Goal: Book appointment/travel/reservation: Book appointment/travel/reservation

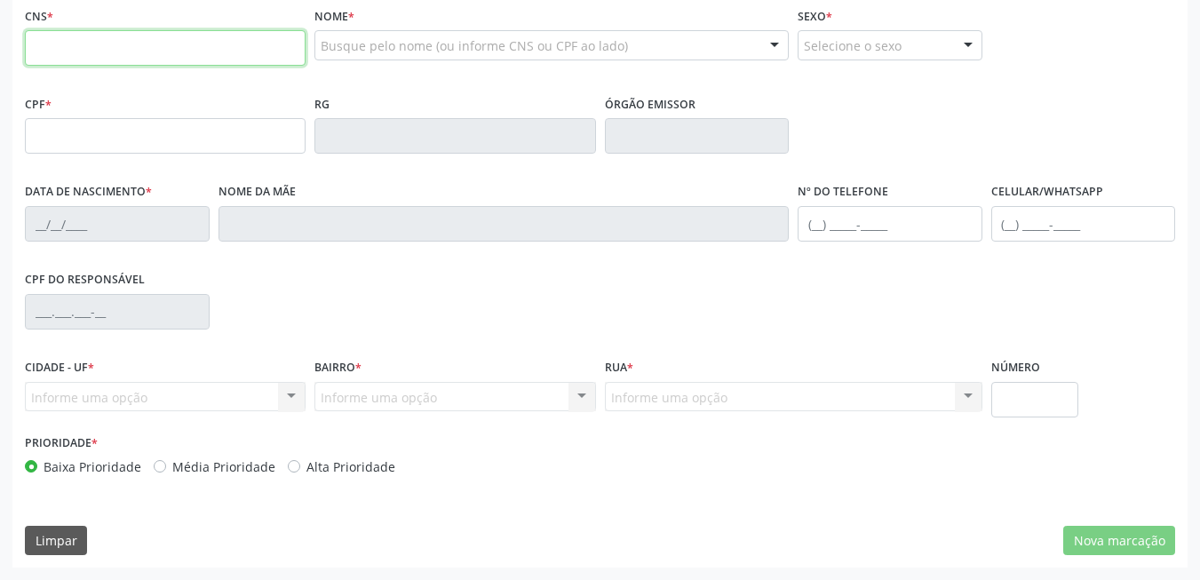
scroll to position [383, 0]
click at [145, 60] on input "text" at bounding box center [165, 48] width 281 height 36
type input "898 0005 4214 7582"
type input "868.599.354-72"
type input "0[DATE]"
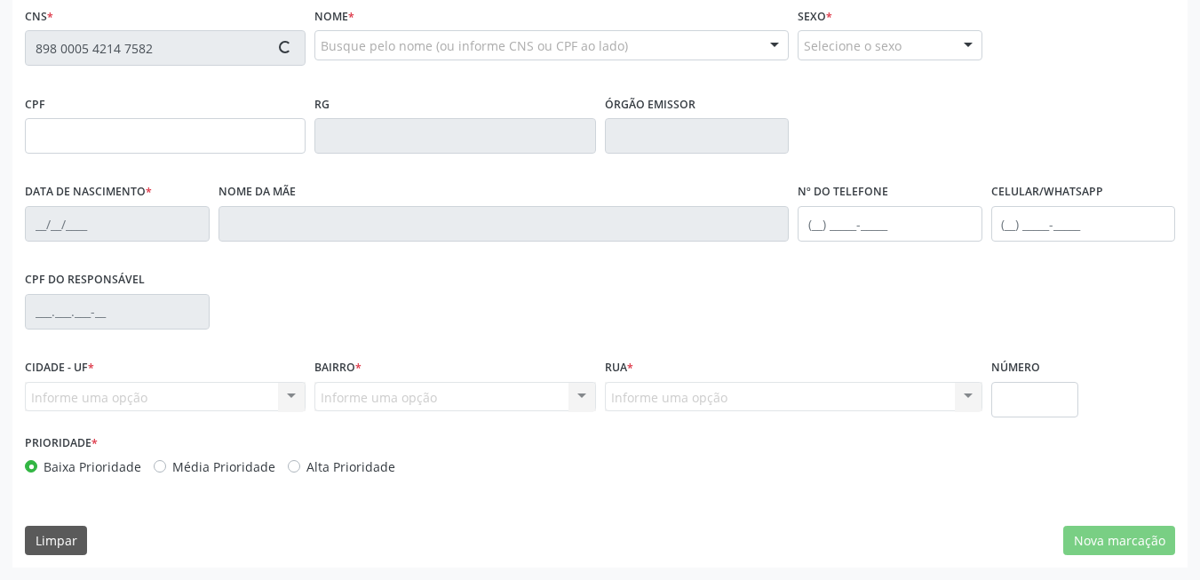
type input "[PERSON_NAME]"
type input "[PHONE_NUMBER]"
type input "963.261.824-68"
type input "184"
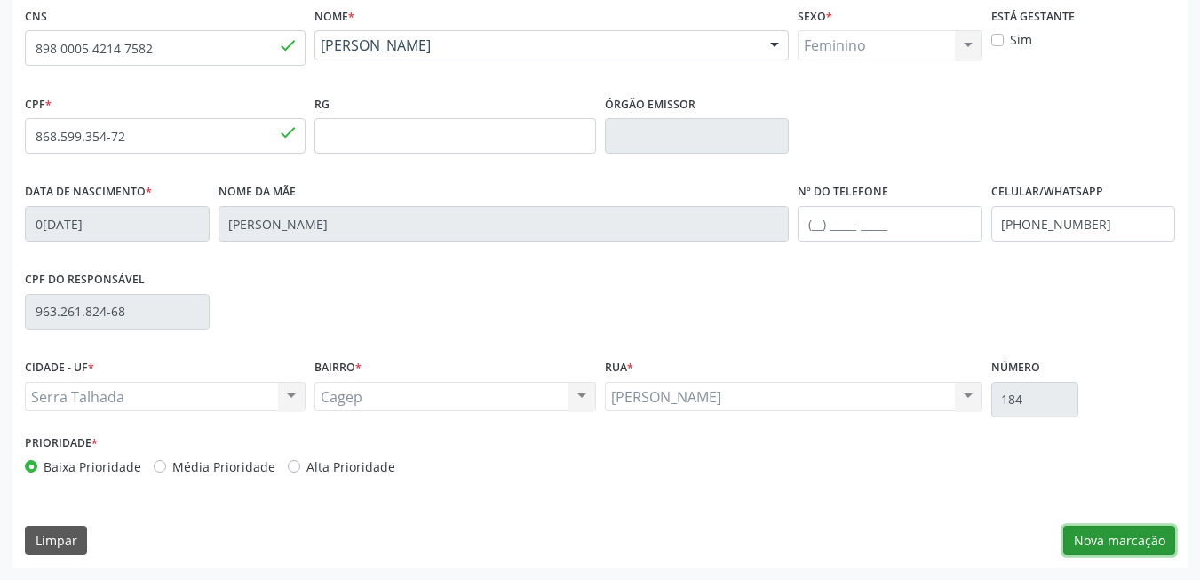
click at [1096, 531] on button "Nova marcação" at bounding box center [1119, 541] width 112 height 30
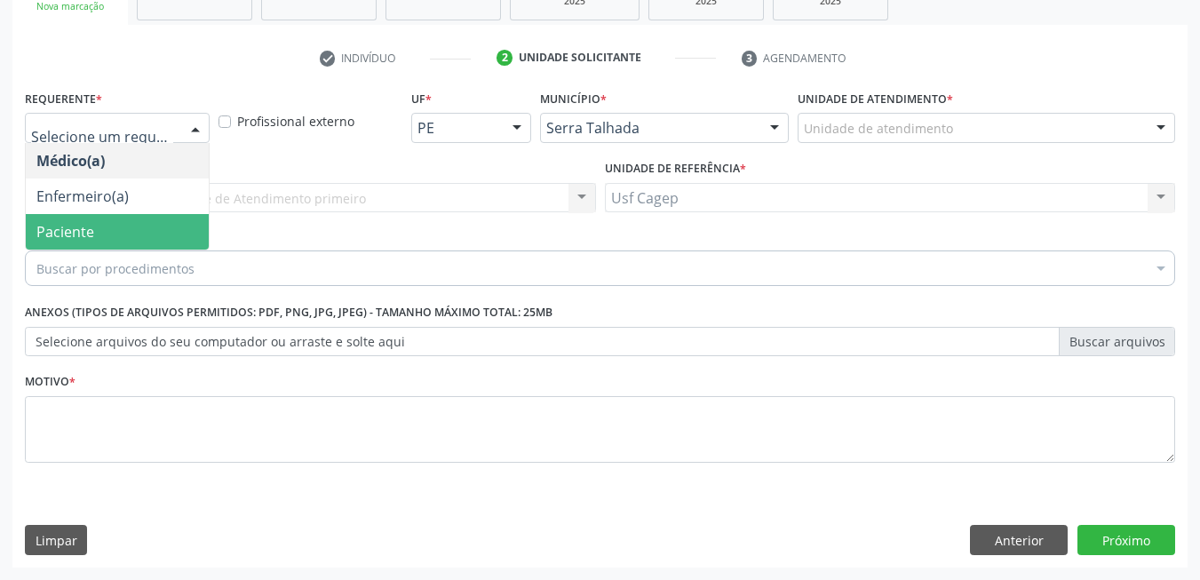
click at [122, 217] on span "Paciente" at bounding box center [117, 232] width 183 height 36
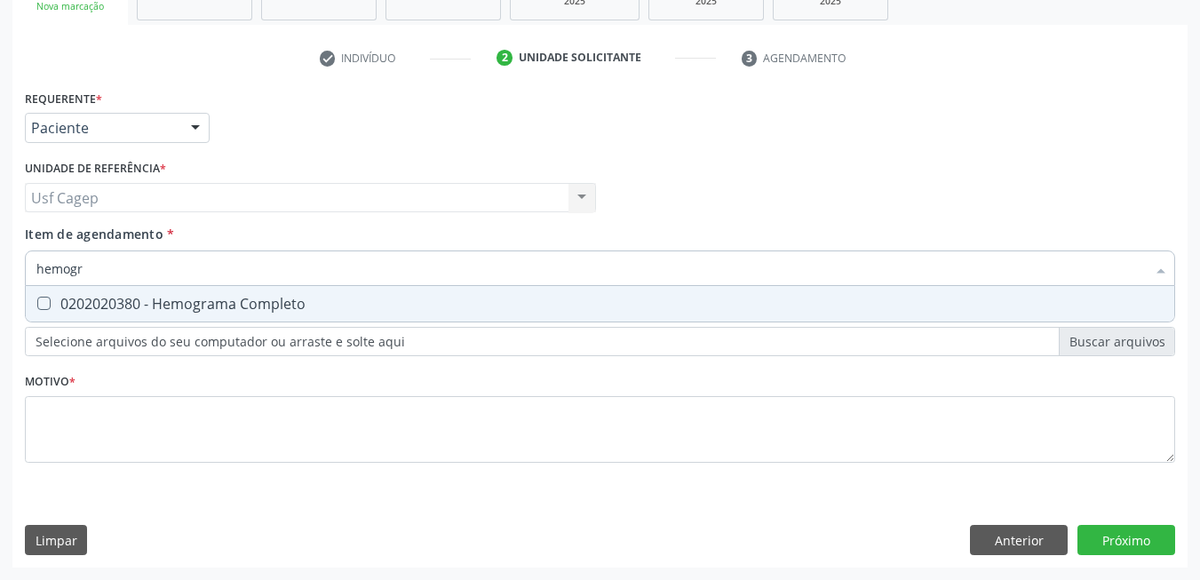
type input "hemogra"
click at [195, 309] on div "0202020380 - Hemograma Completo" at bounding box center [599, 304] width 1127 height 14
checkbox Completo "true"
type input "hemogra"
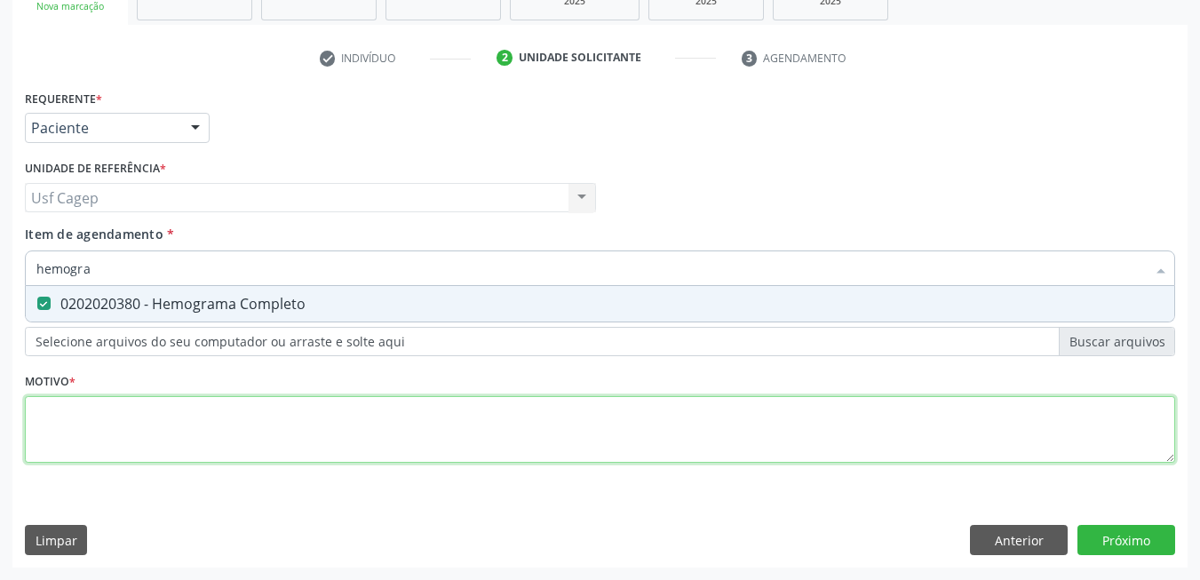
click at [176, 439] on div "Requerente * Paciente Médico(a) Enfermeiro(a) Paciente Nenhum resultado encontr…" at bounding box center [600, 286] width 1150 height 402
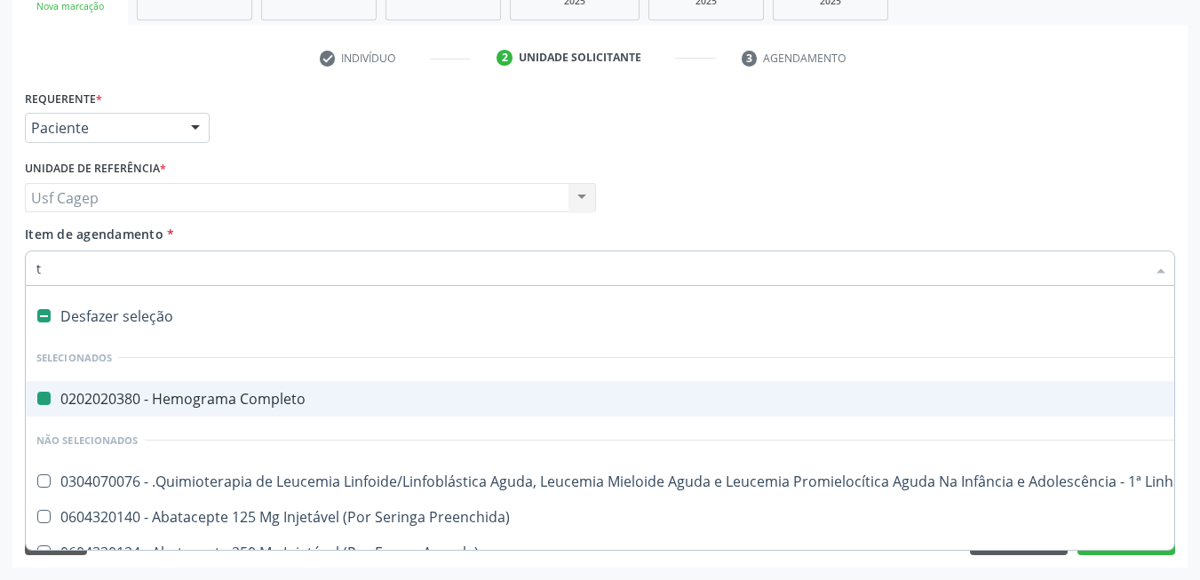
type input "t4"
checkbox Completo "false"
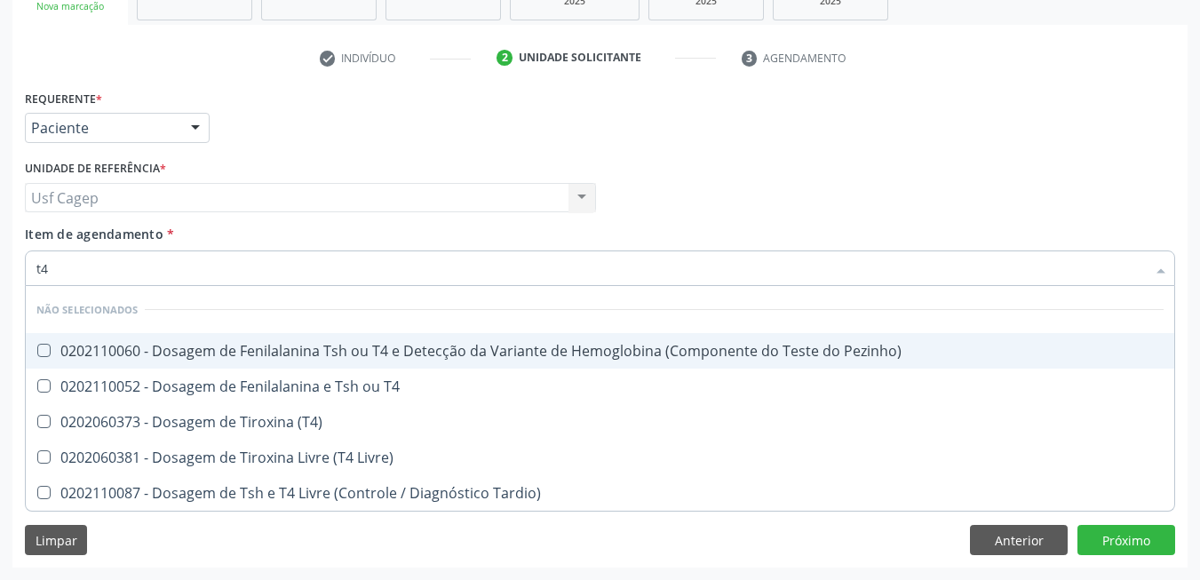
type input "t"
checkbox Pezinho\) "true"
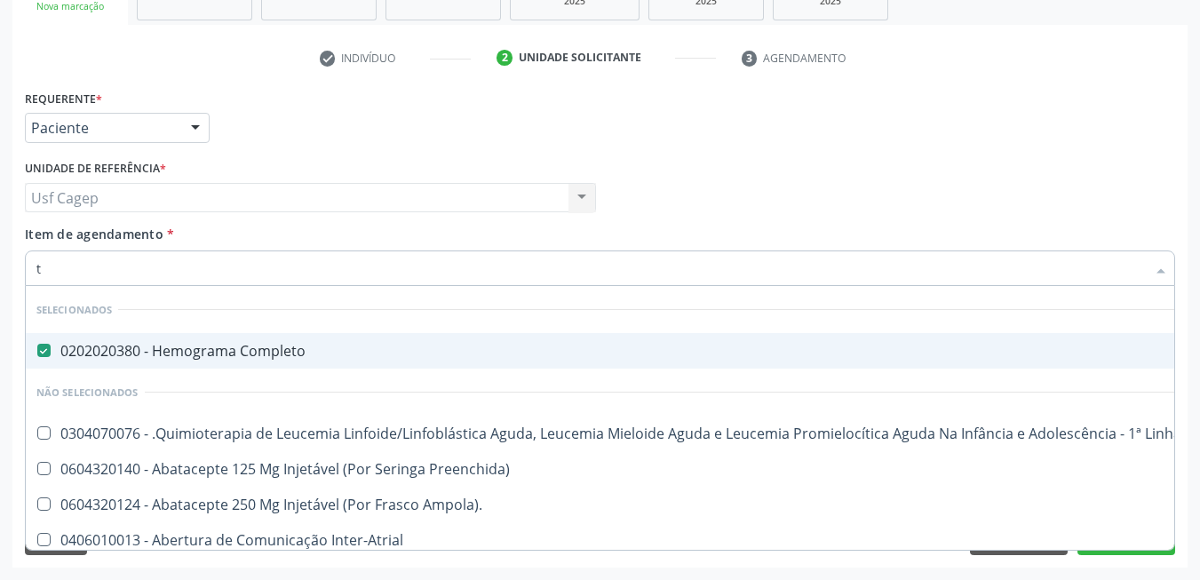
type input "[MEDICAL_DATA]"
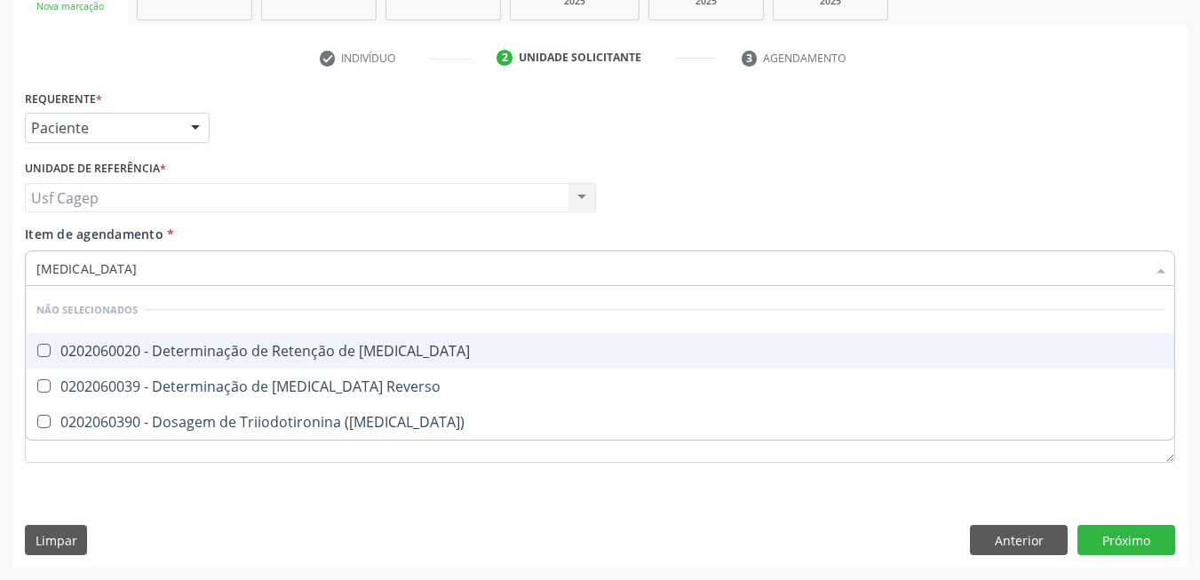
click at [381, 360] on span "0202060020 - Determinação de Retenção de [MEDICAL_DATA]" at bounding box center [600, 351] width 1149 height 36
checkbox T3 "true"
click at [326, 270] on input "[MEDICAL_DATA]" at bounding box center [591, 269] width 1110 height 36
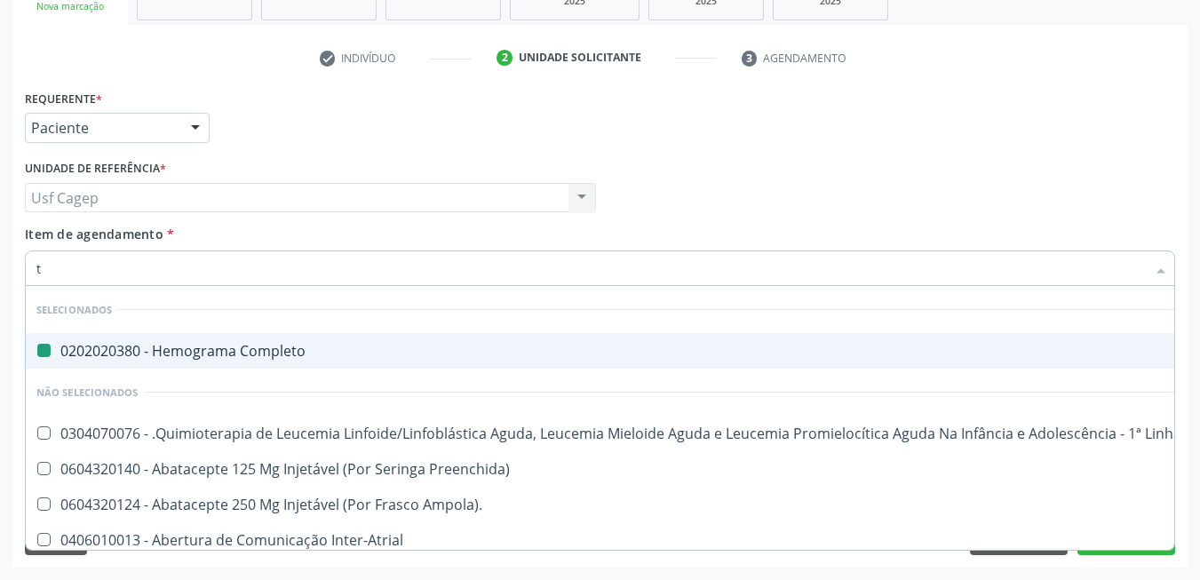
type input "tsh"
checkbox Completo "false"
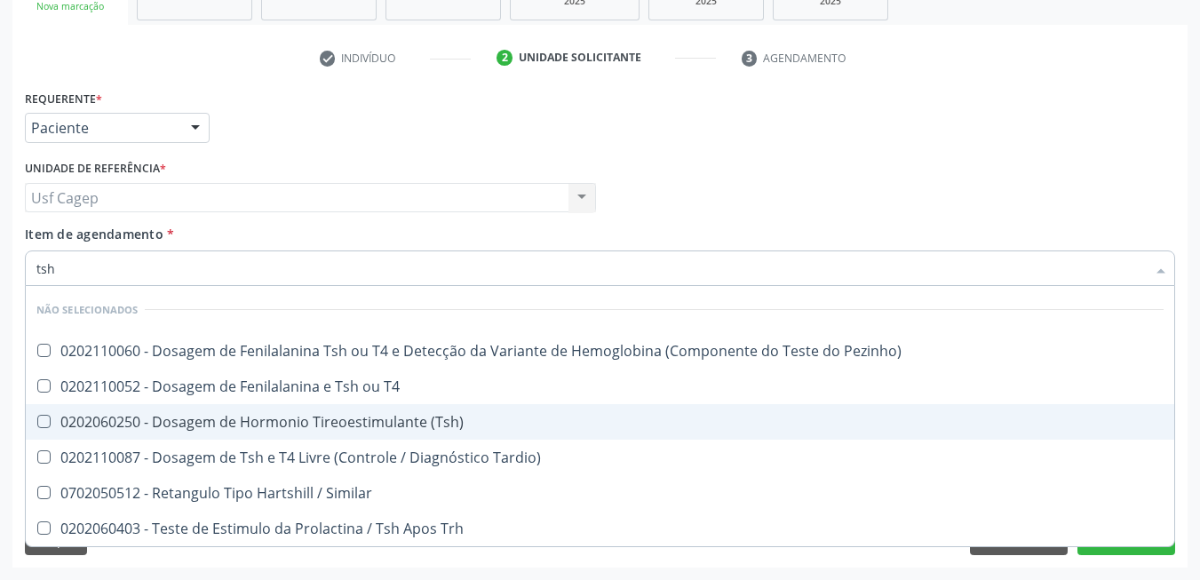
click at [378, 428] on div "0202060250 - Dosagem de Hormonio Tireoestimulante (Tsh)" at bounding box center [599, 422] width 1127 height 14
checkbox \(Tsh\) "true"
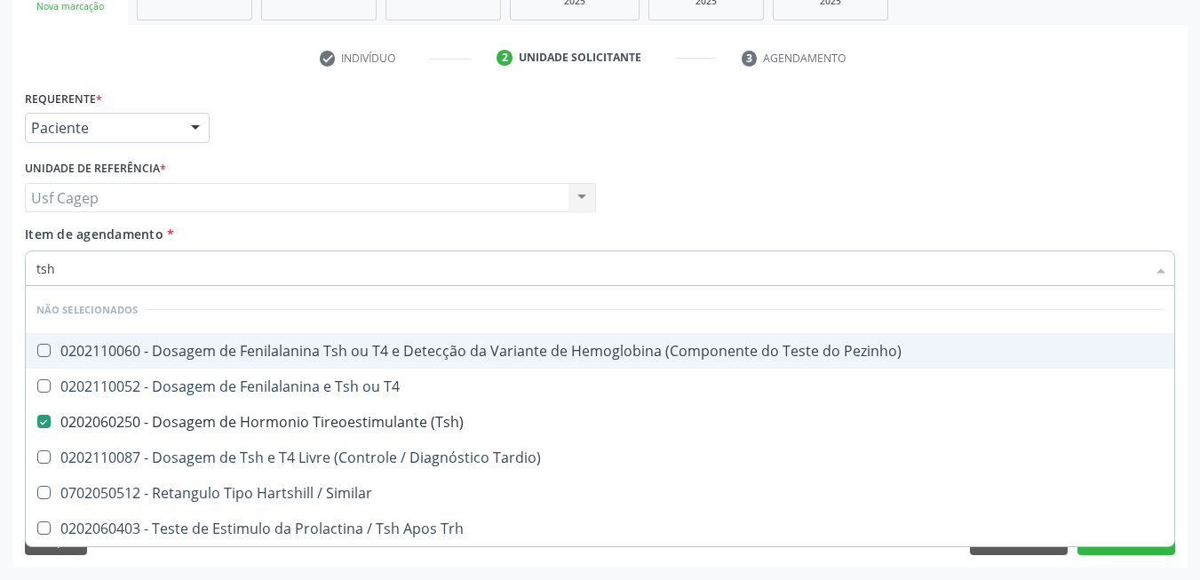
click at [343, 259] on input "tsh" at bounding box center [591, 269] width 1110 height 36
type input "h"
checkbox Pezinho\) "true"
checkbox \(Tsh\) "false"
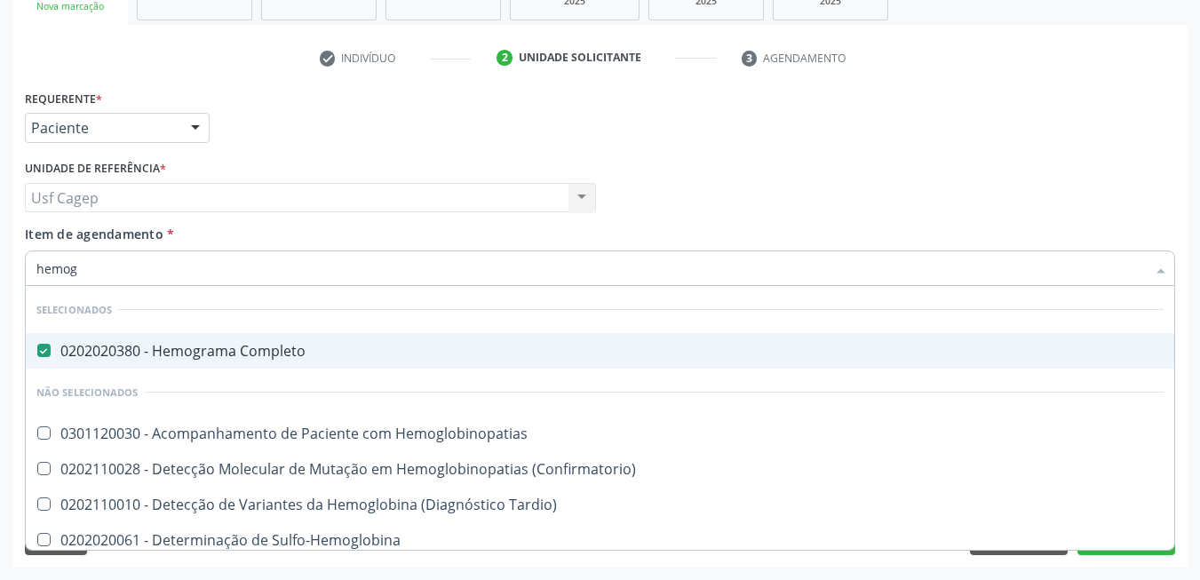
type input "hemogl"
checkbox Completo "false"
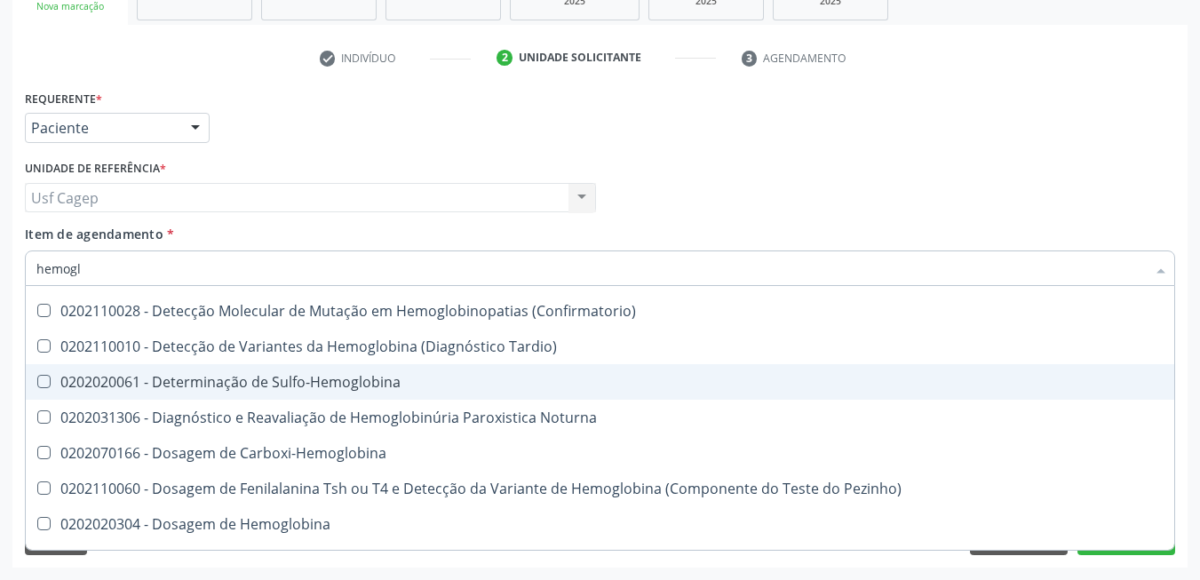
scroll to position [178, 0]
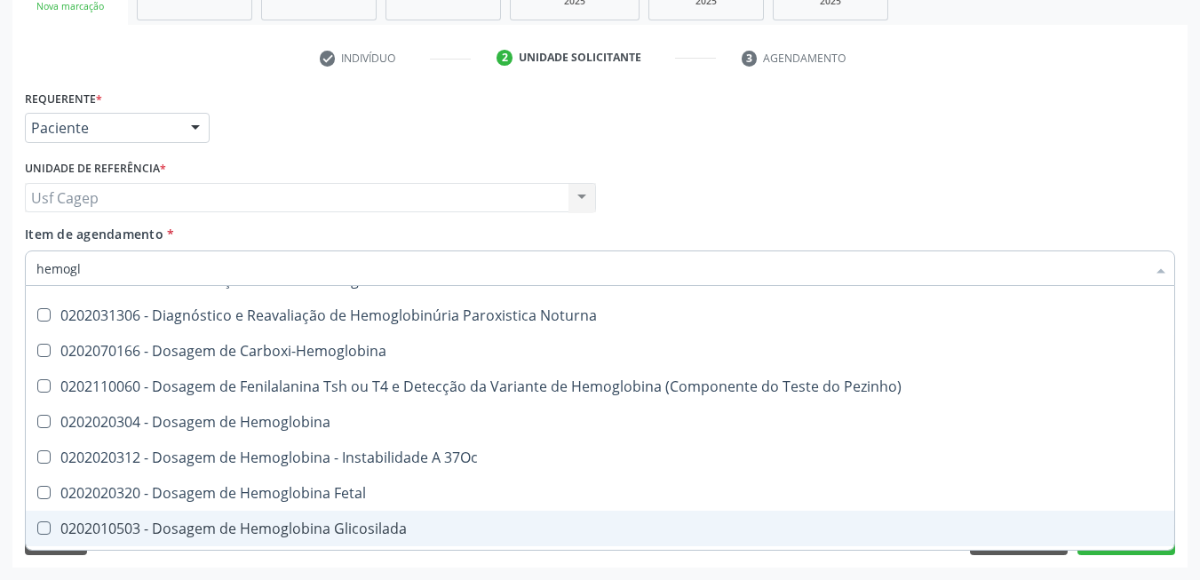
click at [365, 536] on div "0202010503 - Dosagem de Hemoglobina Glicosilada" at bounding box center [599, 528] width 1127 height 14
checkbox Glicosilada "true"
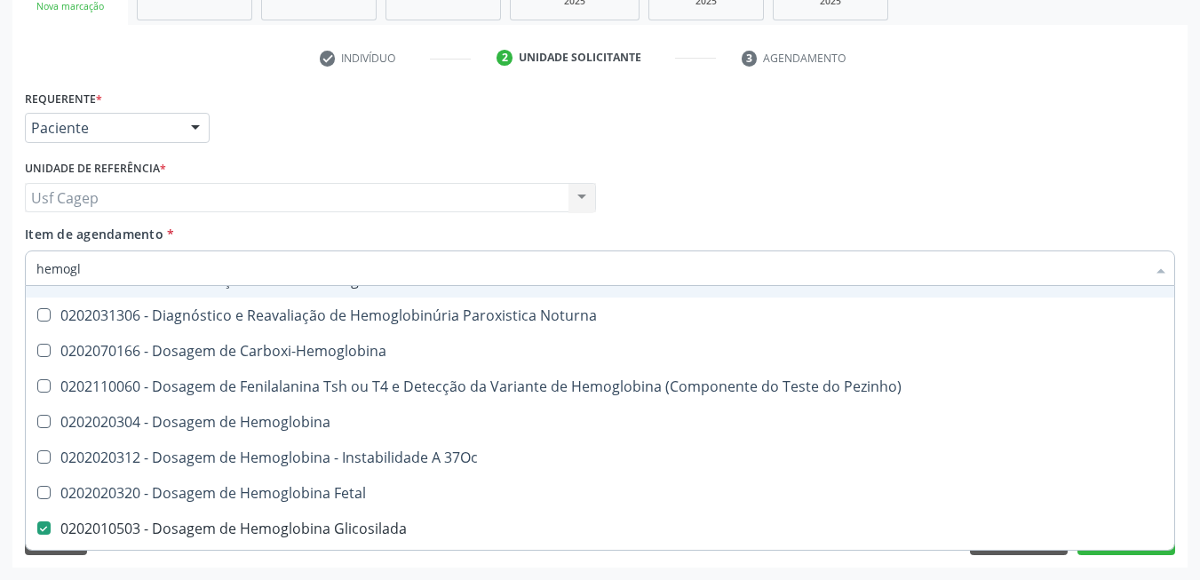
click at [297, 276] on input "hemogl" at bounding box center [591, 269] width 1110 height 36
type input "c"
checkbox Hemoglobinopatias "true"
checkbox Glicosilada "false"
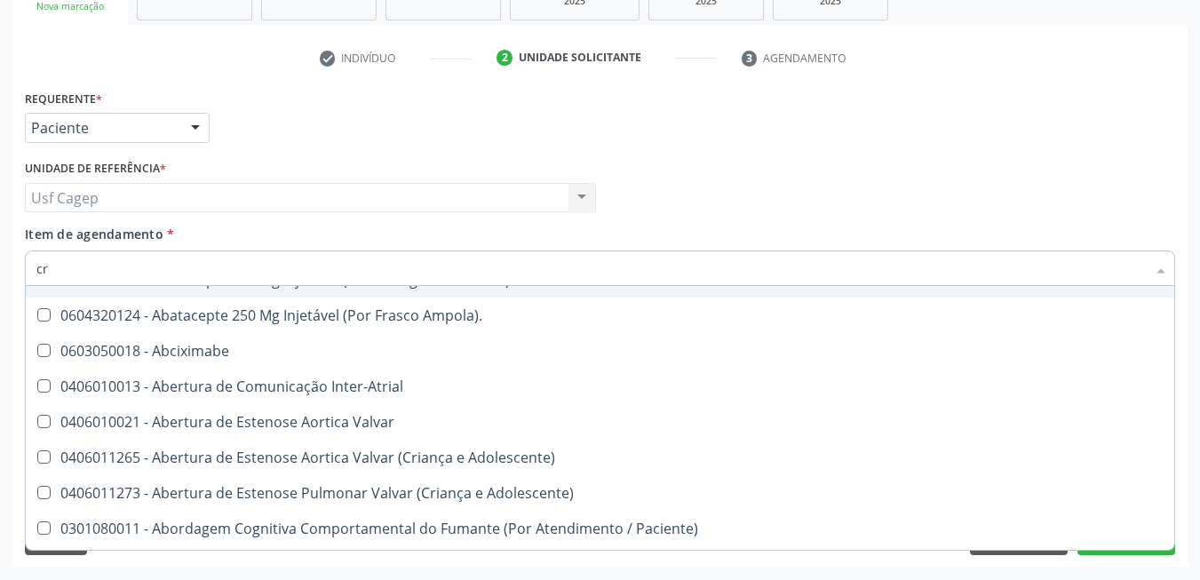
type input "cre"
checkbox Completo "false"
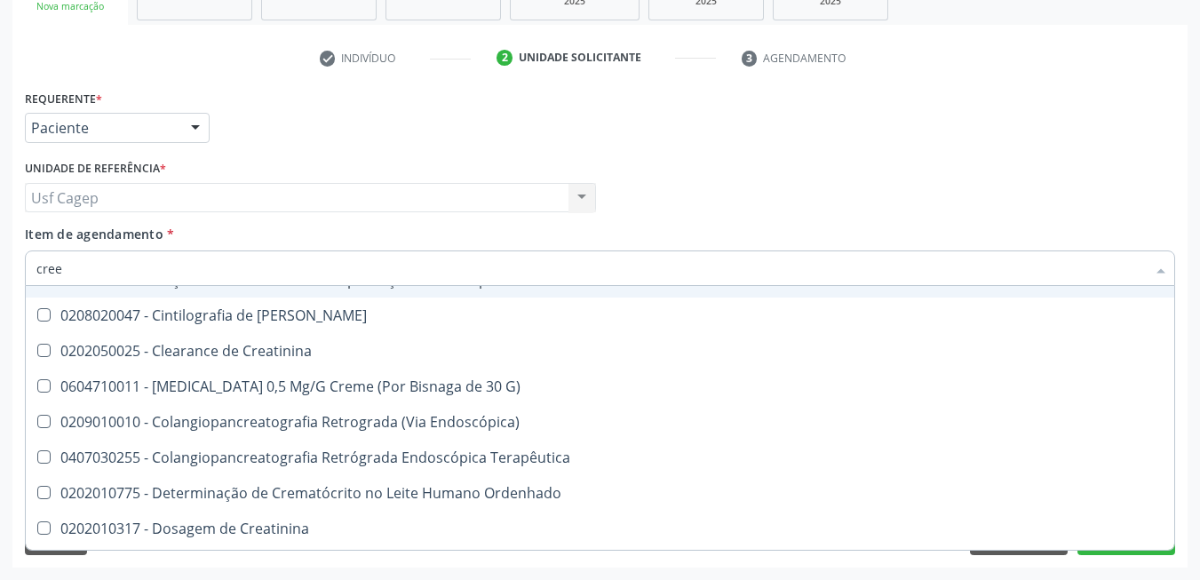
scroll to position [0, 0]
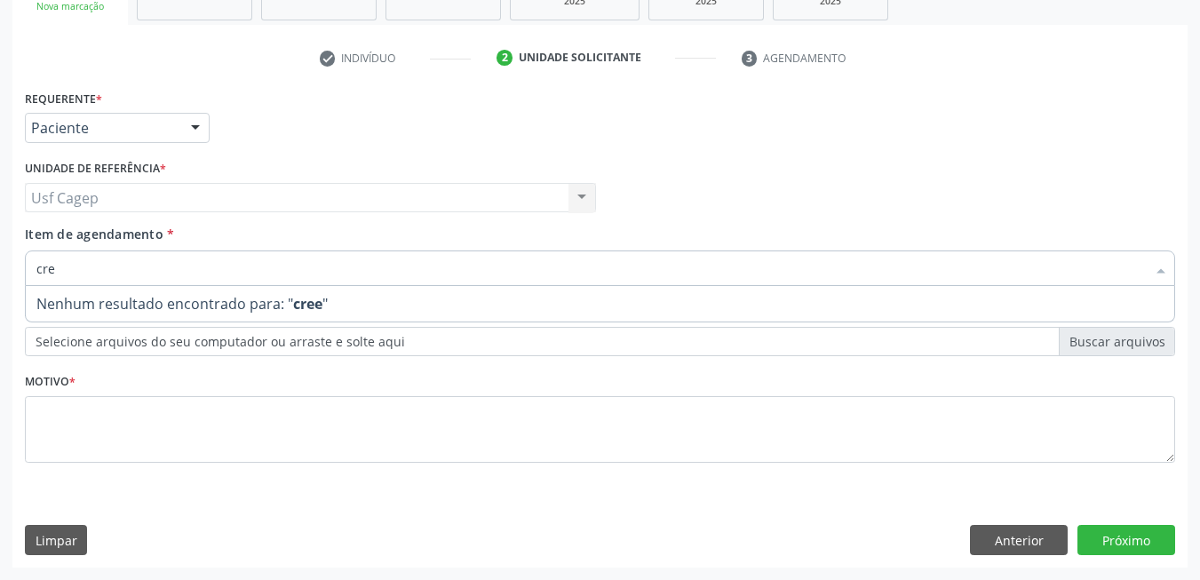
type input "crea"
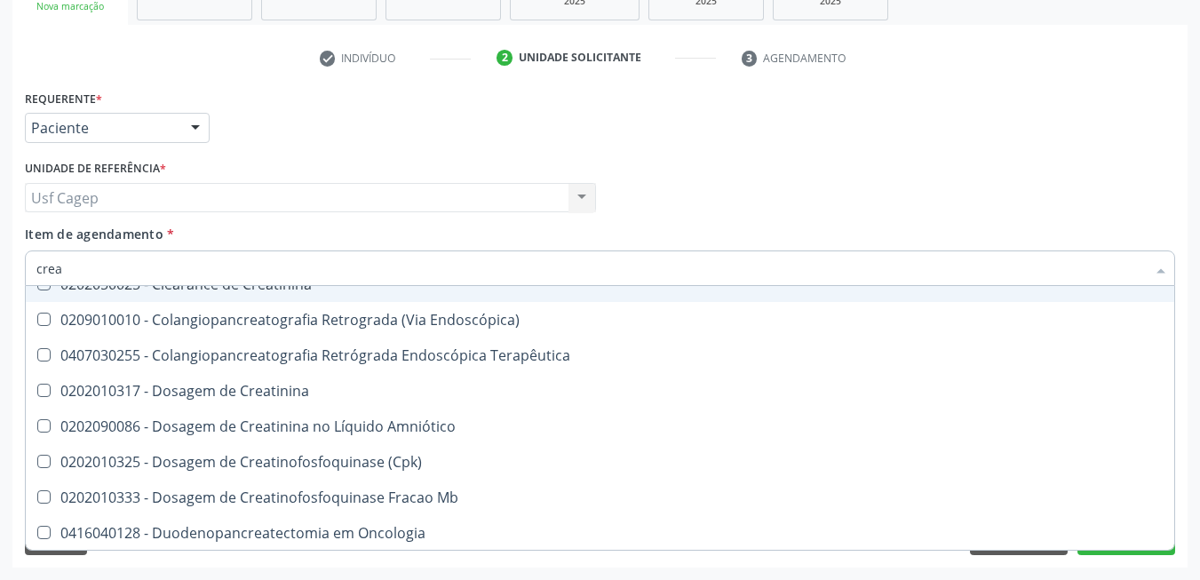
scroll to position [178, 0]
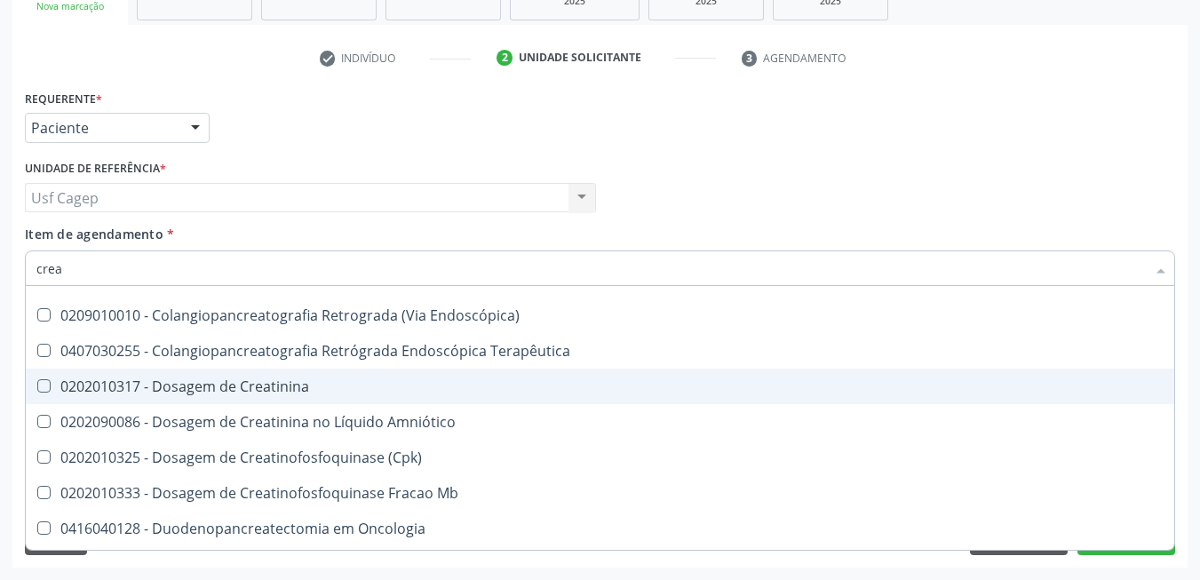
click at [284, 383] on div "0202010317 - Dosagem de Creatinina" at bounding box center [599, 386] width 1127 height 14
checkbox Creatinina "true"
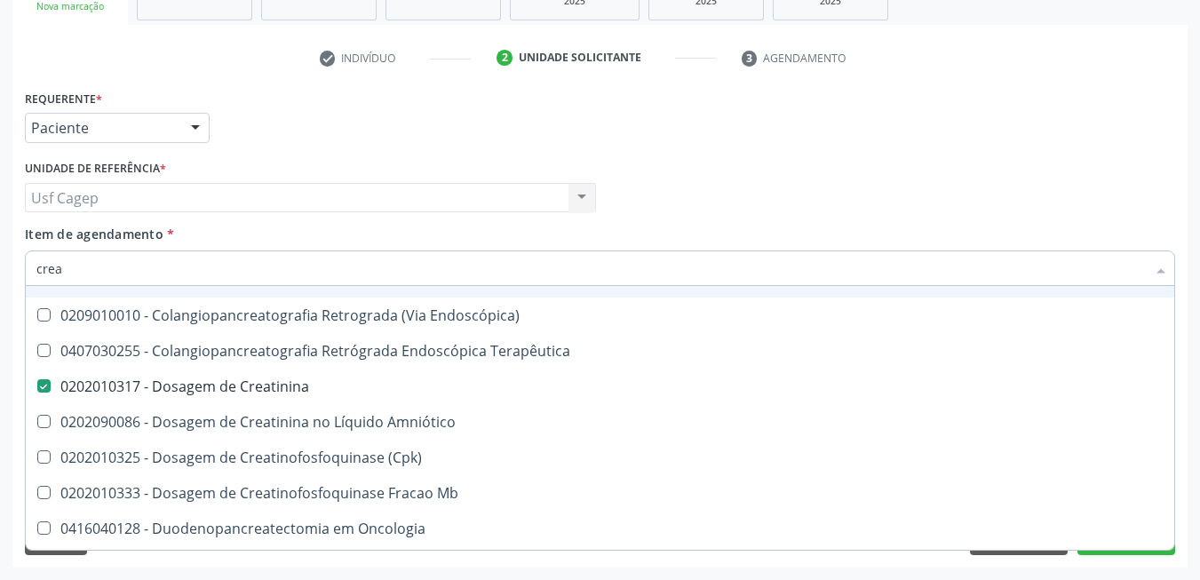
click at [244, 260] on input "crea" at bounding box center [591, 269] width 1110 height 36
type input "g"
checkbox Pâncreas "true"
checkbox Creatinina "false"
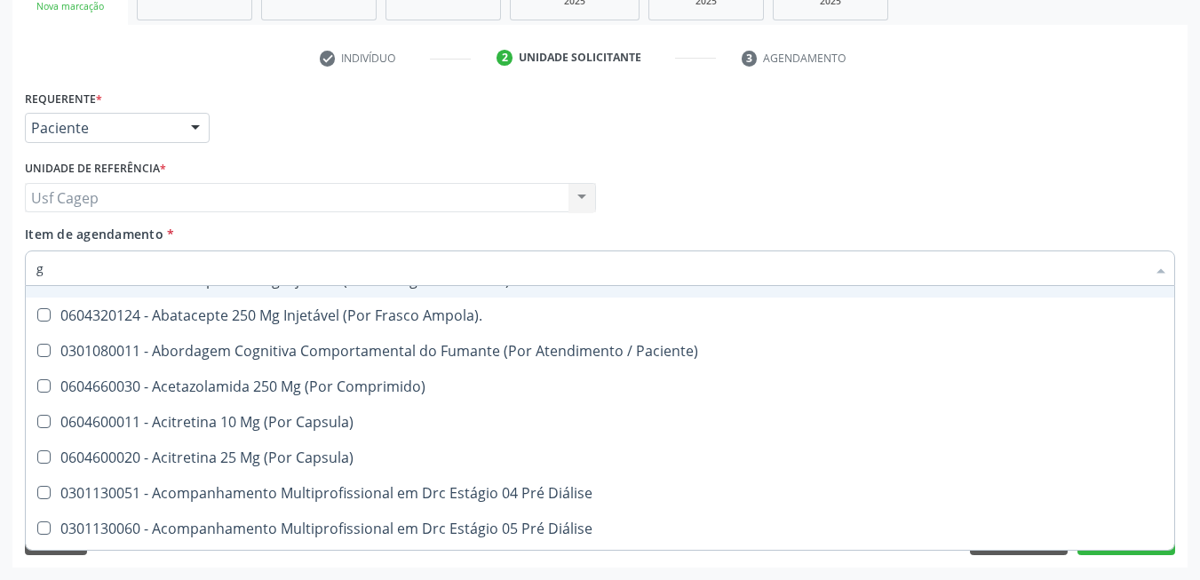
type input "gl"
checkbox Completo "false"
checkbox Ml\) "true"
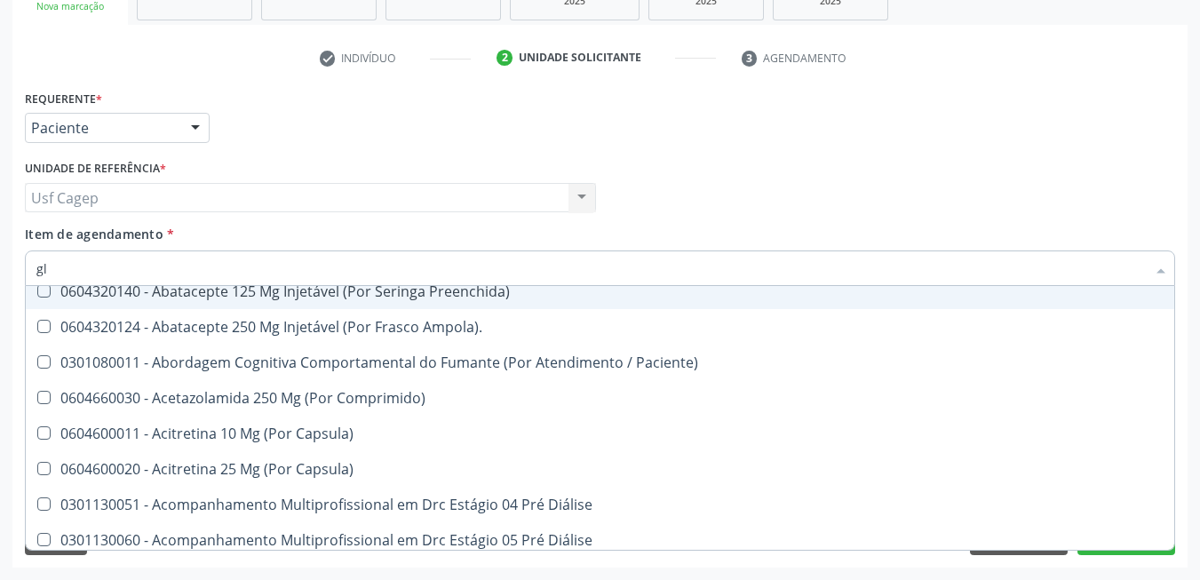
type input "gli"
checkbox Aparentado "true"
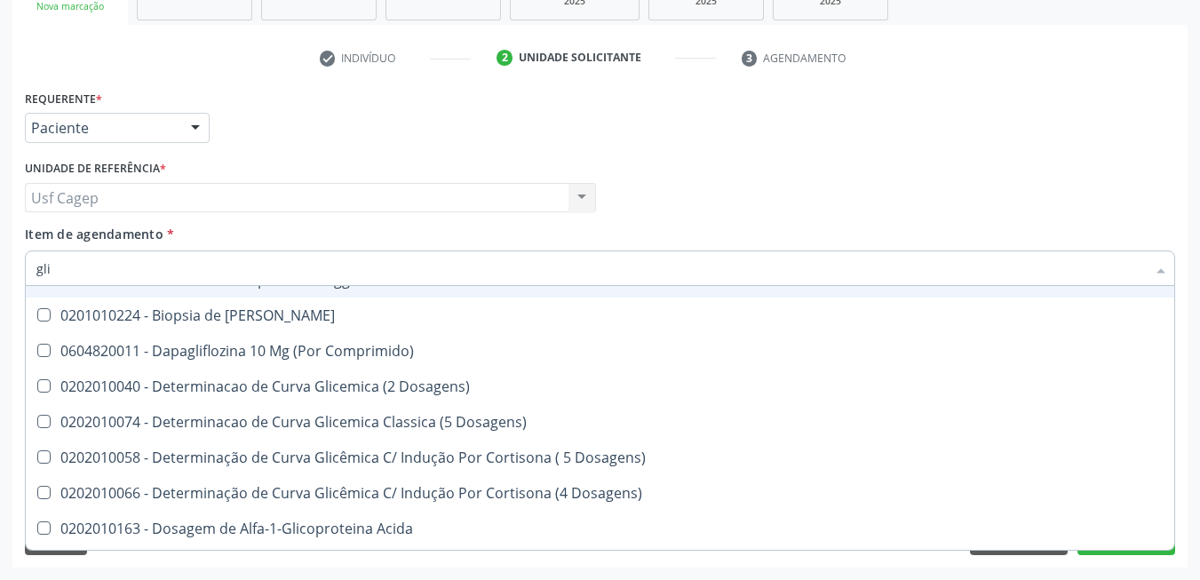
type input "glic"
checkbox Glicose "true"
checkbox Glicosilada "false"
type input "glico"
checkbox Dosagens\) "true"
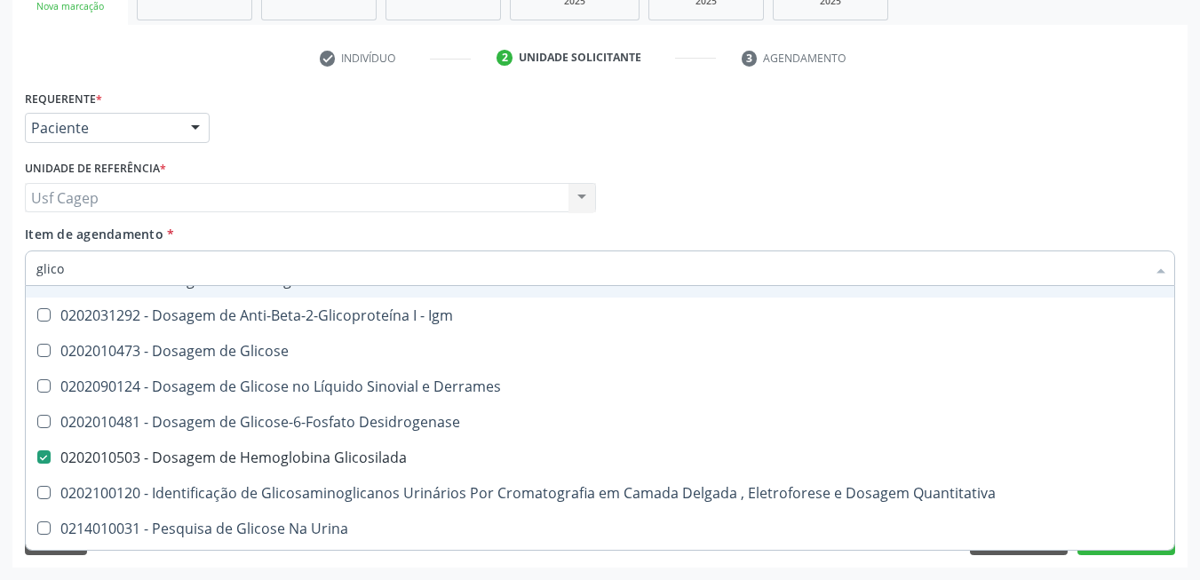
type input "glicos"
checkbox Glicose "true"
checkbox Glicosilada "false"
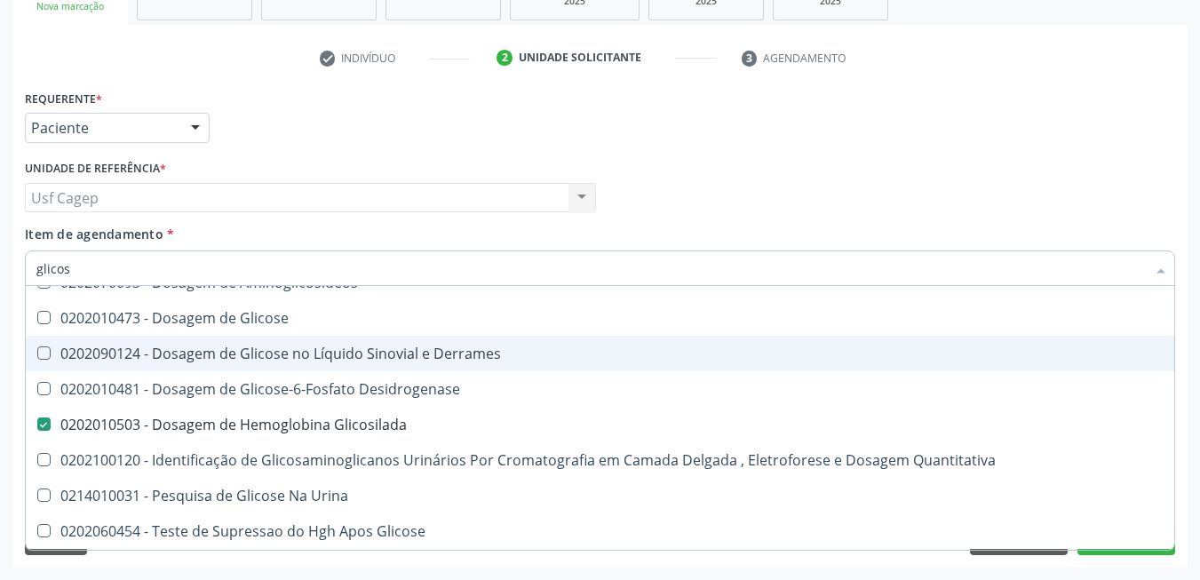
type input "glicose"
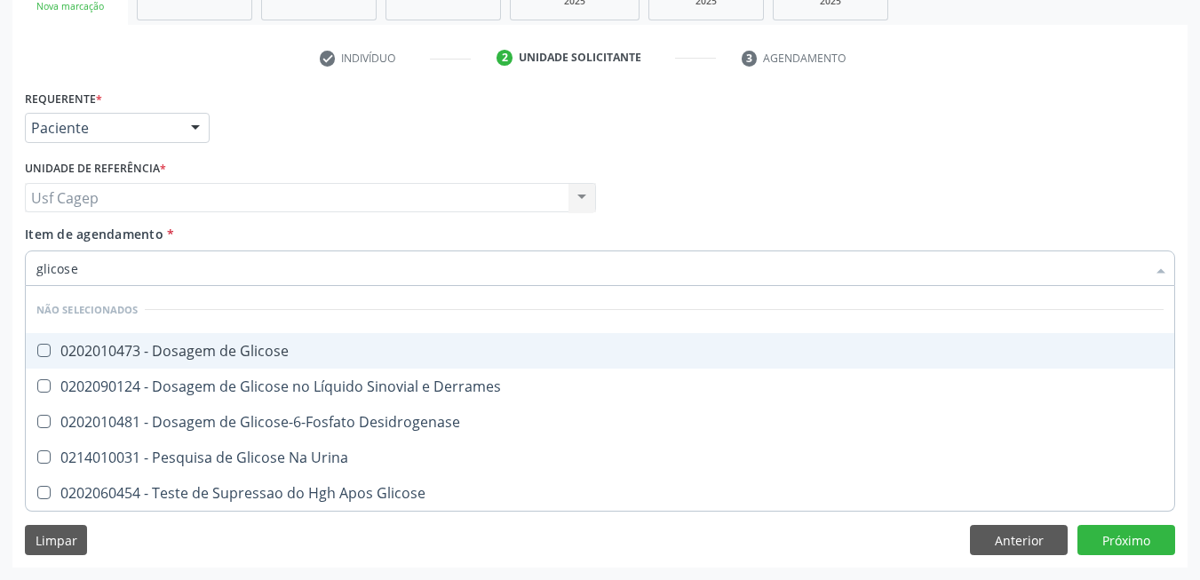
click at [266, 358] on div "0202010473 - Dosagem de Glicose" at bounding box center [599, 351] width 1127 height 14
checkbox Glicose "true"
click at [258, 258] on input "glicose" at bounding box center [591, 269] width 1110 height 36
type input "t4"
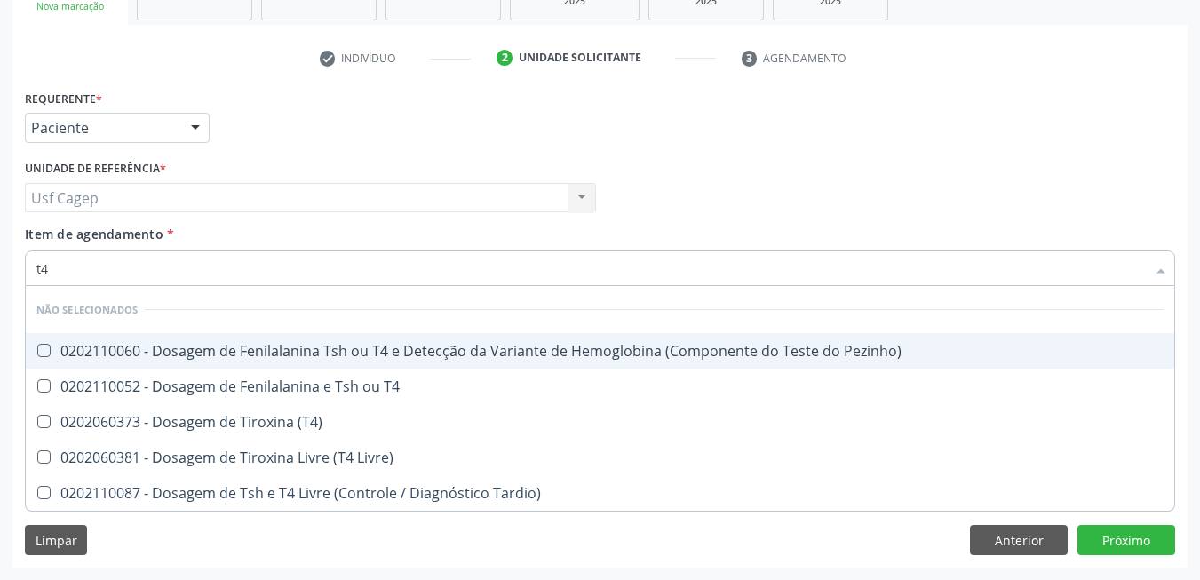
click at [274, 240] on div "Item de agendamento * t4 Desfazer seleção Não selecionados 0202110060 - Dosagem…" at bounding box center [600, 253] width 1150 height 56
checkbox Pezinho\) "true"
checkbox \(T4\) "true"
checkbox Livre\) "true"
checkbox Tardio\) "true"
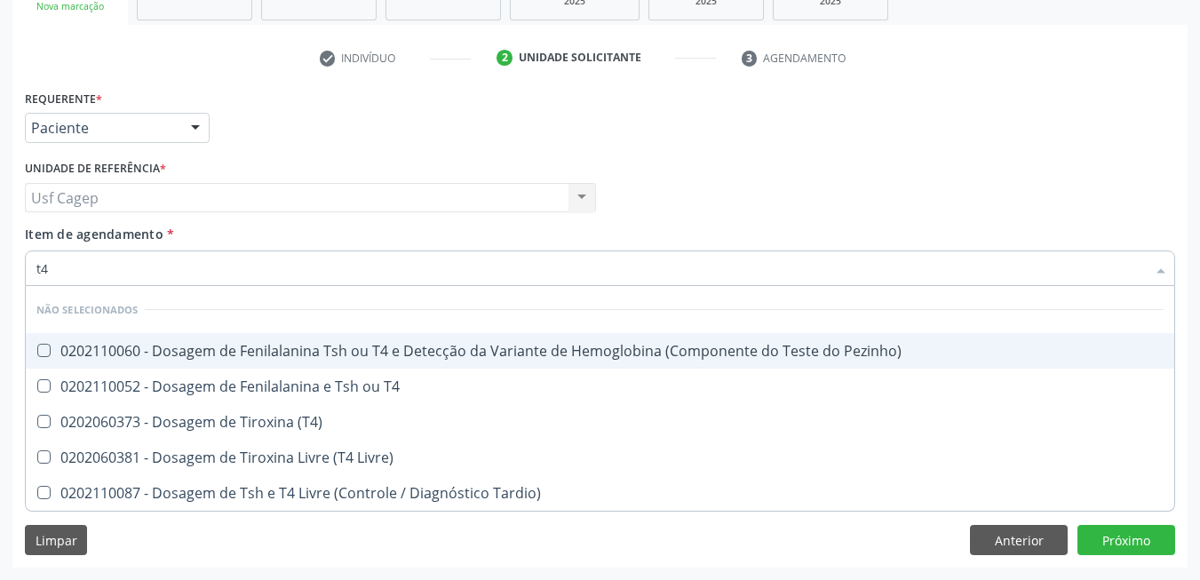
checkbox T4 "true"
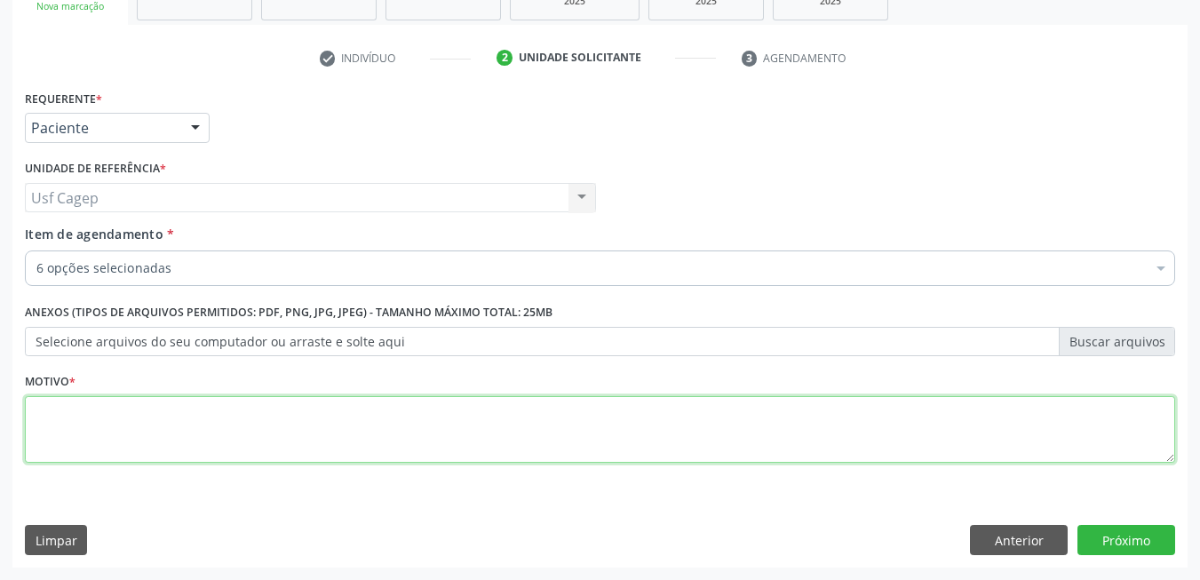
click at [314, 429] on textarea at bounding box center [600, 430] width 1150 height 68
type textarea "."
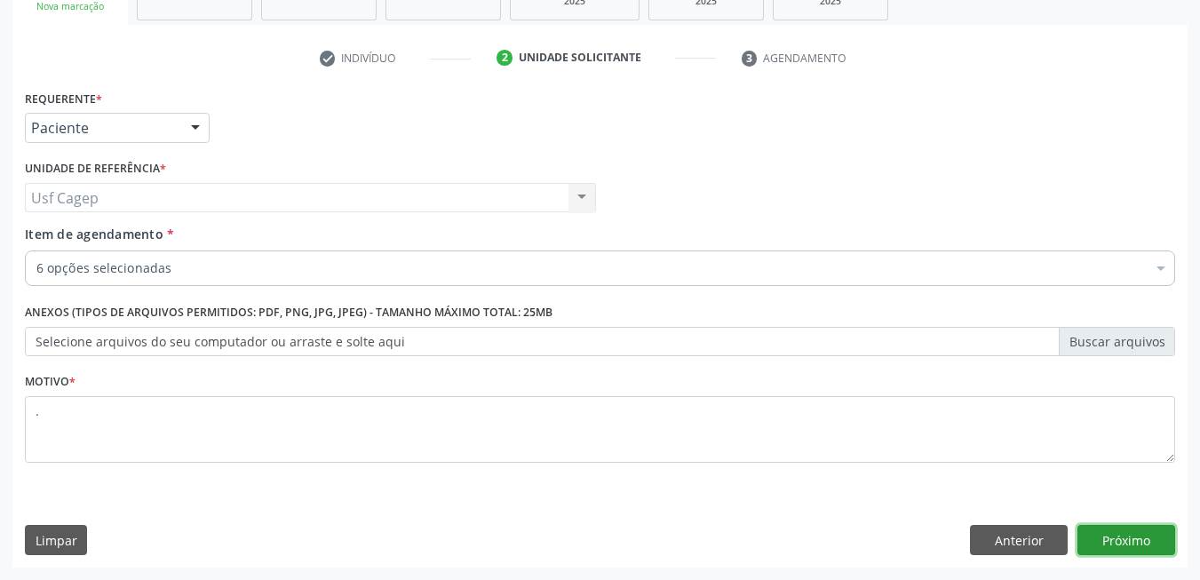
click at [1123, 544] on button "Próximo" at bounding box center [1127, 540] width 98 height 30
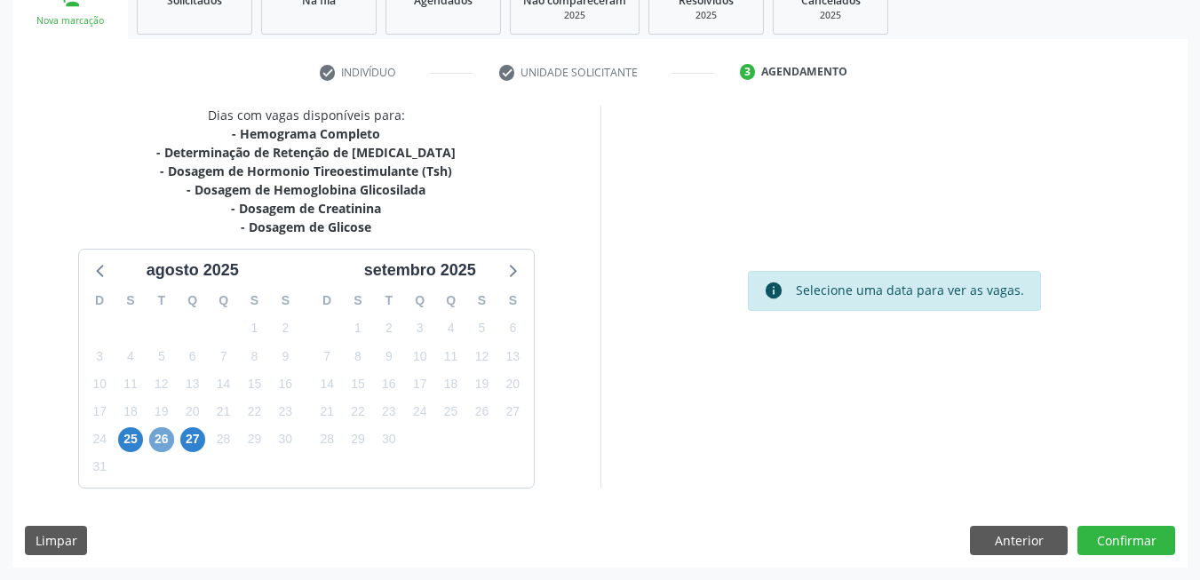
click at [166, 441] on span "26" at bounding box center [161, 439] width 25 height 25
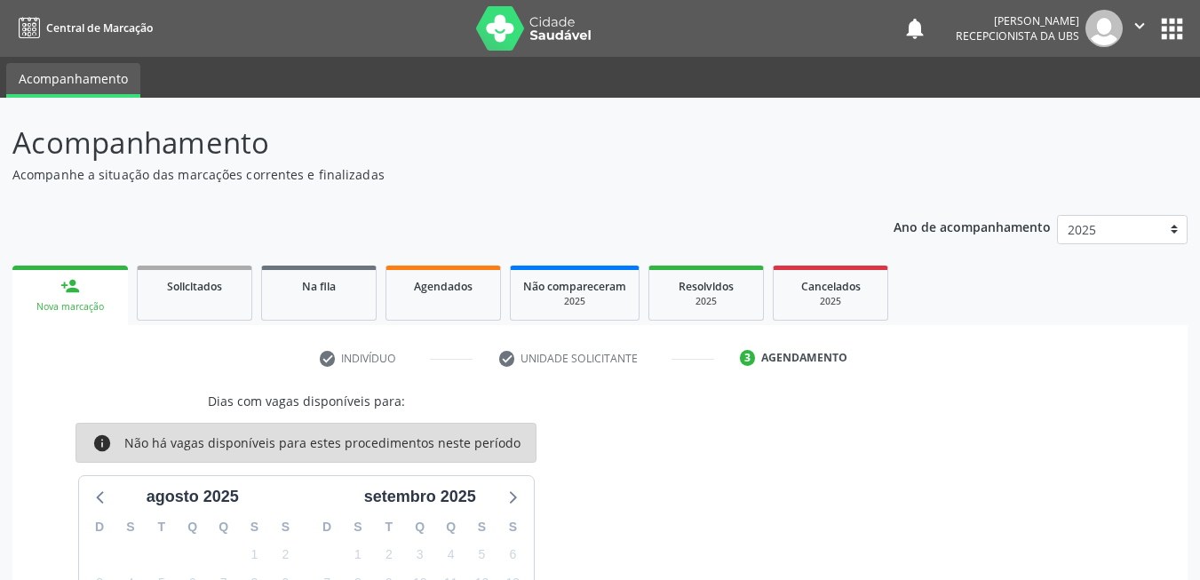
scroll to position [227, 0]
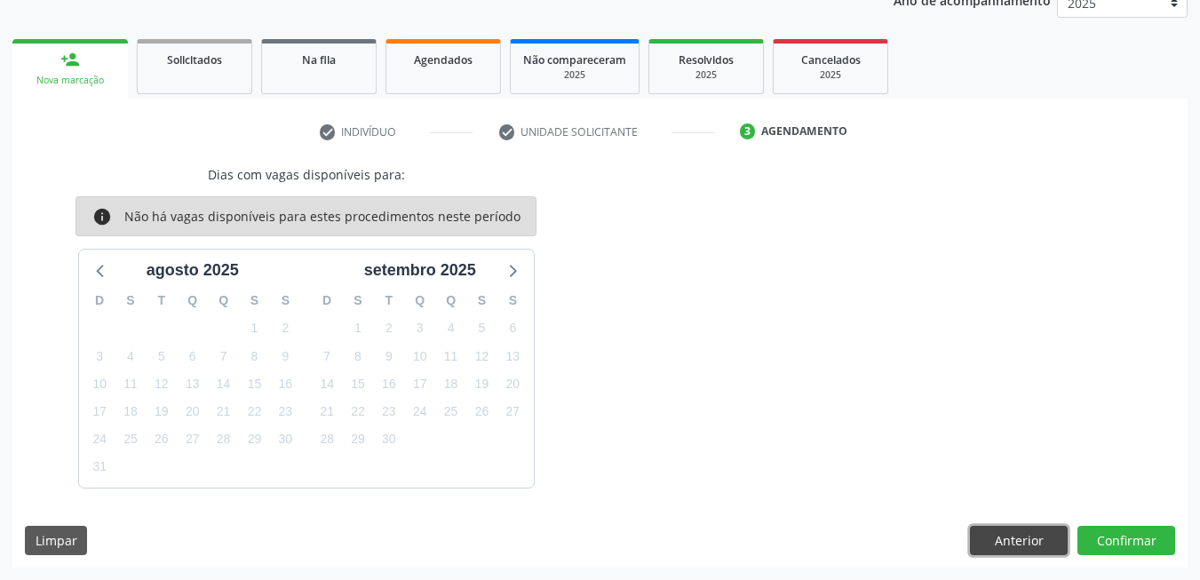
click at [1062, 547] on button "Anterior" at bounding box center [1019, 541] width 98 height 30
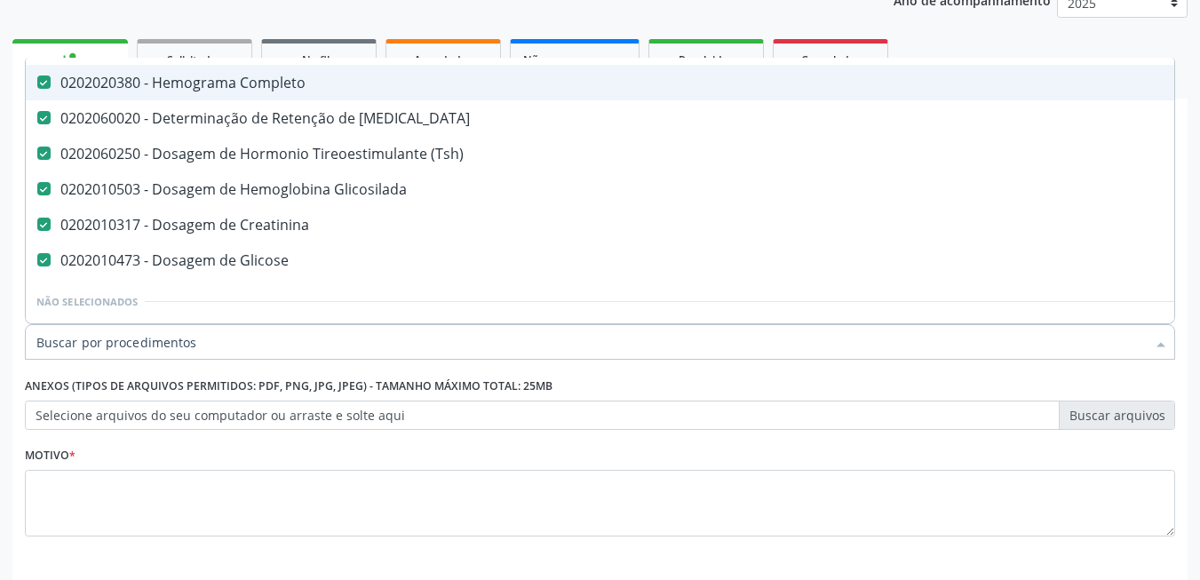
scroll to position [89, 0]
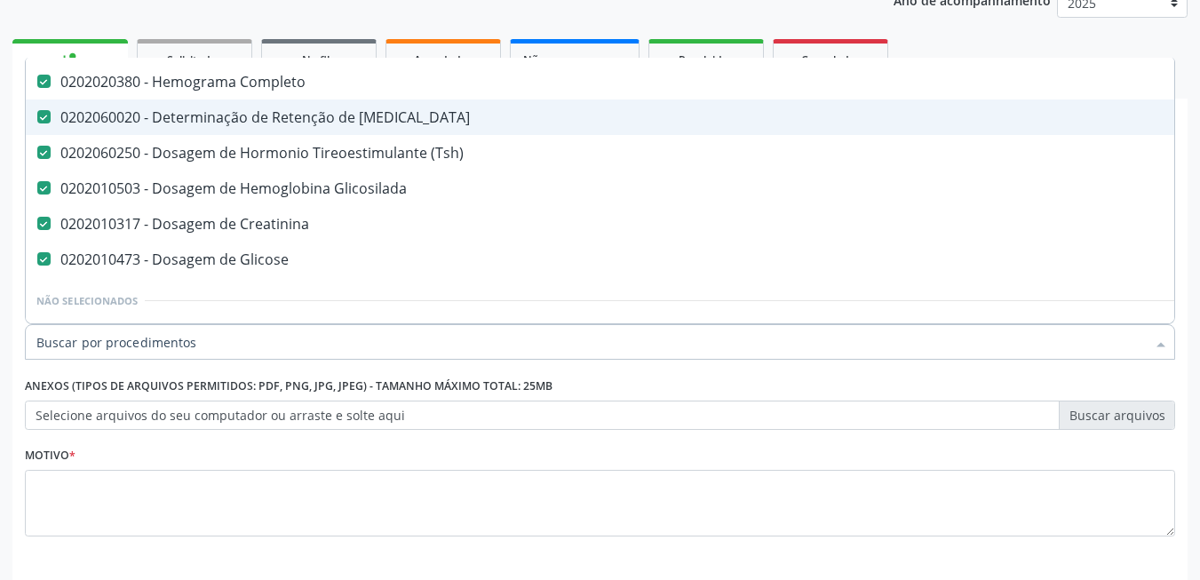
click at [342, 104] on span "0202060020 - Determinação de Retenção de [MEDICAL_DATA]" at bounding box center [728, 117] width 1404 height 36
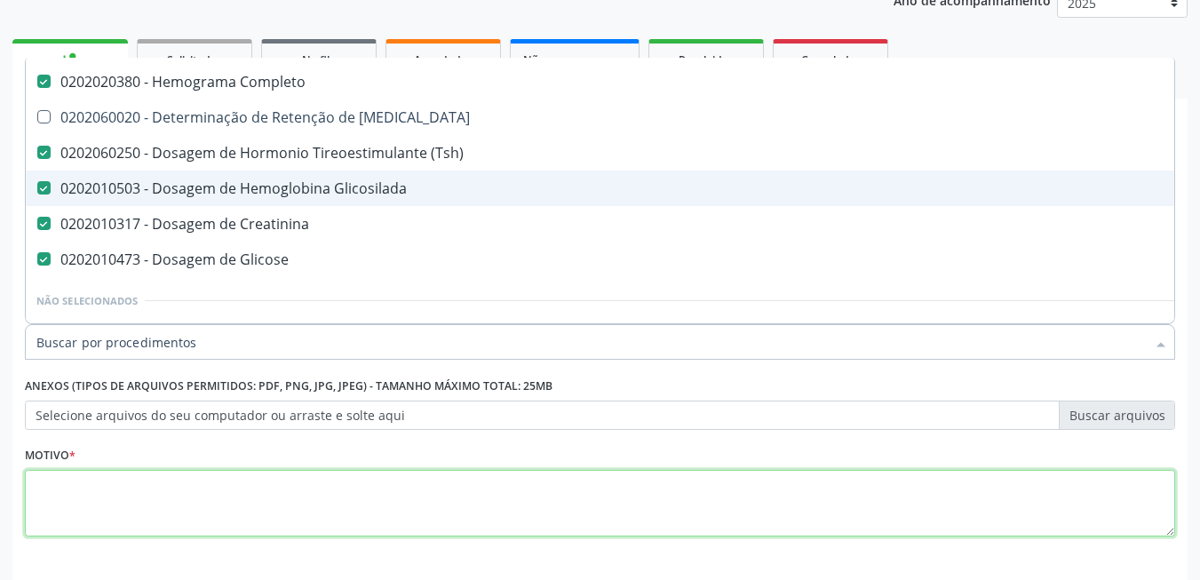
click at [895, 495] on textarea at bounding box center [600, 504] width 1150 height 68
checkbox T3 "true"
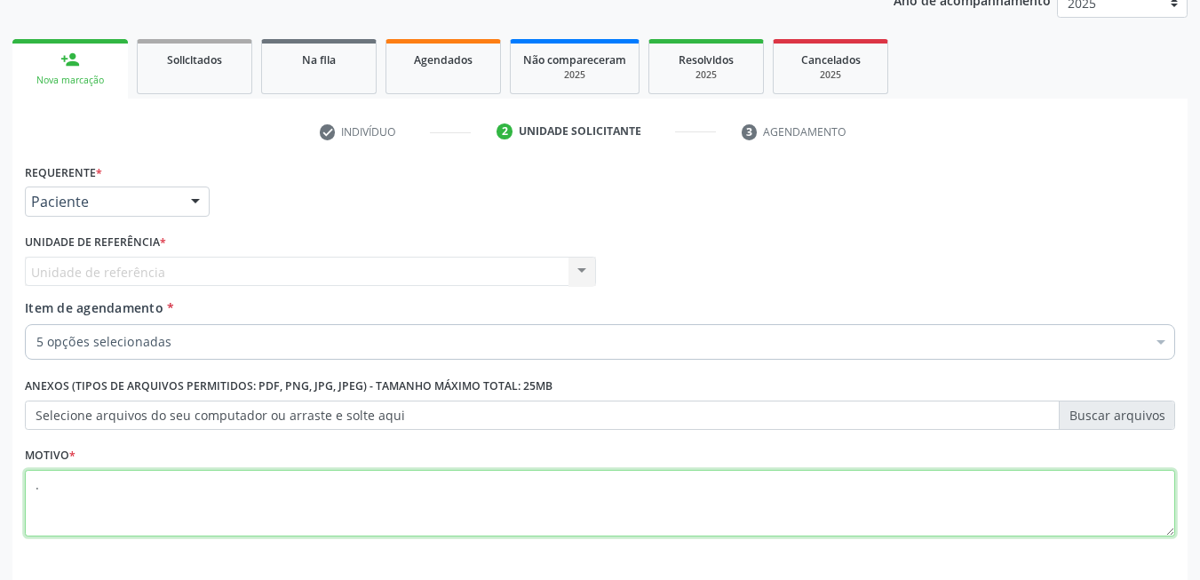
scroll to position [300, 0]
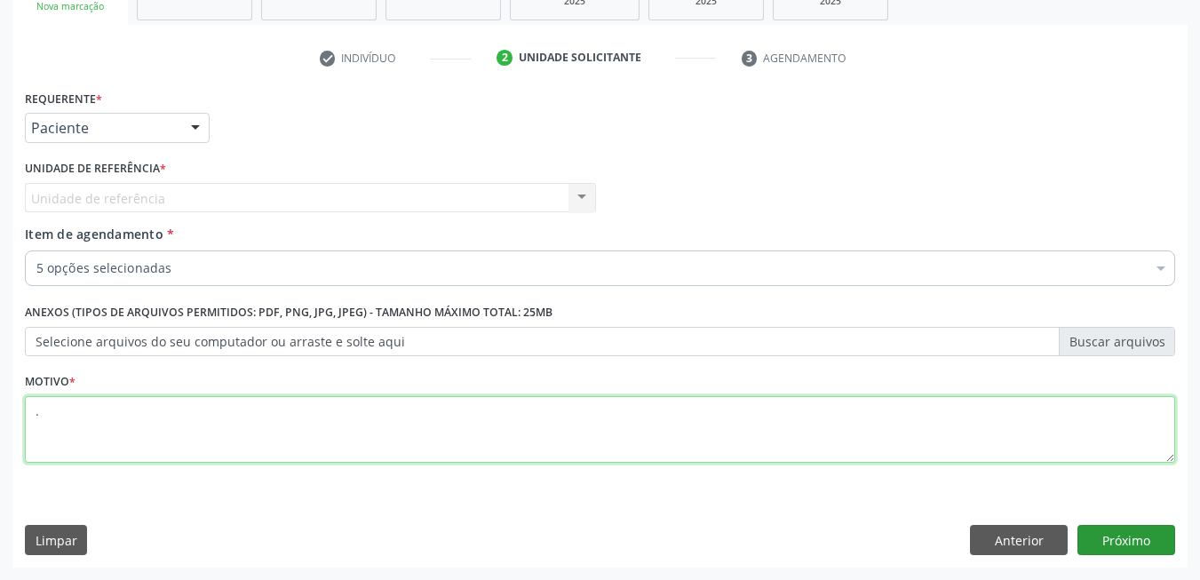
type textarea "."
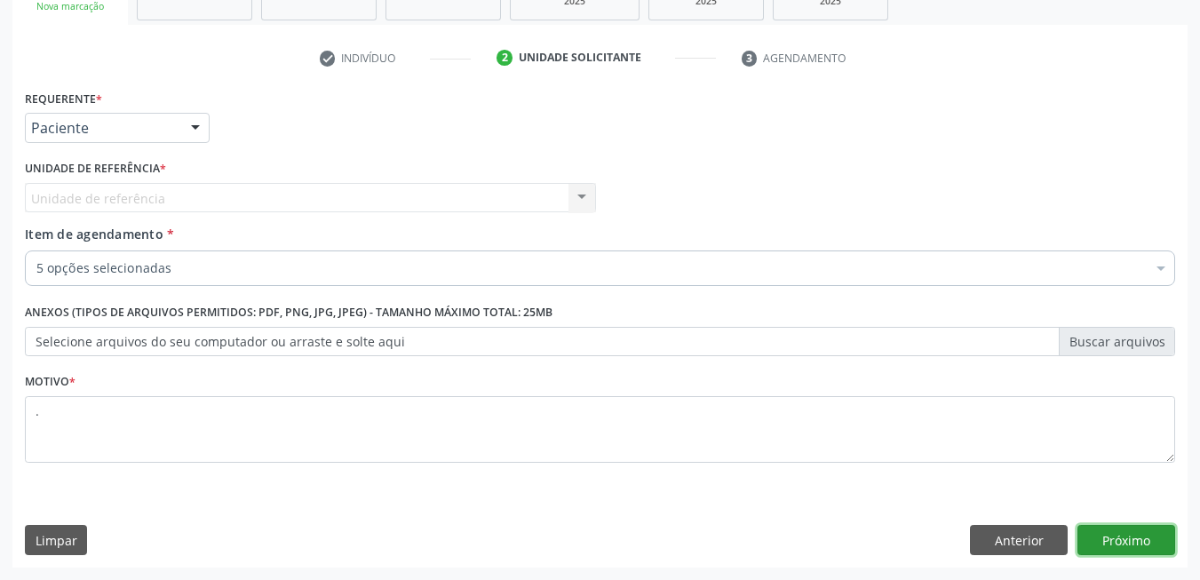
click at [1096, 545] on button "Próximo" at bounding box center [1127, 540] width 98 height 30
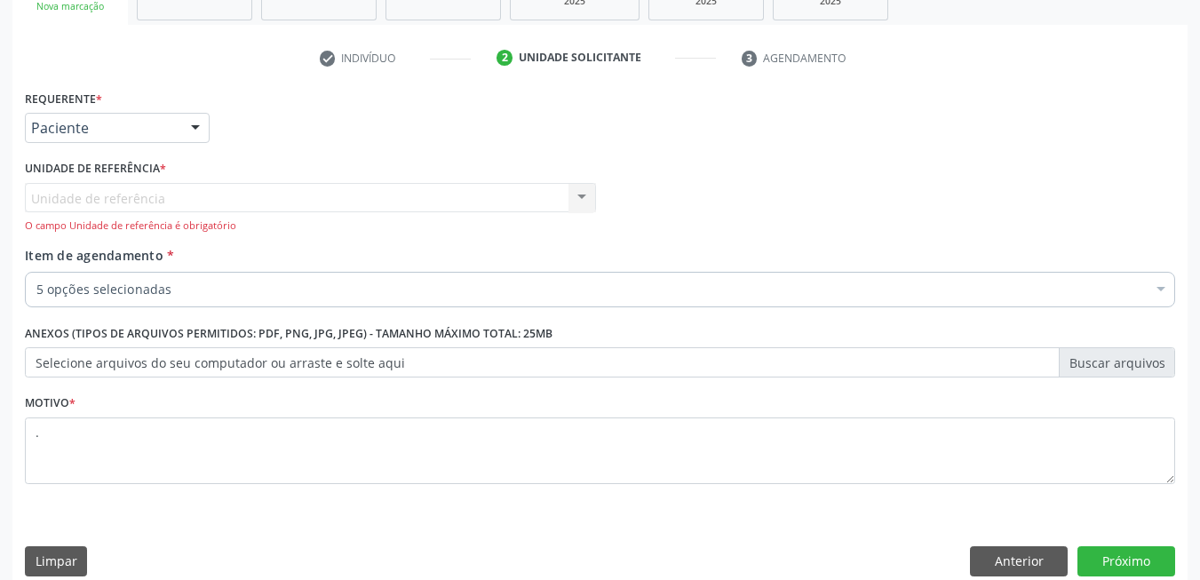
click at [216, 206] on div "Unidade de referência Usf Cagep Nenhum resultado encontrado para: " " Não há ne…" at bounding box center [310, 208] width 571 height 51
click at [216, 199] on div "Unidade de referência Usf Cagep Nenhum resultado encontrado para: " " Não há ne…" at bounding box center [310, 208] width 571 height 51
click at [216, 194] on div "Unidade de referência Usf Cagep Nenhum resultado encontrado para: " " Não há ne…" at bounding box center [310, 208] width 571 height 51
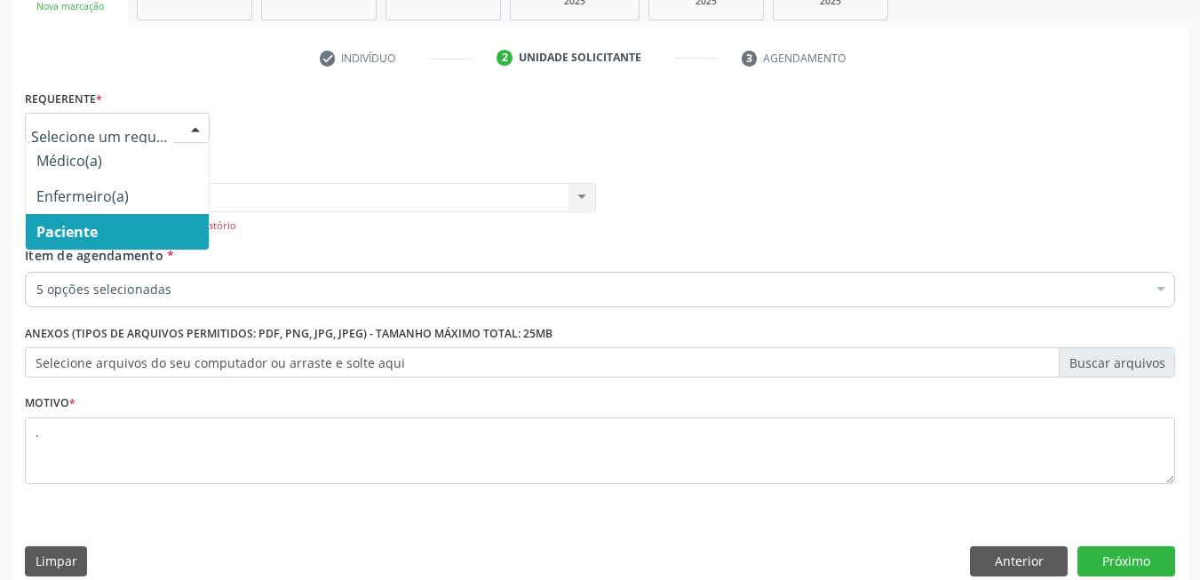
click at [191, 123] on div at bounding box center [195, 129] width 27 height 30
click at [158, 229] on span "Paciente" at bounding box center [117, 232] width 183 height 36
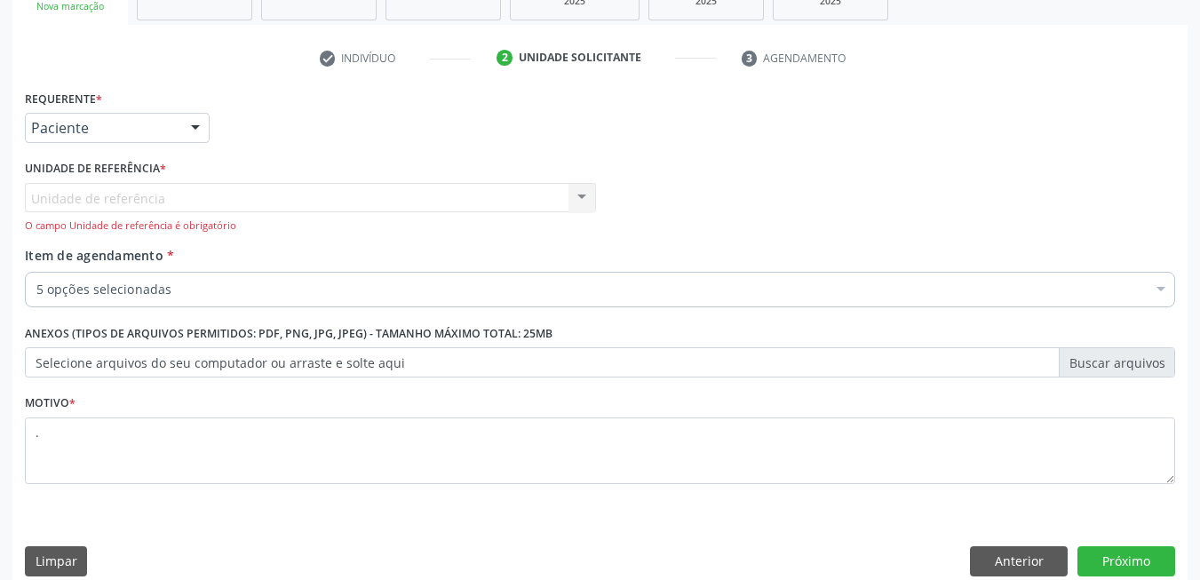
click at [282, 227] on div "O campo Unidade de referência é obrigatório" at bounding box center [310, 226] width 571 height 15
click at [589, 195] on div "Unidade de referência Usf Cagep Nenhum resultado encontrado para: " " Não há ne…" at bounding box center [310, 208] width 571 height 51
click at [586, 195] on div "Unidade de referência Usf Cagep Nenhum resultado encontrado para: " " Não há ne…" at bounding box center [310, 208] width 571 height 51
click at [660, 215] on div "Médico Solicitante Por favor, selecione a Unidade de Atendimento primeiro Nenhu…" at bounding box center [599, 200] width 1159 height 91
click at [473, 208] on div "Unidade de referência Usf Cagep Nenhum resultado encontrado para: " " Não há ne…" at bounding box center [310, 208] width 571 height 51
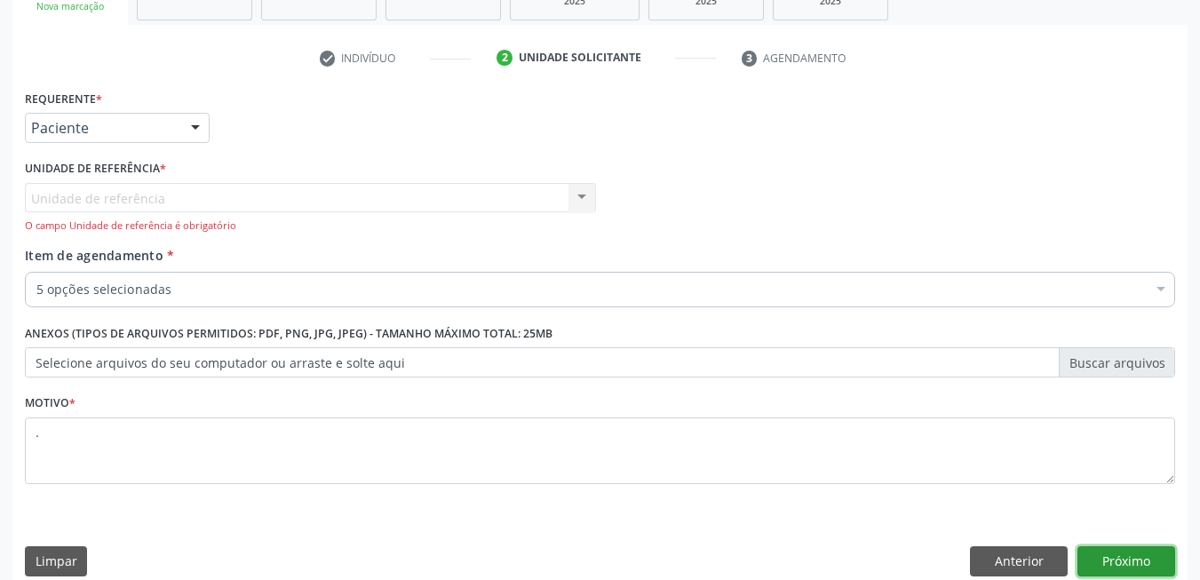
drag, startPoint x: 1153, startPoint y: 549, endPoint x: 1148, endPoint y: 560, distance: 11.9
click at [1148, 558] on button "Próximo" at bounding box center [1127, 561] width 98 height 30
click at [1139, 557] on button "Próximo" at bounding box center [1127, 561] width 98 height 30
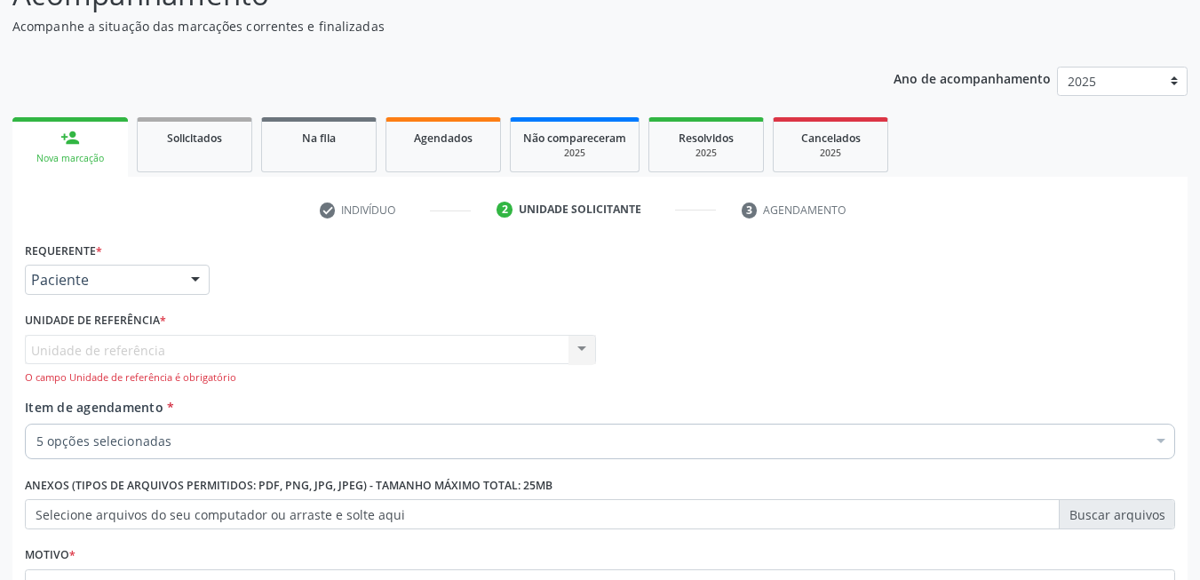
scroll to position [322, 0]
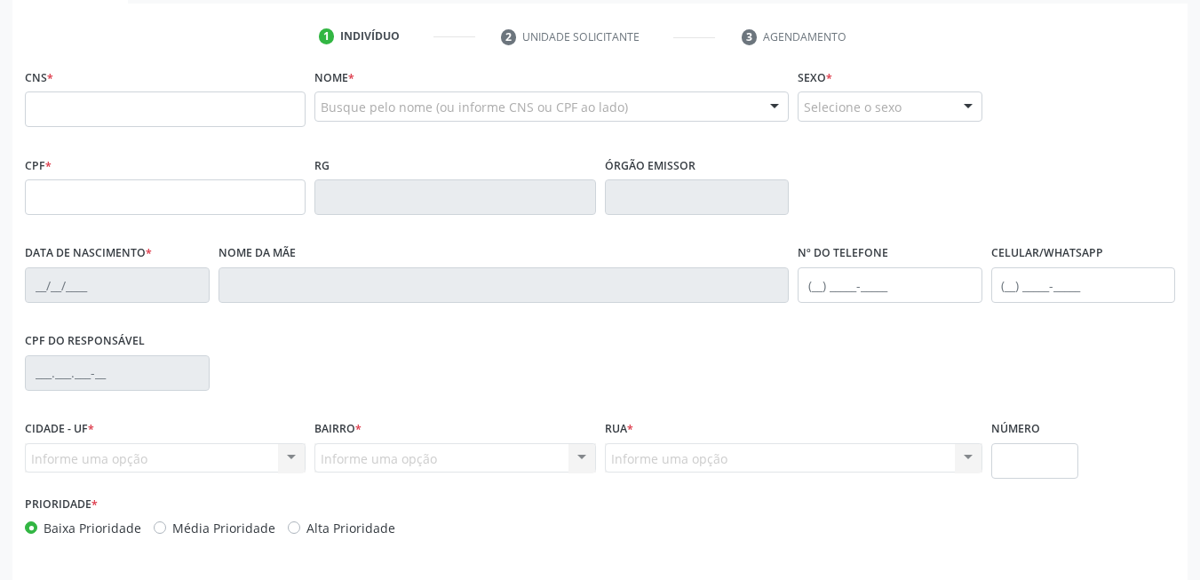
scroll to position [322, 0]
type input "898 0005 4214 7582"
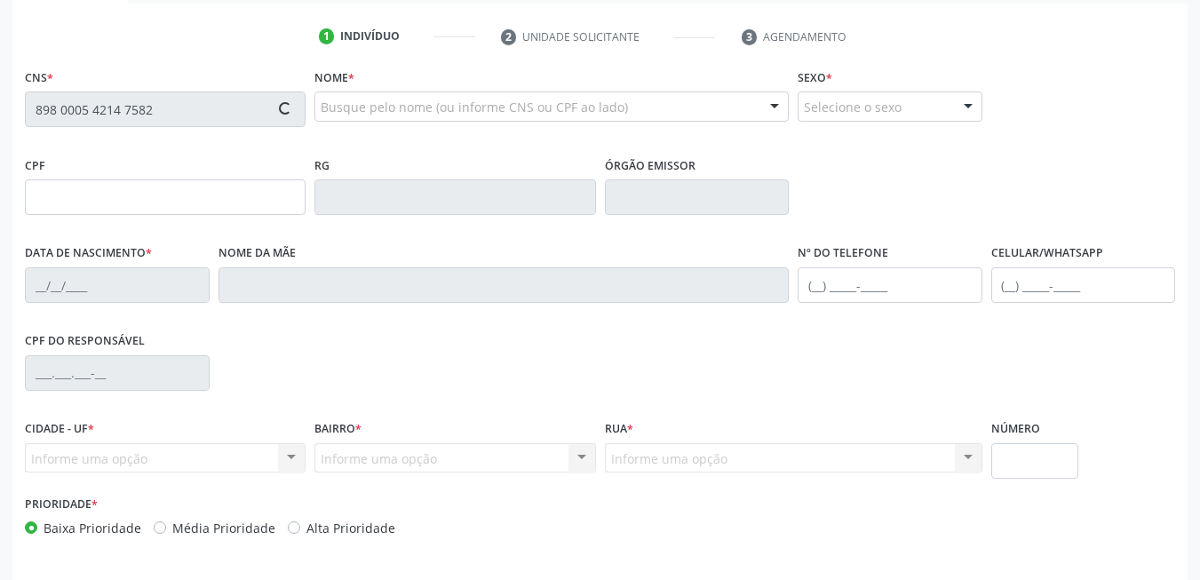
type input "868.599.354-72"
type input "0[DATE]"
type input "[PERSON_NAME]"
type input "[PHONE_NUMBER]"
type input "963.261.824-68"
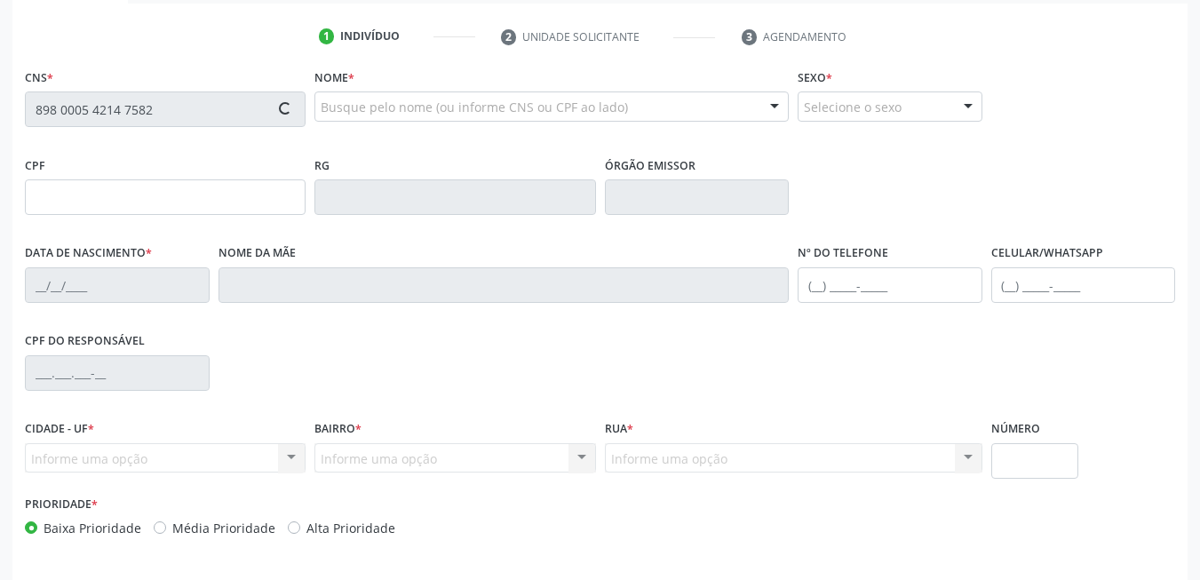
type input "184"
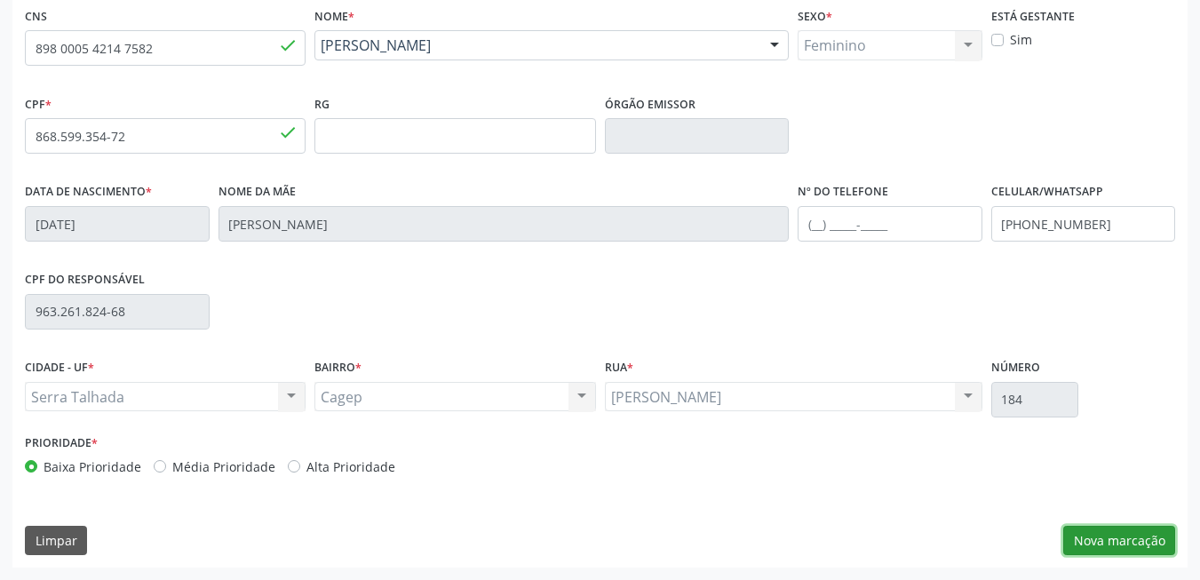
click at [1122, 529] on button "Nova marcação" at bounding box center [1119, 541] width 112 height 30
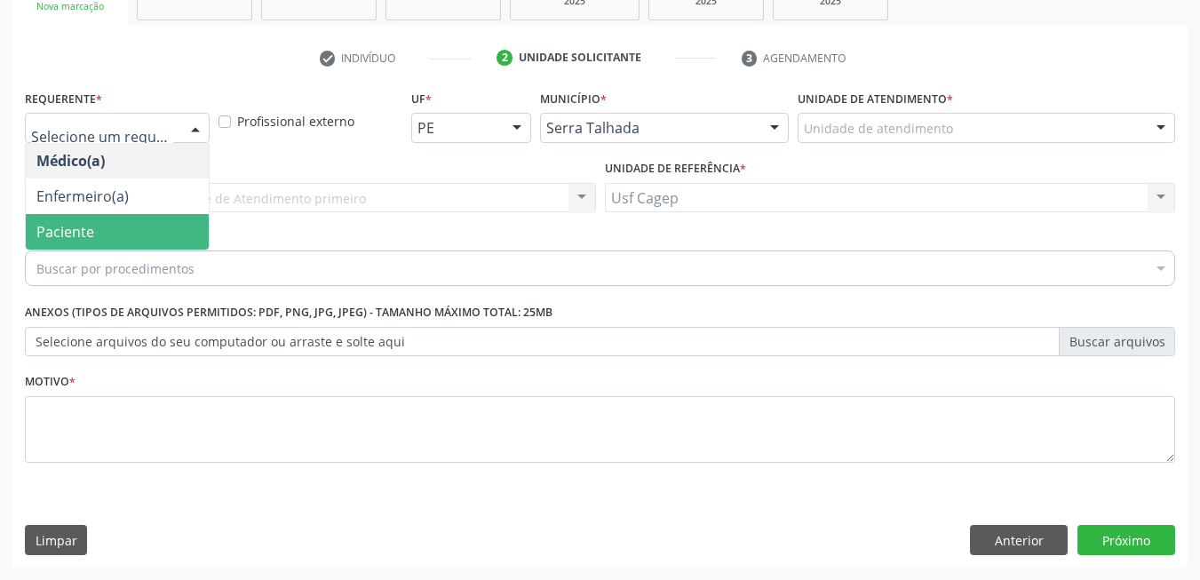
click at [103, 227] on span "Paciente" at bounding box center [117, 232] width 183 height 36
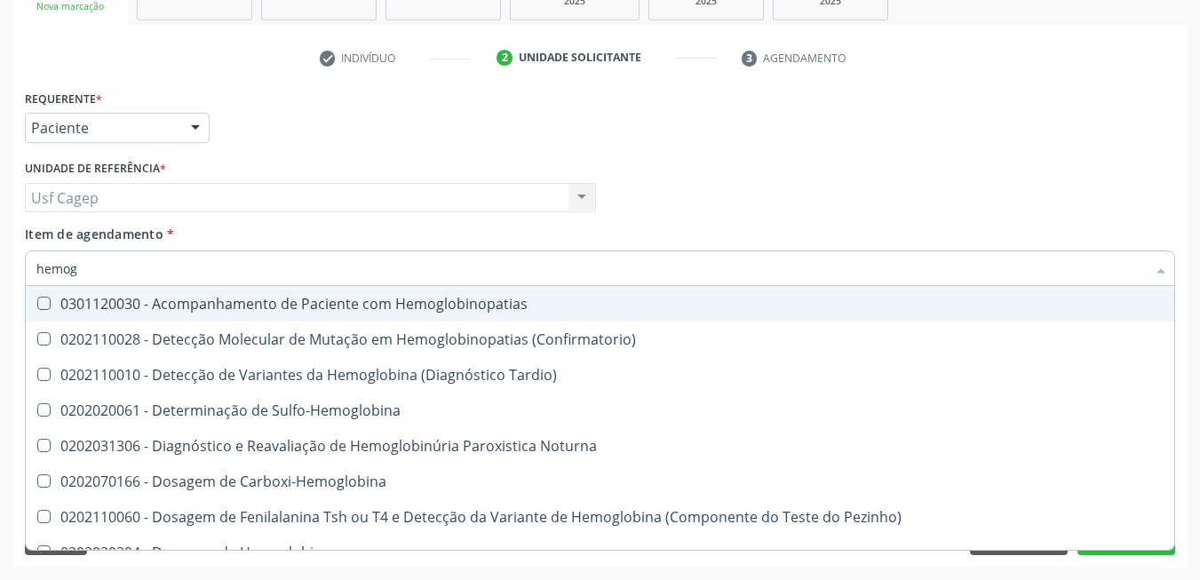
type input "hemogr"
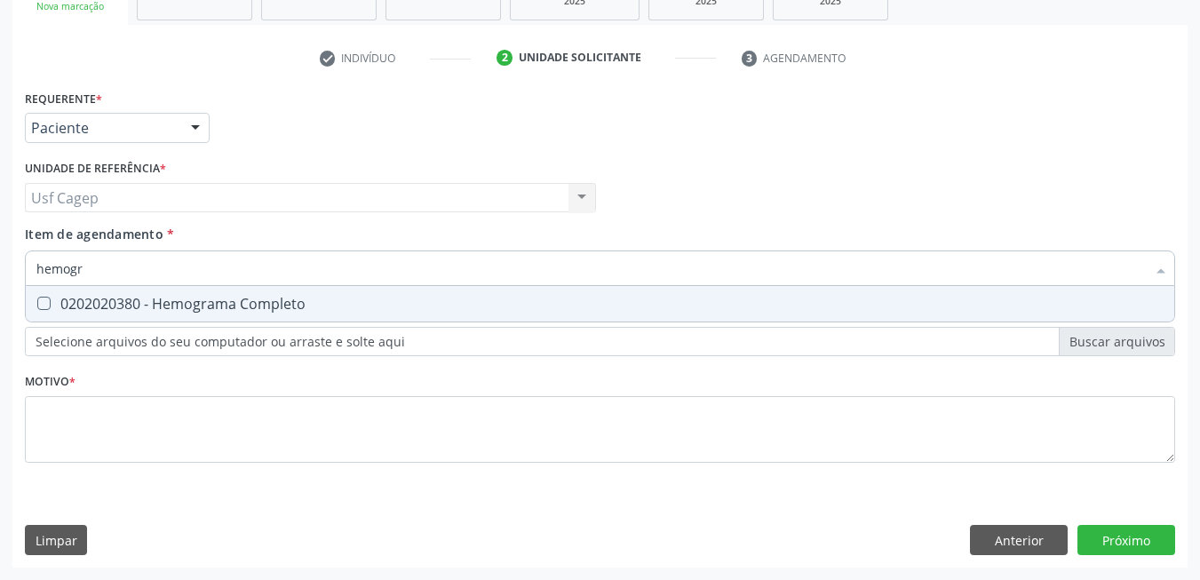
click at [286, 305] on div "0202020380 - Hemograma Completo" at bounding box center [599, 304] width 1127 height 14
checkbox Completo "true"
click at [280, 276] on input "hemogr" at bounding box center [591, 269] width 1110 height 36
type input "t"
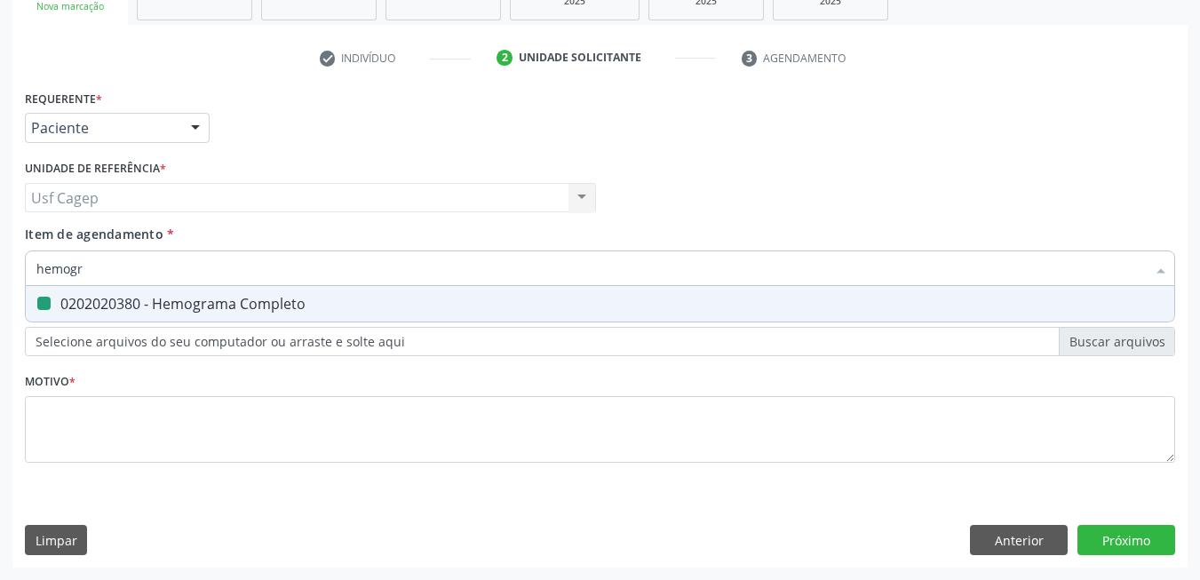
checkbox Completo "false"
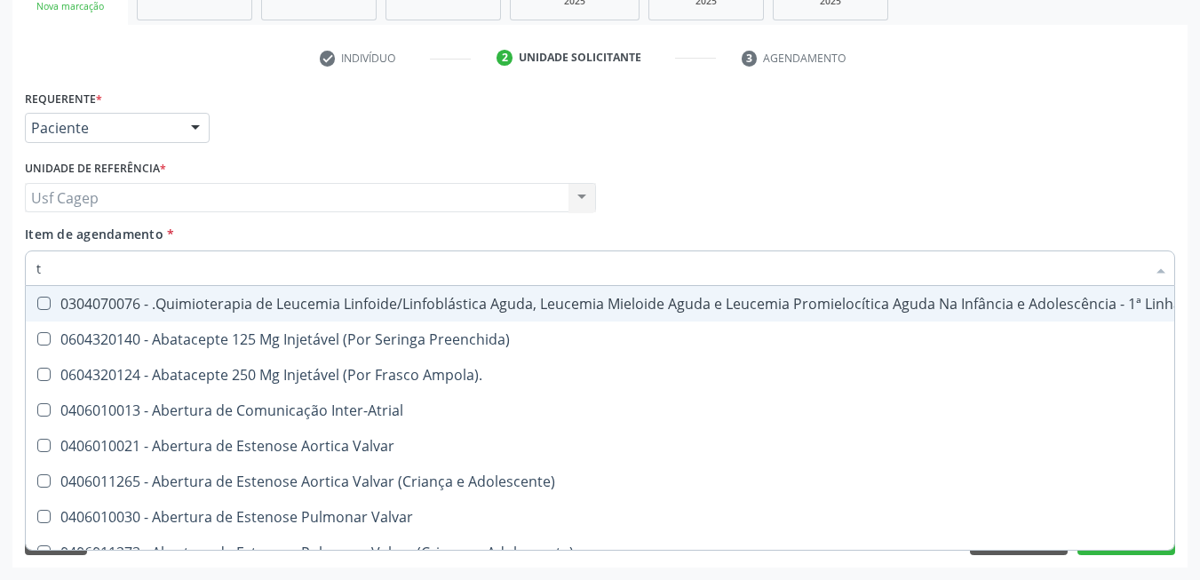
type input "[MEDICAL_DATA]"
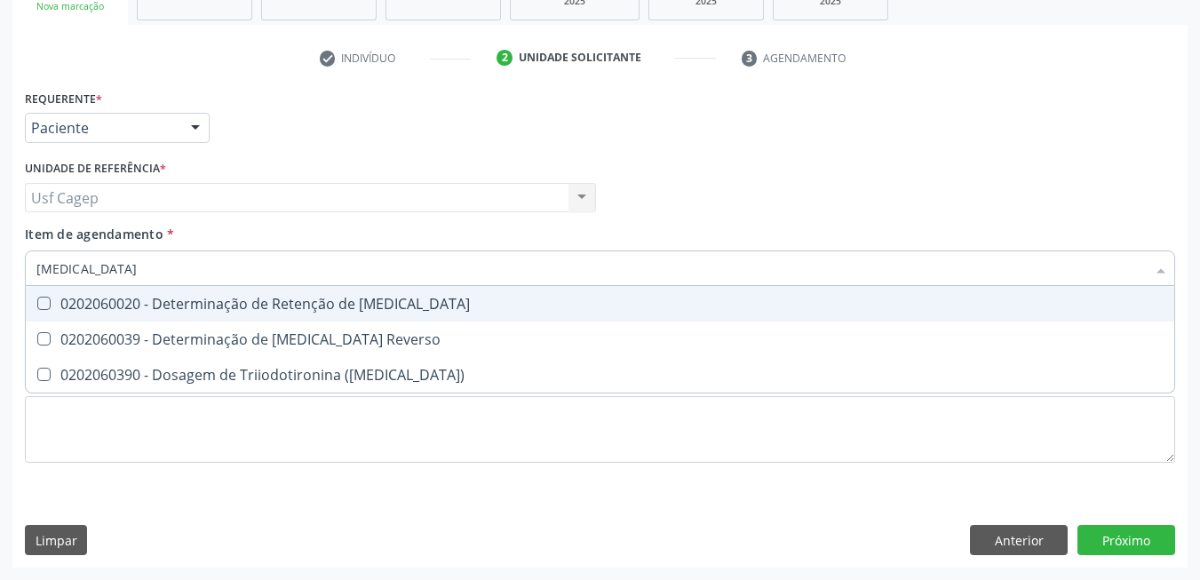
click at [154, 264] on input "[MEDICAL_DATA]" at bounding box center [591, 269] width 1110 height 36
drag, startPoint x: 318, startPoint y: 317, endPoint x: 317, endPoint y: 307, distance: 9.8
click at [322, 317] on span "0202060020 - Determinação de Retenção de [MEDICAL_DATA]" at bounding box center [600, 304] width 1149 height 36
click at [294, 301] on div "0202060020 - Determinação de Retenção de [MEDICAL_DATA]" at bounding box center [599, 304] width 1127 height 14
checkbox T3 "false"
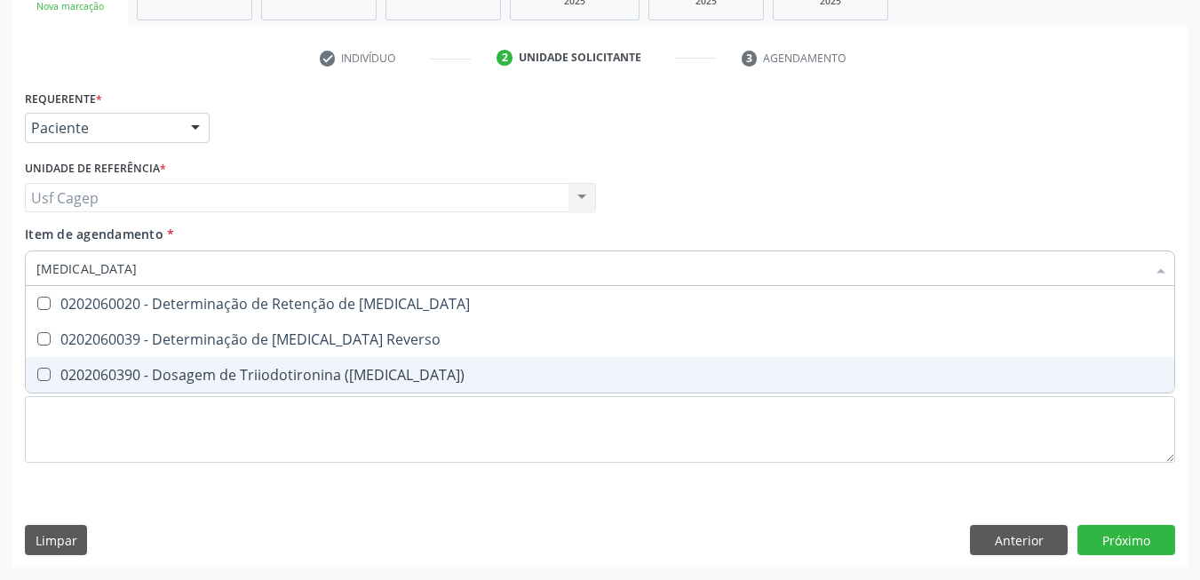
click at [298, 382] on div "0202060390 - Dosagem de Triiodotironina ([MEDICAL_DATA])" at bounding box center [599, 375] width 1127 height 14
checkbox \(T3\) "true"
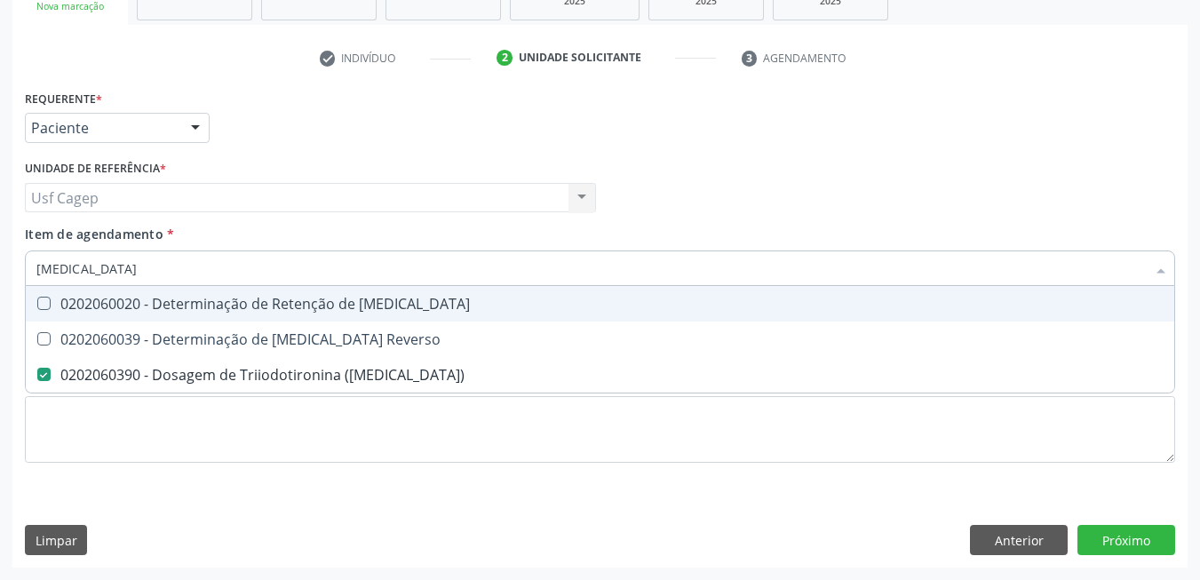
click at [246, 273] on input "[MEDICAL_DATA]" at bounding box center [591, 269] width 1110 height 36
type input "t"
checkbox \(T3\) "false"
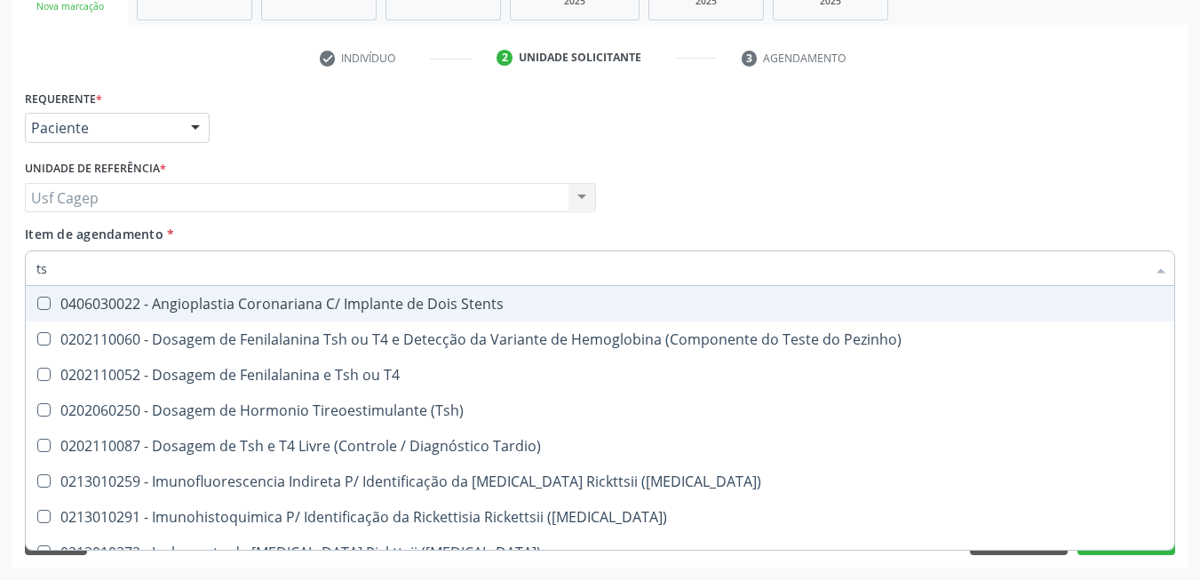
type input "tsh"
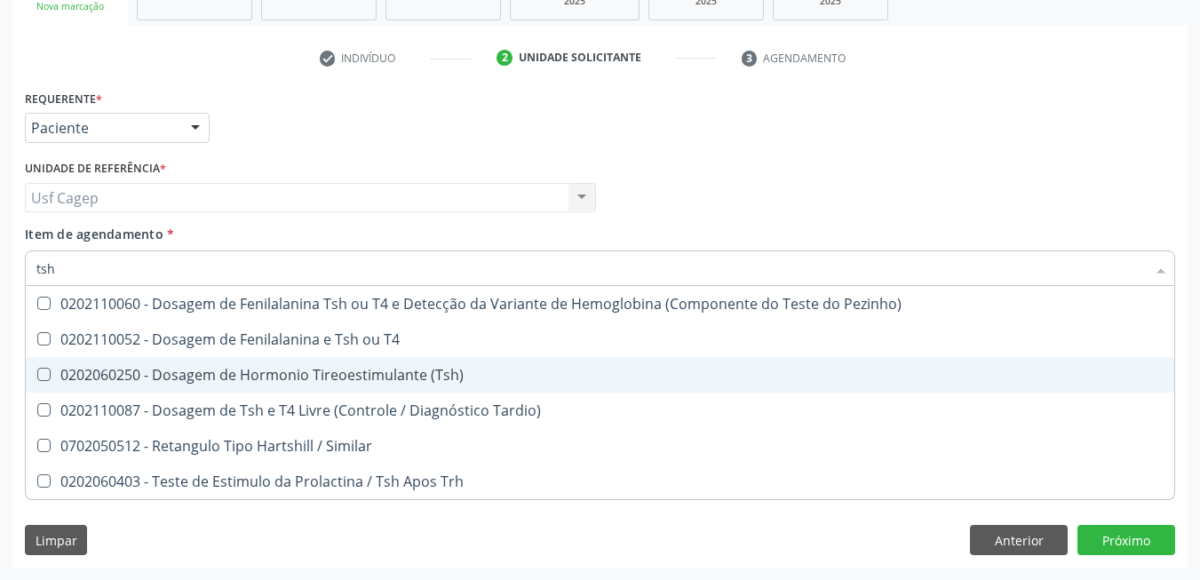
click at [315, 387] on span "0202060250 - Dosagem de Hormonio Tireoestimulante (Tsh)" at bounding box center [600, 375] width 1149 height 36
checkbox \(Tsh\) "true"
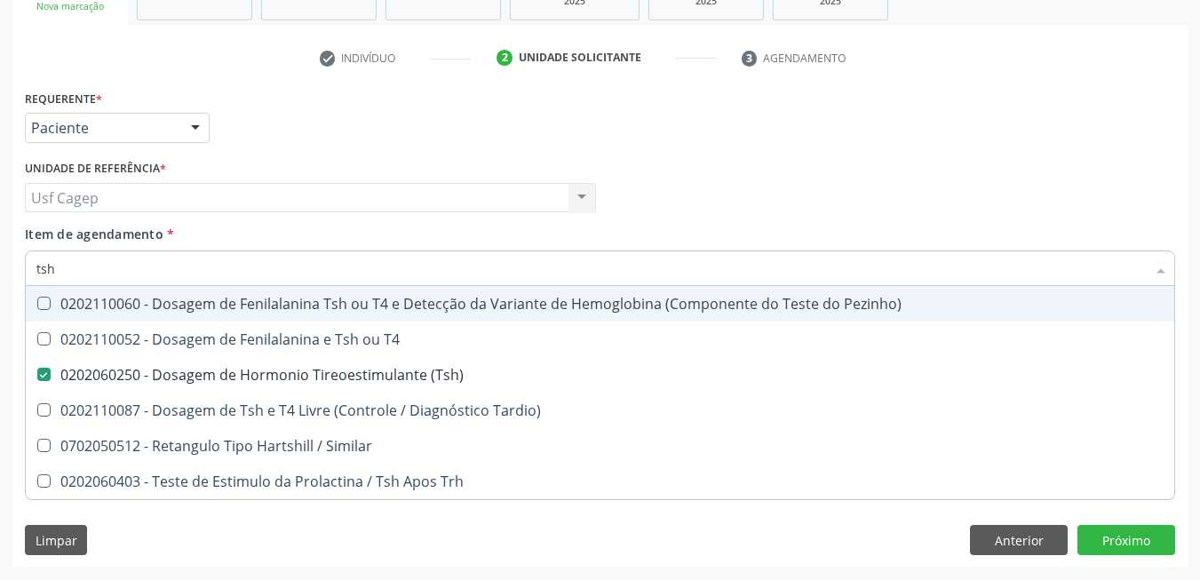
click at [214, 260] on input "tsh" at bounding box center [591, 269] width 1110 height 36
type input "c"
checkbox \(Tsh\) "false"
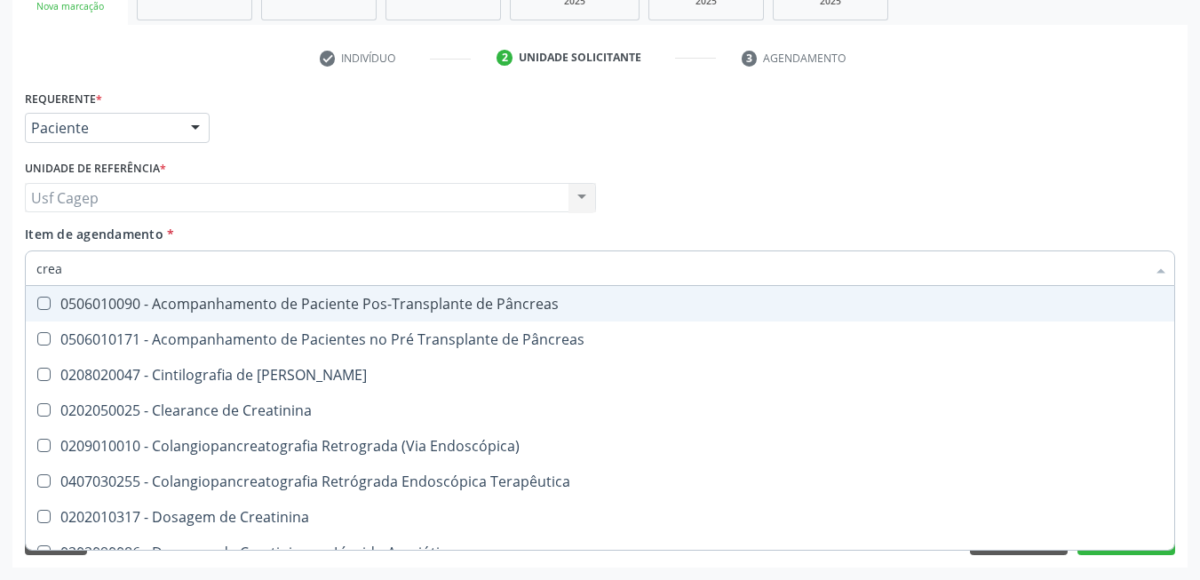
type input "creat"
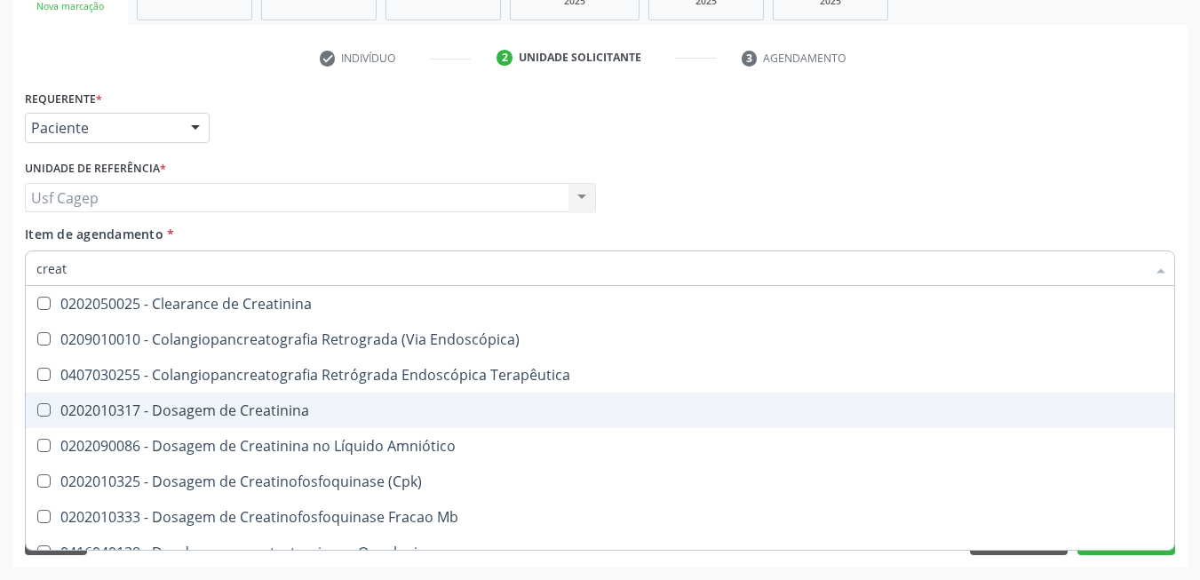
click at [218, 405] on div "0202010317 - Dosagem de Creatinina" at bounding box center [599, 410] width 1127 height 14
checkbox Creatinina "true"
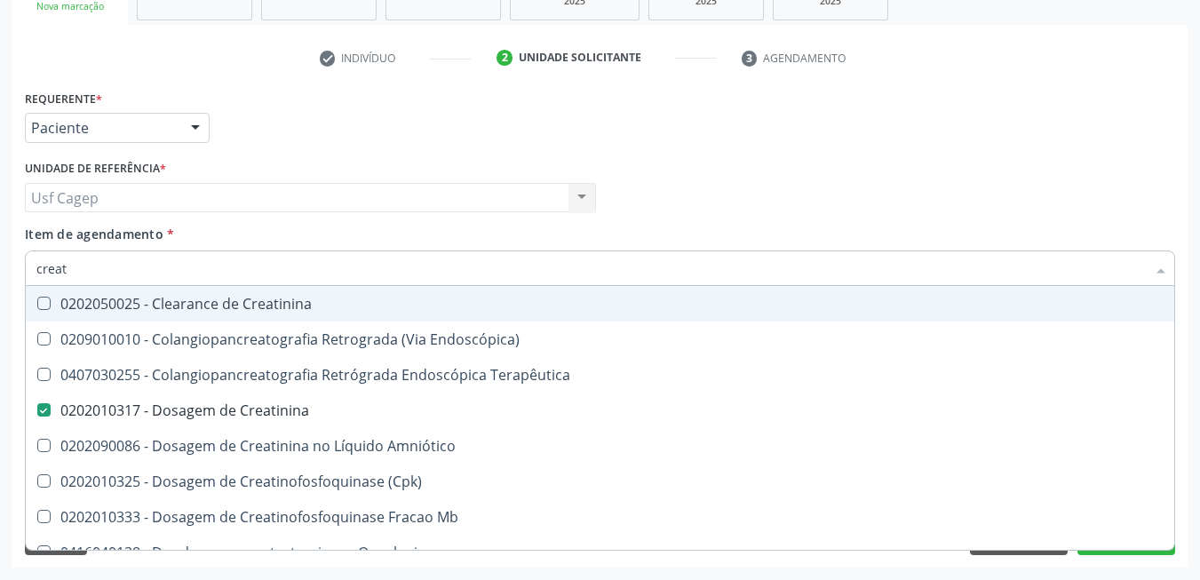
click at [151, 251] on input "creat" at bounding box center [591, 269] width 1110 height 36
click at [152, 262] on input "creat" at bounding box center [591, 269] width 1110 height 36
type input "g"
checkbox Creatinina "false"
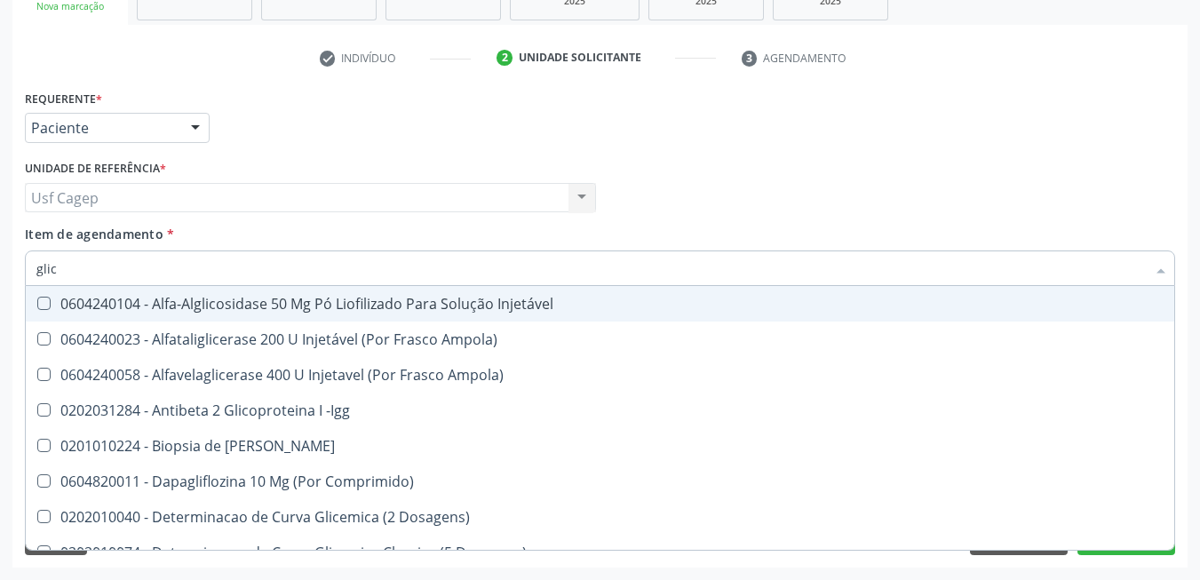
type input "glico"
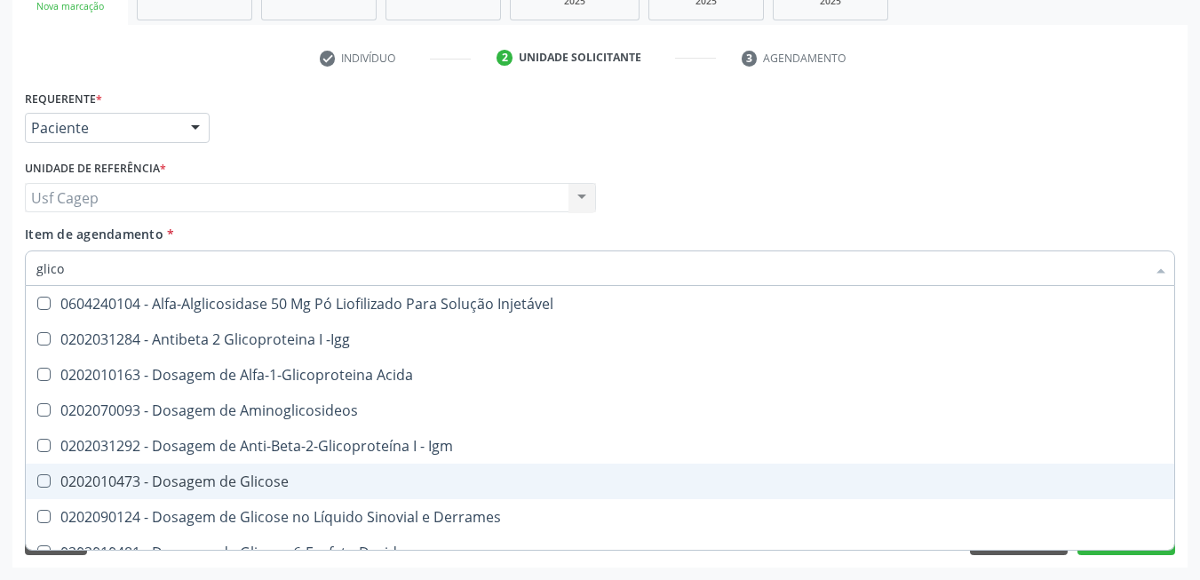
drag, startPoint x: 231, startPoint y: 481, endPoint x: 231, endPoint y: 457, distance: 24.0
click at [231, 481] on div "0202010473 - Dosagem de Glicose" at bounding box center [599, 481] width 1127 height 14
checkbox Glicose "true"
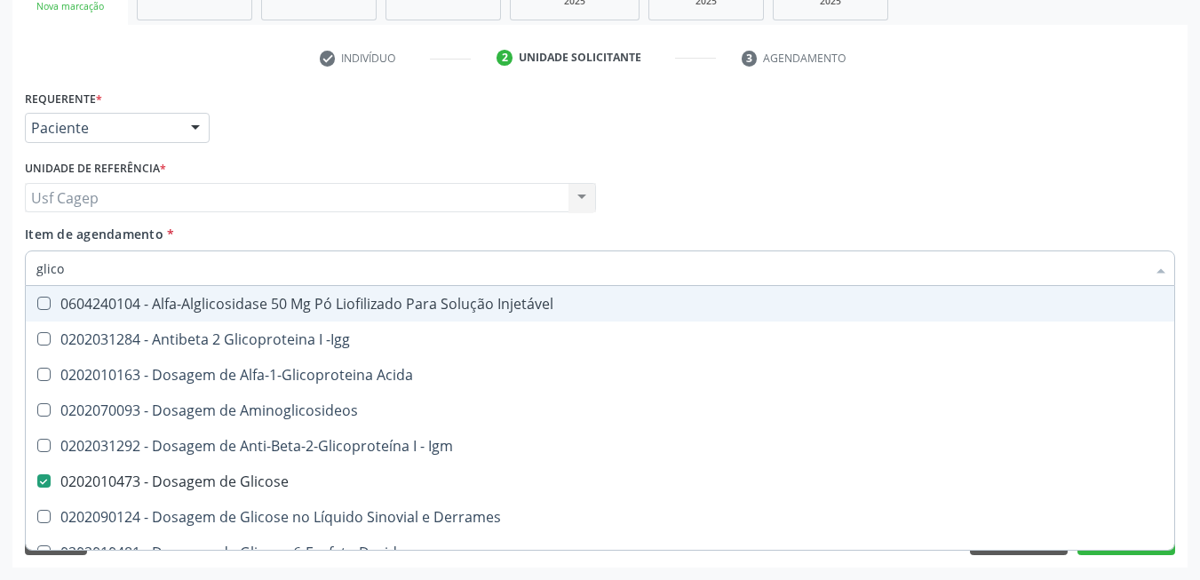
click at [206, 276] on input "glico" at bounding box center [591, 269] width 1110 height 36
type input "c"
checkbox Glicose "false"
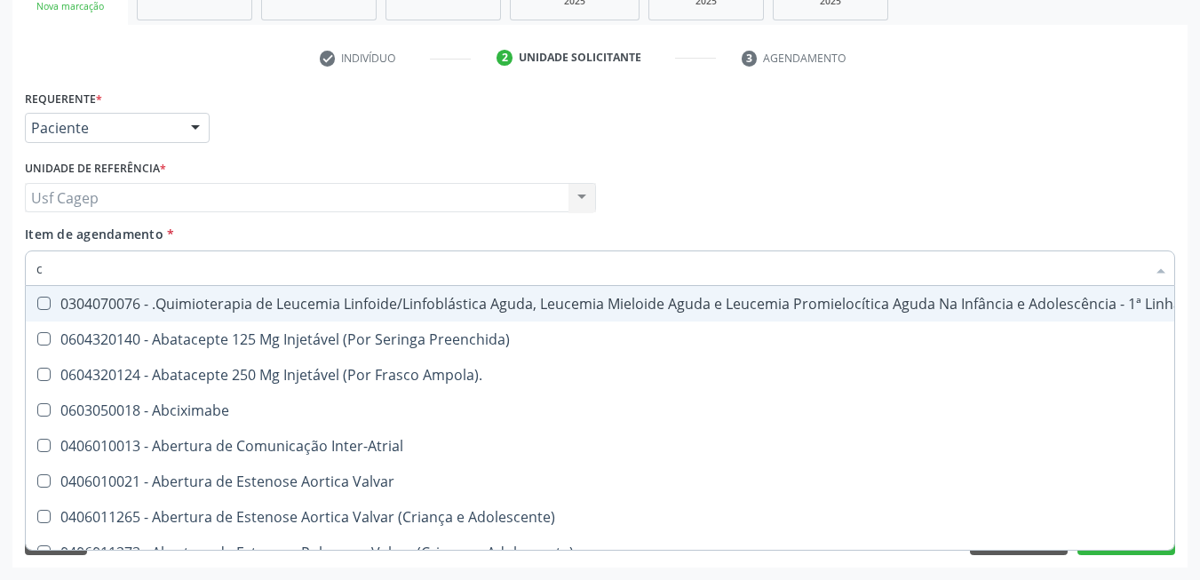
type input "cr"
checkbox Ml\) "true"
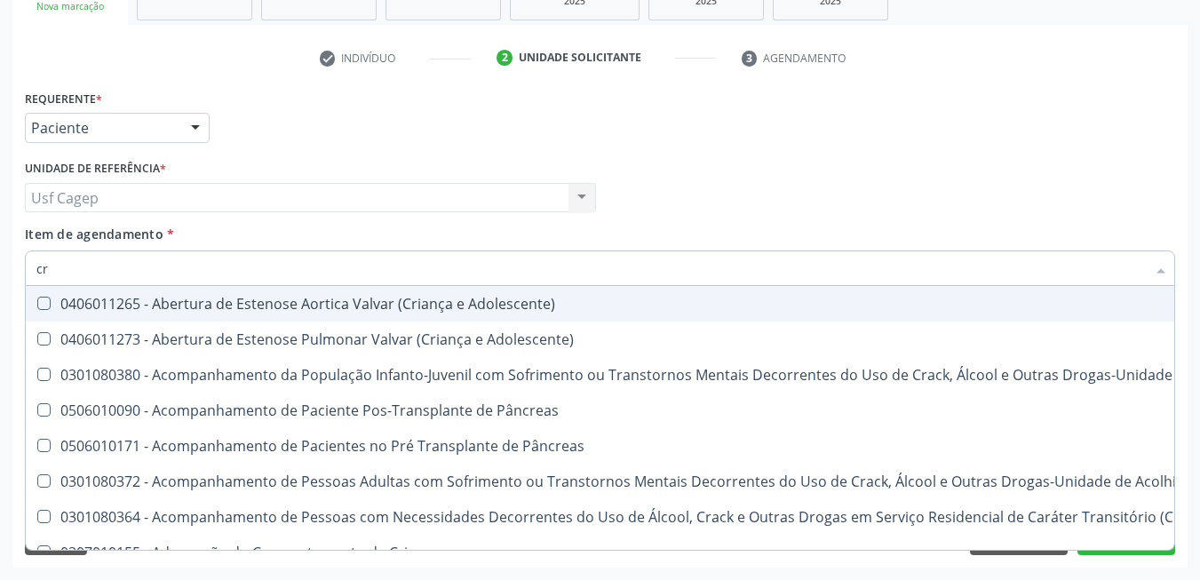
type input "cre"
checkbox Crâniofacial "true"
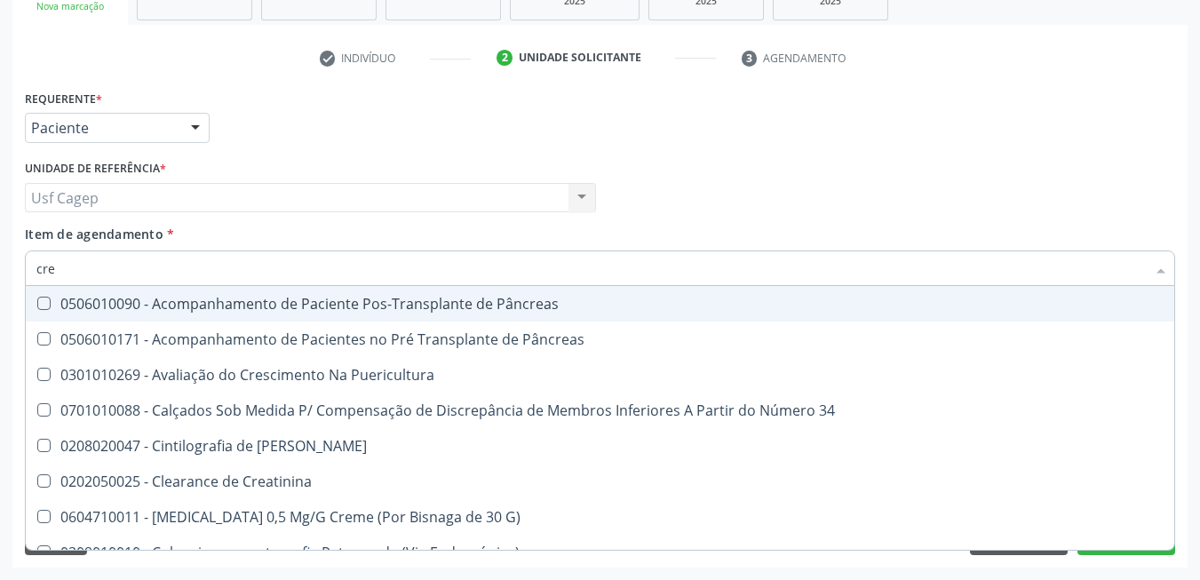
type input "crea"
checkbox G\) "true"
checkbox Creatinina "false"
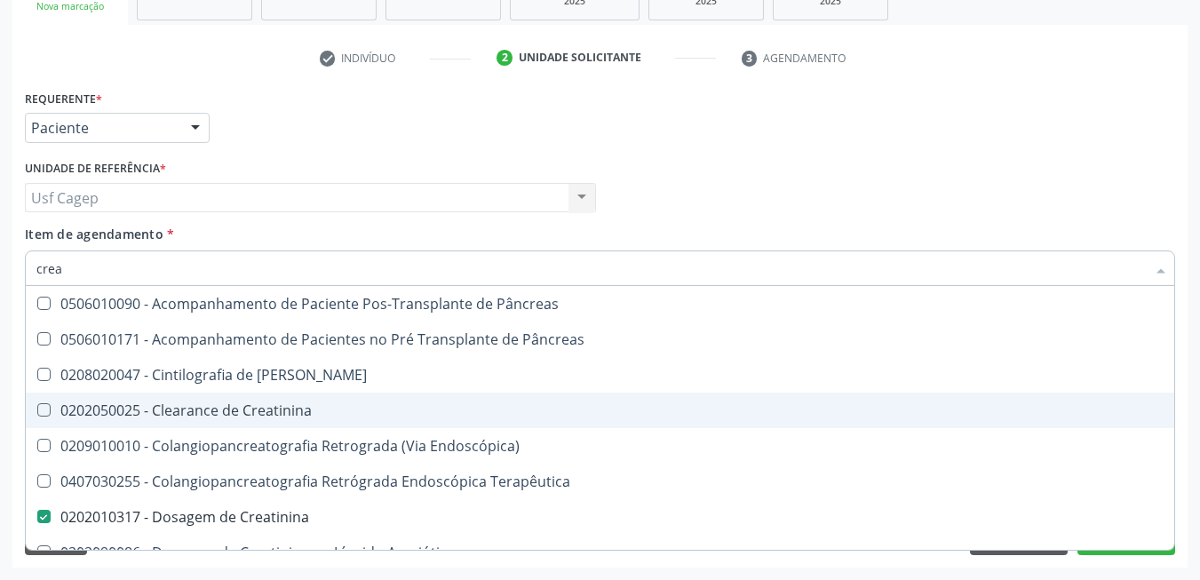
type input "cre"
checkbox Creatinina "false"
checkbox Oncologia "true"
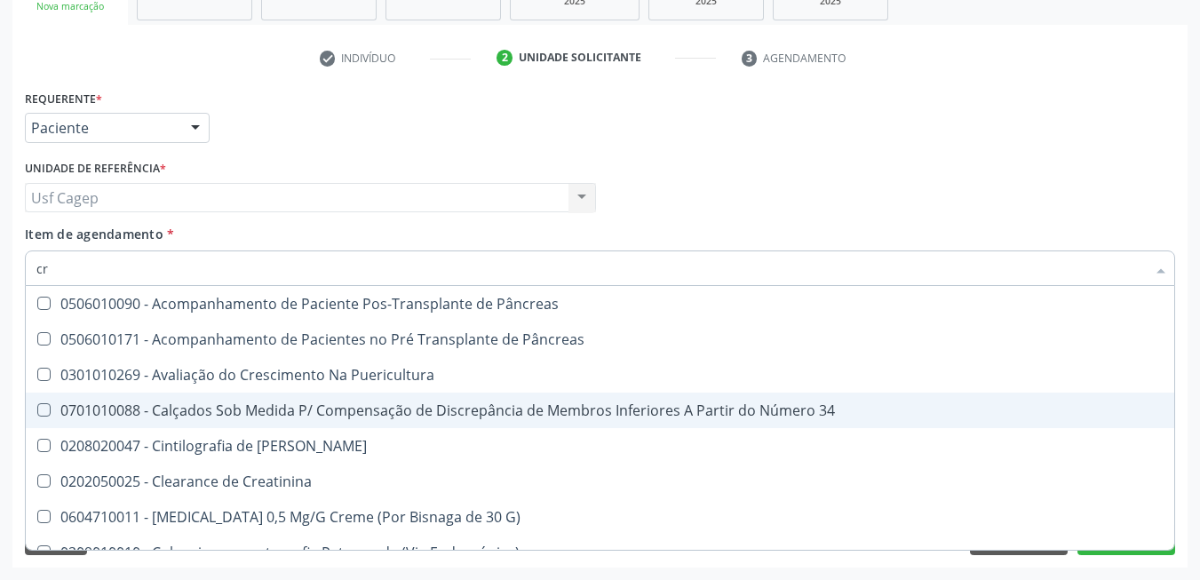
type input "c"
checkbox Creatinina "false"
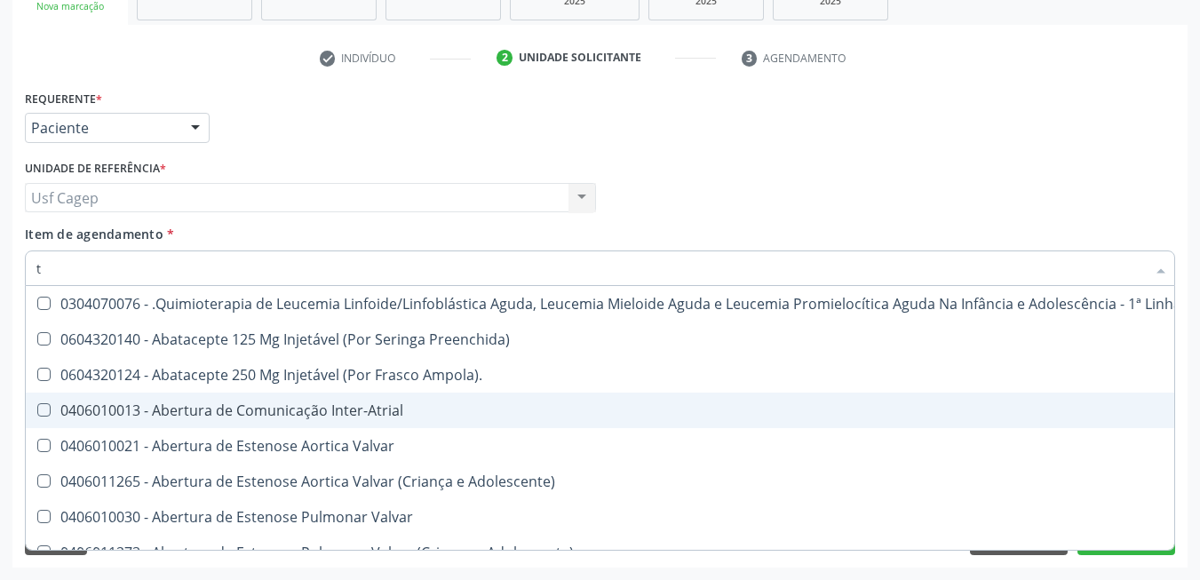
type input "t4"
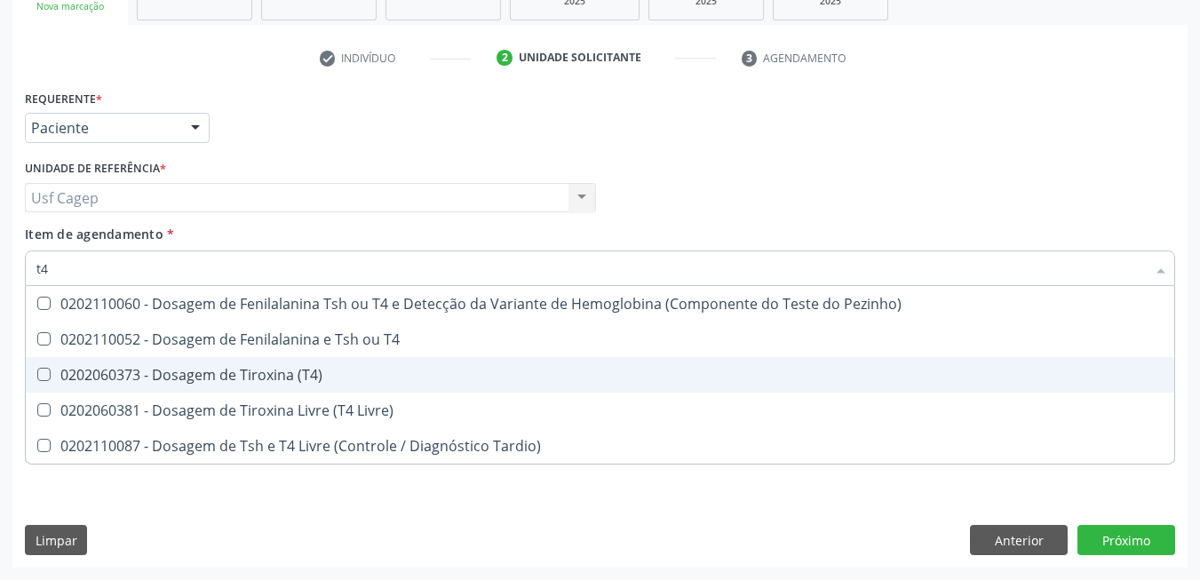
click at [243, 380] on div "0202060373 - Dosagem de Tiroxina (T4)" at bounding box center [599, 375] width 1127 height 14
checkbox \(T4\) "true"
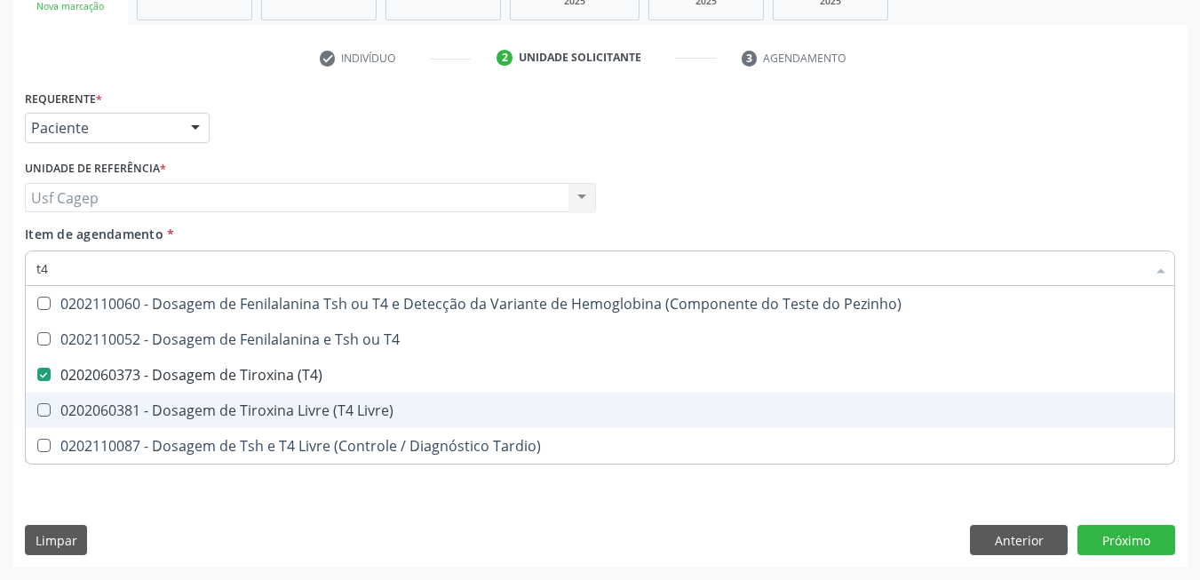
click at [236, 407] on div "0202060381 - Dosagem de Tiroxina Livre (T4 Livre)" at bounding box center [599, 410] width 1127 height 14
checkbox Livre\) "true"
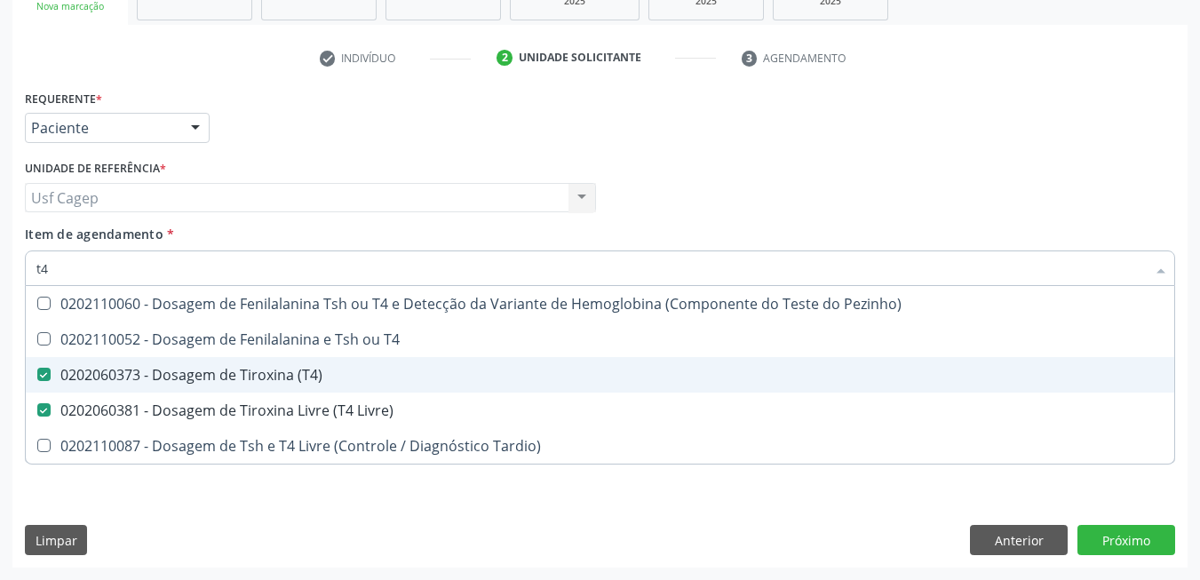
click at [236, 374] on div "0202060373 - Dosagem de Tiroxina (T4)" at bounding box center [599, 375] width 1127 height 14
checkbox \(T4\) "false"
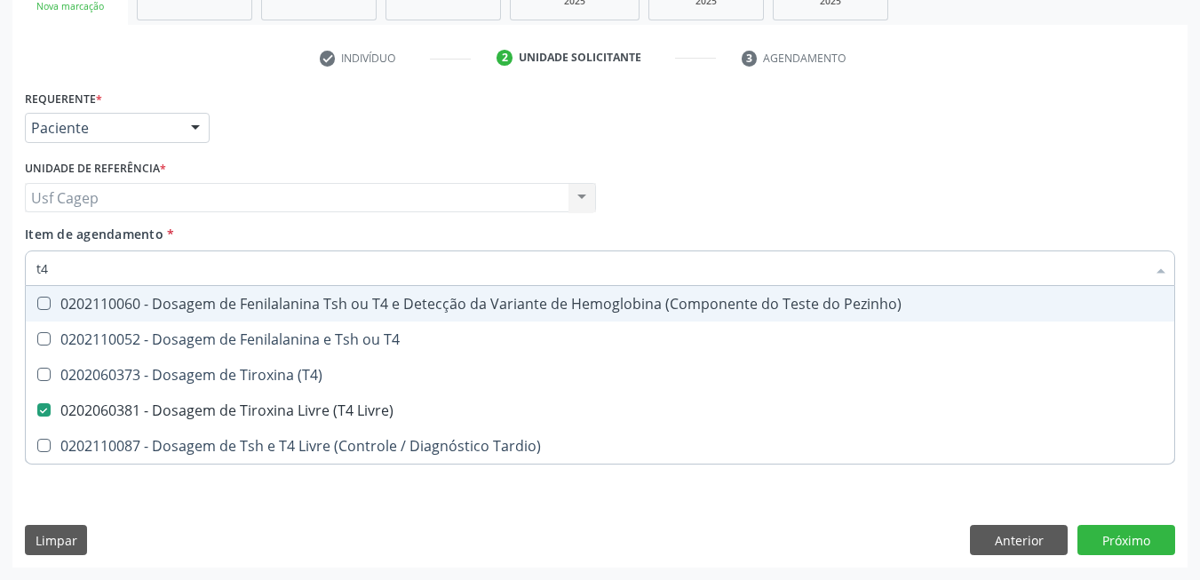
click at [212, 284] on input "t4" at bounding box center [591, 269] width 1110 height 36
click at [206, 272] on input "t4" at bounding box center [591, 269] width 1110 height 36
click at [398, 229] on div "Item de agendamento * t4 Desfazer seleção 0202110060 - Dosagem de Fenilalanina …" at bounding box center [600, 253] width 1150 height 56
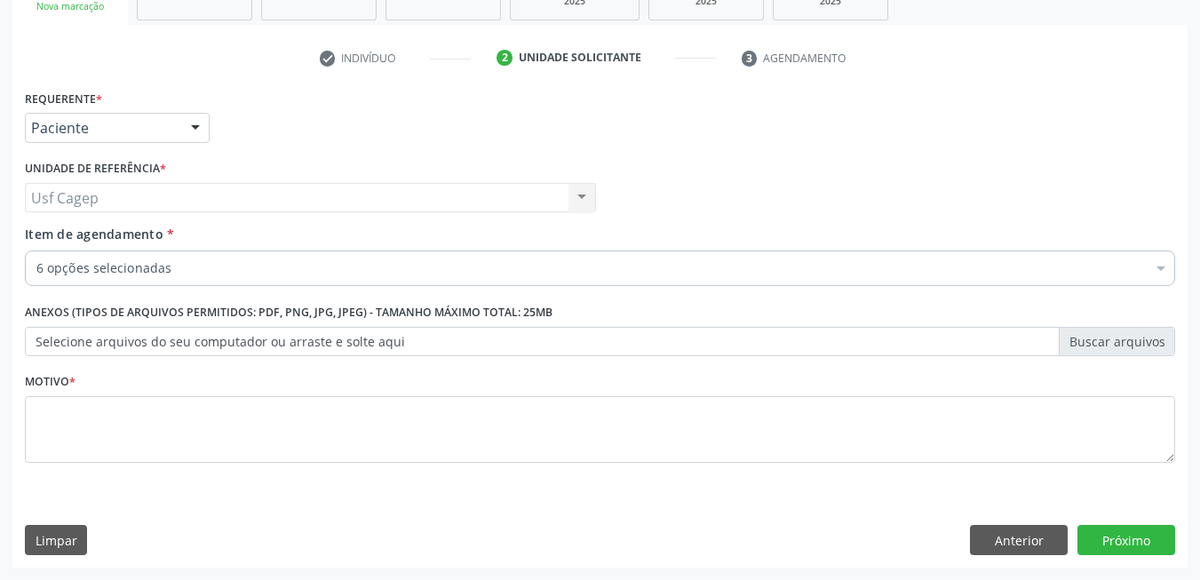
checkbox Completo "true"
checkbox \(T3\) "true"
checkbox Creatinina "true"
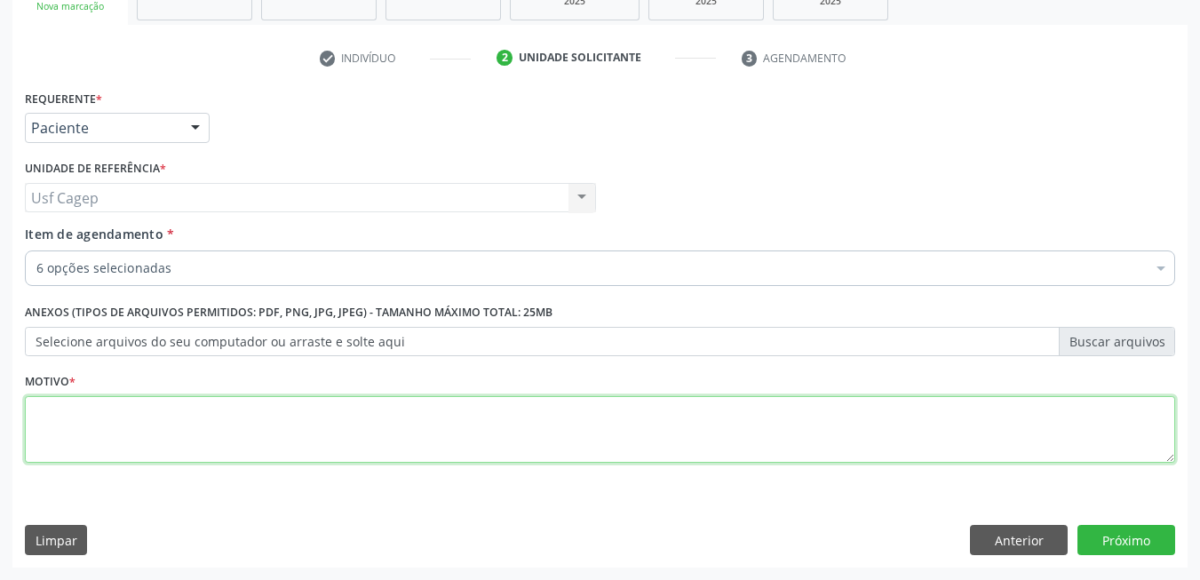
click at [298, 438] on textarea at bounding box center [600, 430] width 1150 height 68
type textarea "."
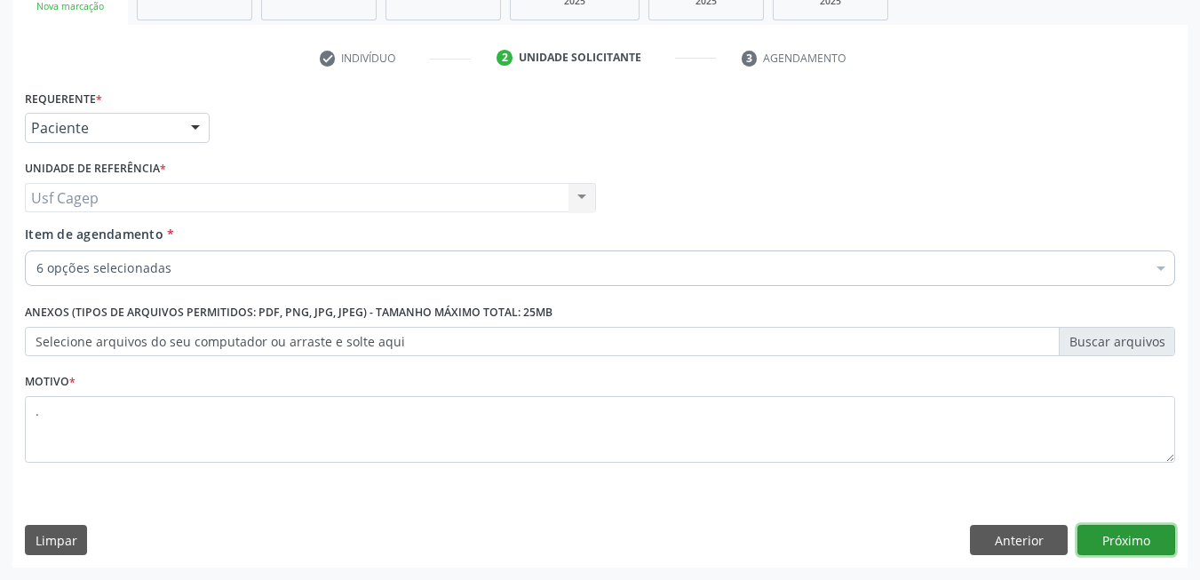
click at [1117, 546] on button "Próximo" at bounding box center [1127, 540] width 98 height 30
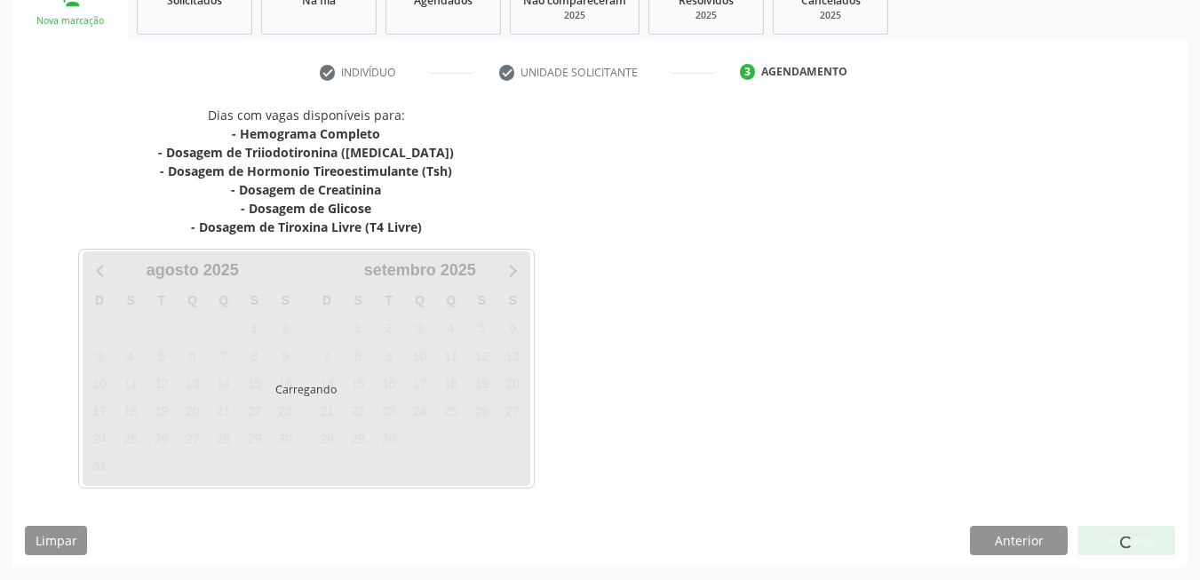
scroll to position [286, 0]
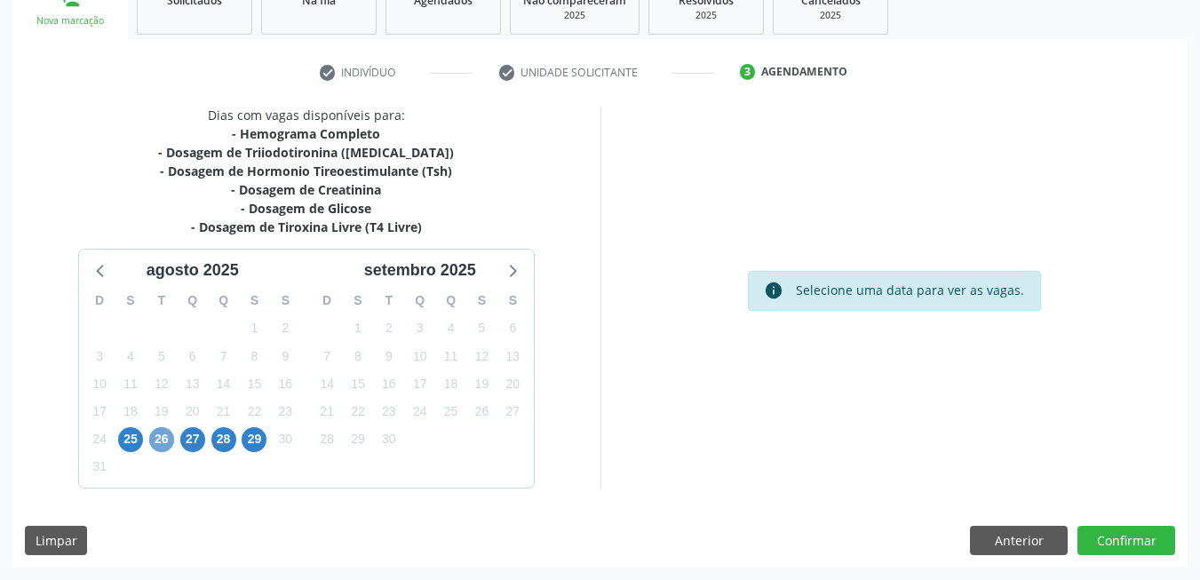
click at [158, 449] on span "26" at bounding box center [161, 439] width 25 height 25
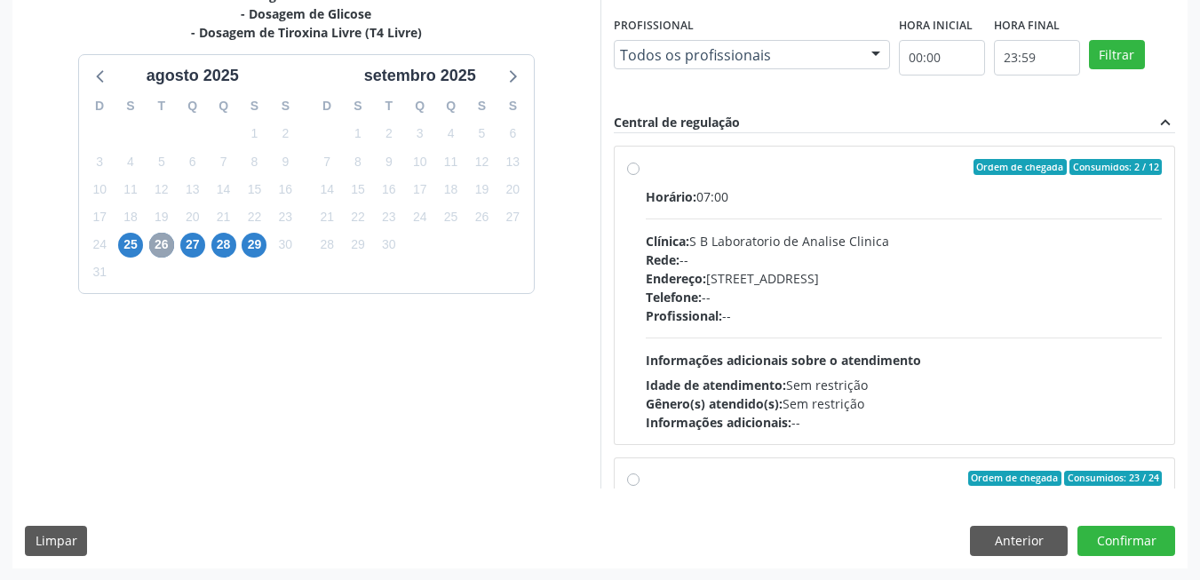
scroll to position [481, 0]
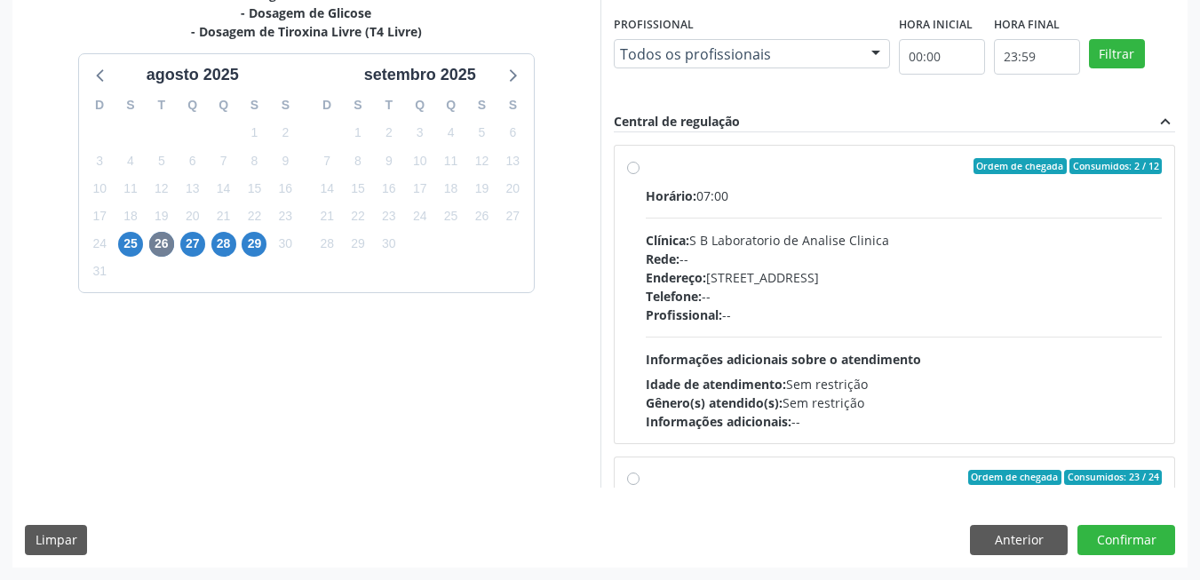
click at [784, 314] on div "Profissional: --" at bounding box center [904, 315] width 517 height 19
click at [640, 174] on input "Ordem de chegada Consumidos: 2 / 12 Horário: 07:00 Clínica: S B Laboratorio de …" at bounding box center [633, 166] width 12 height 16
radio input "true"
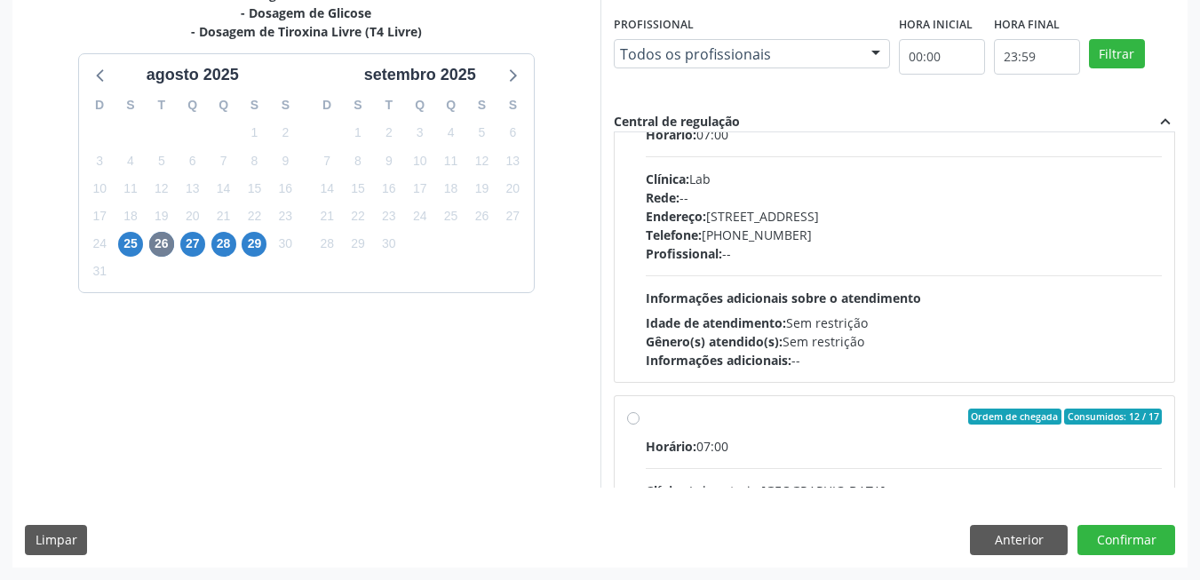
scroll to position [0, 0]
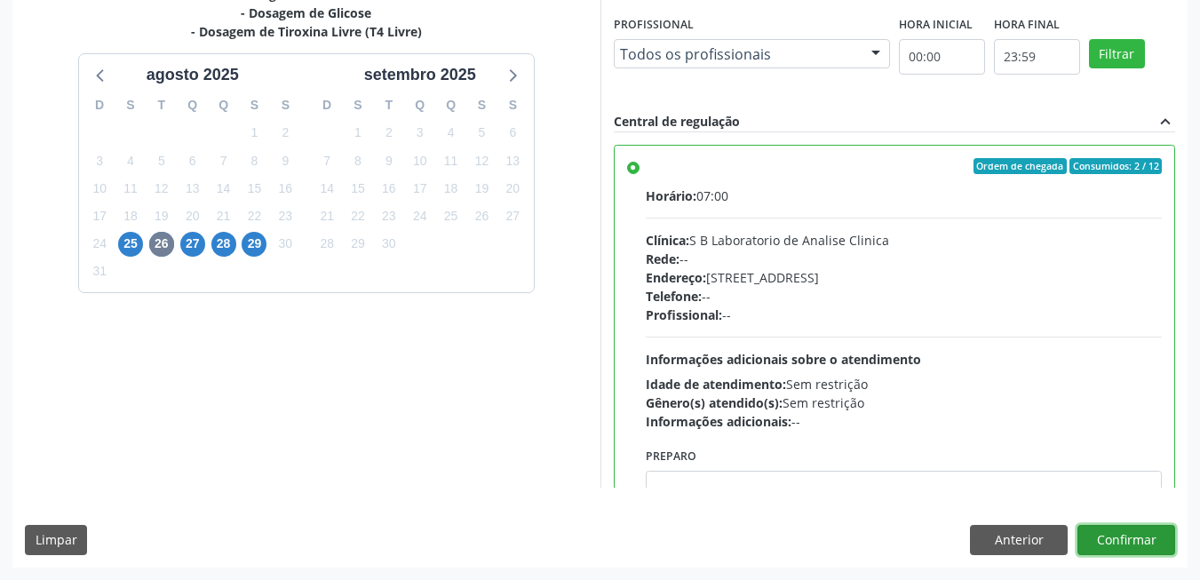
click at [1135, 537] on button "Confirmar" at bounding box center [1127, 540] width 98 height 30
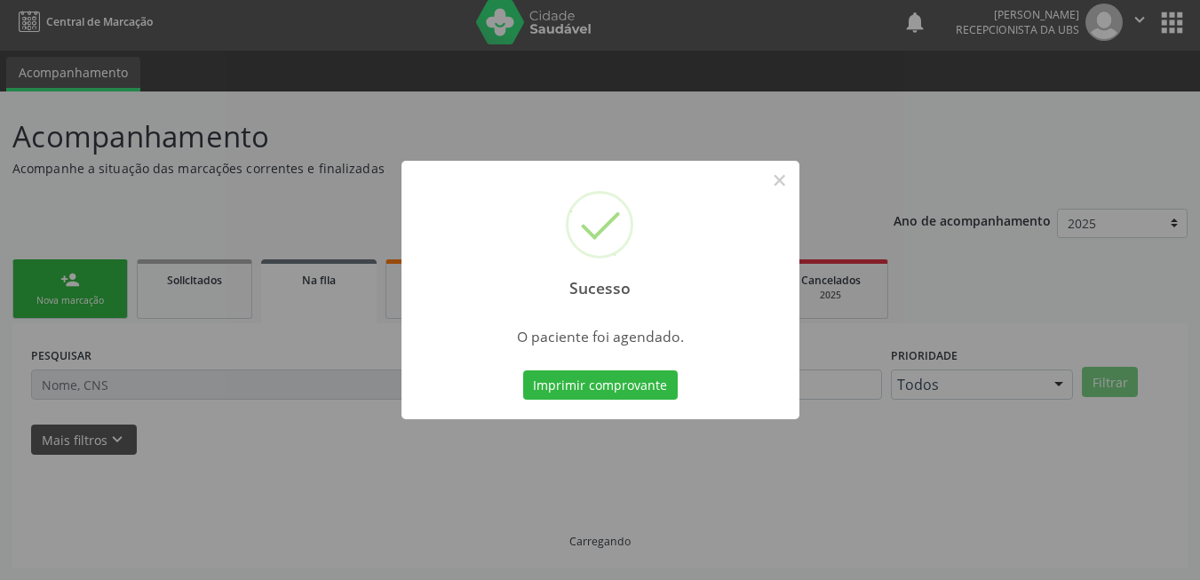
scroll to position [6, 0]
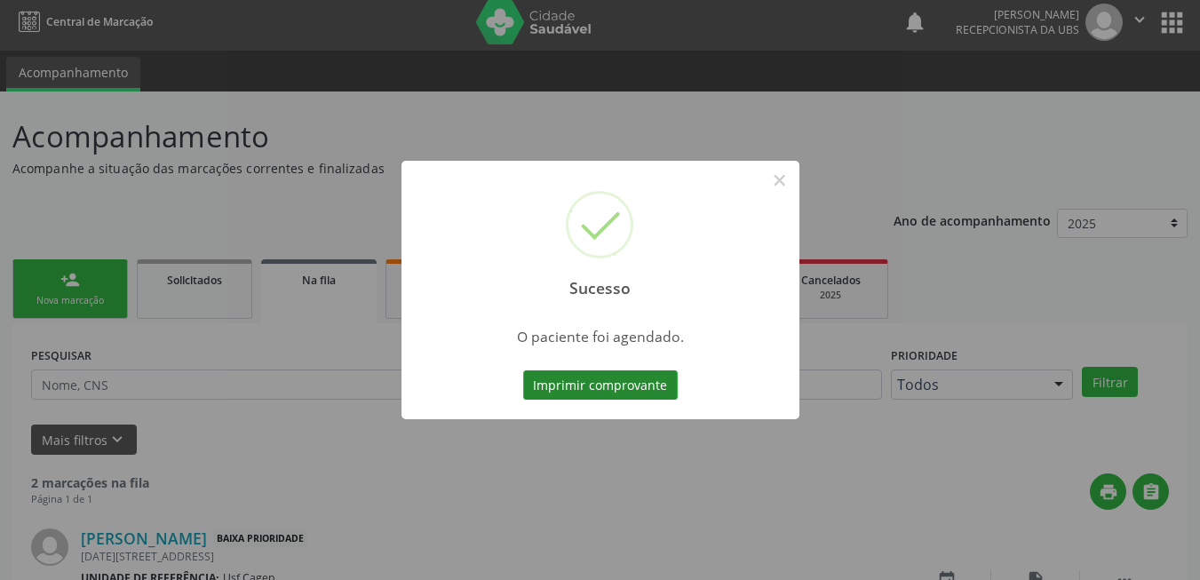
click at [606, 384] on button "Imprimir comprovante" at bounding box center [600, 385] width 155 height 30
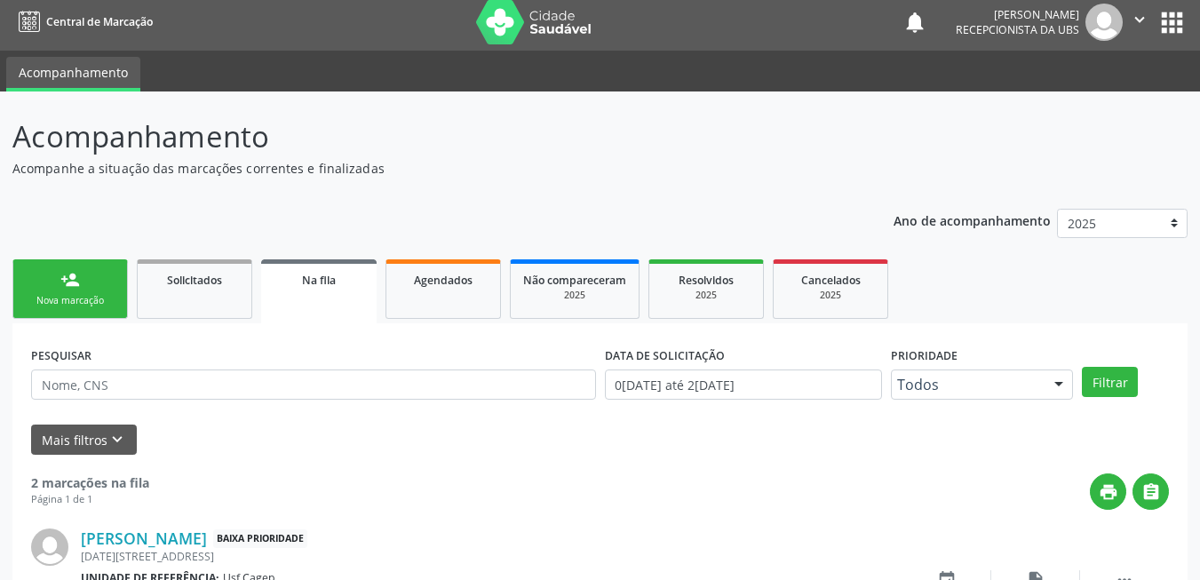
drag, startPoint x: 93, startPoint y: 278, endPoint x: 24, endPoint y: 307, distance: 75.2
click at [93, 278] on link "person_add Nova marcação" at bounding box center [69, 289] width 115 height 60
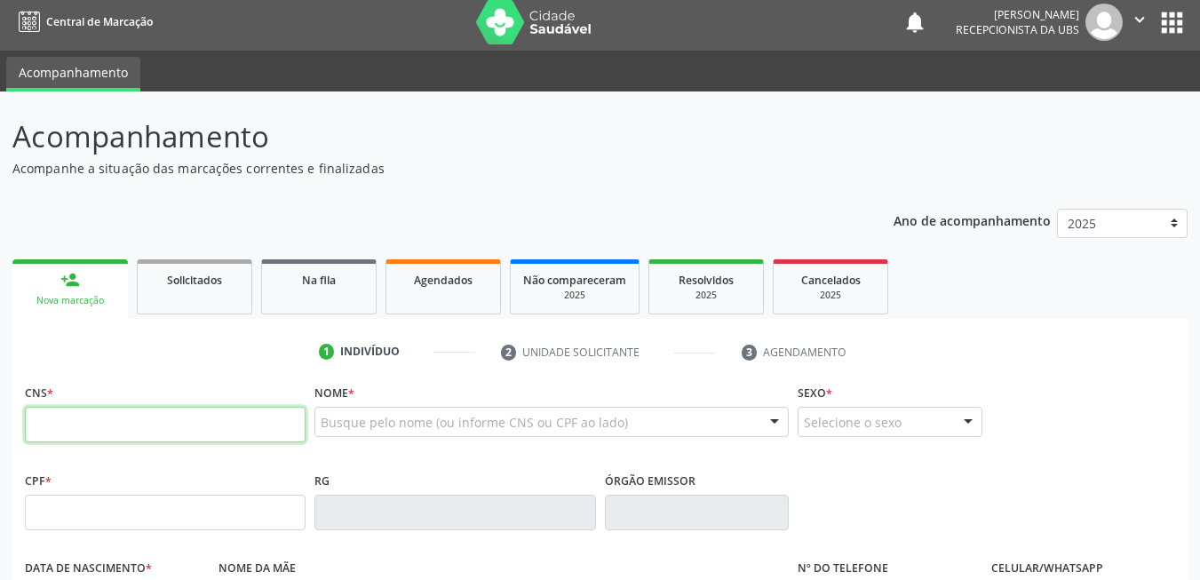
click at [117, 422] on input "text" at bounding box center [165, 425] width 281 height 36
type input "704 5073 5701 8612"
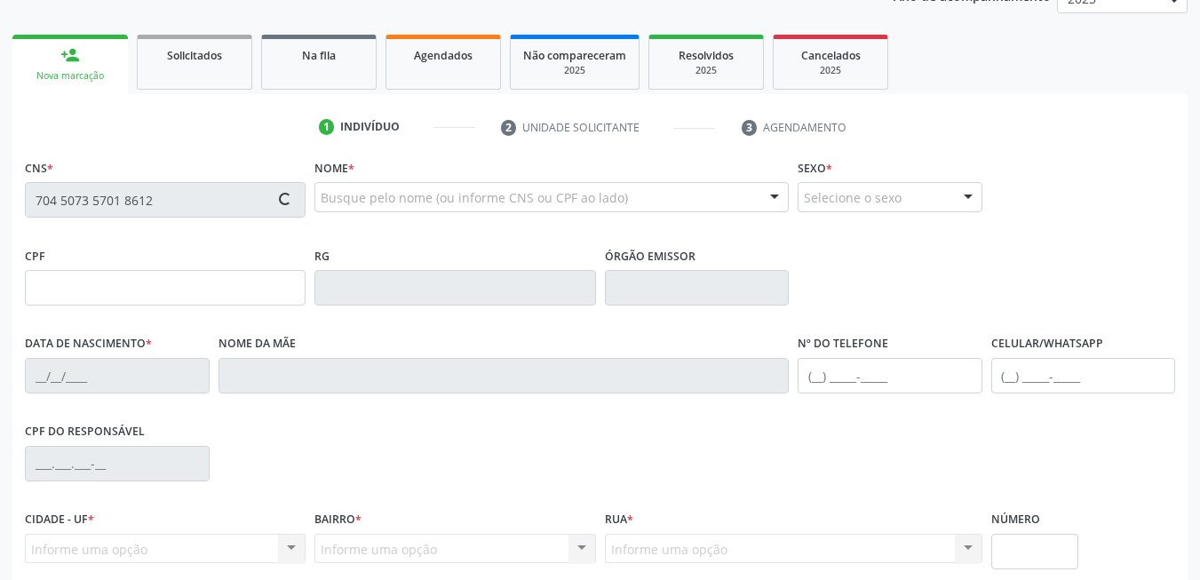
type input "133.691.754-79"
type input "20/07/1998"
type input "Maria Rivalda da Silva Souza"
type input "(87) 99814-6983"
type input "21"
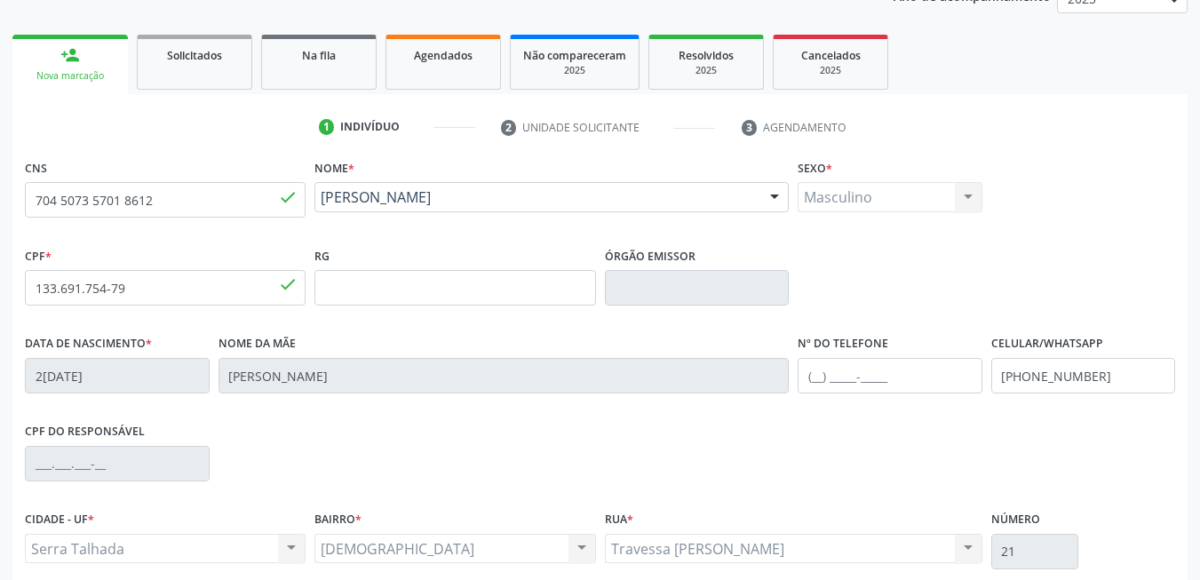
scroll to position [383, 0]
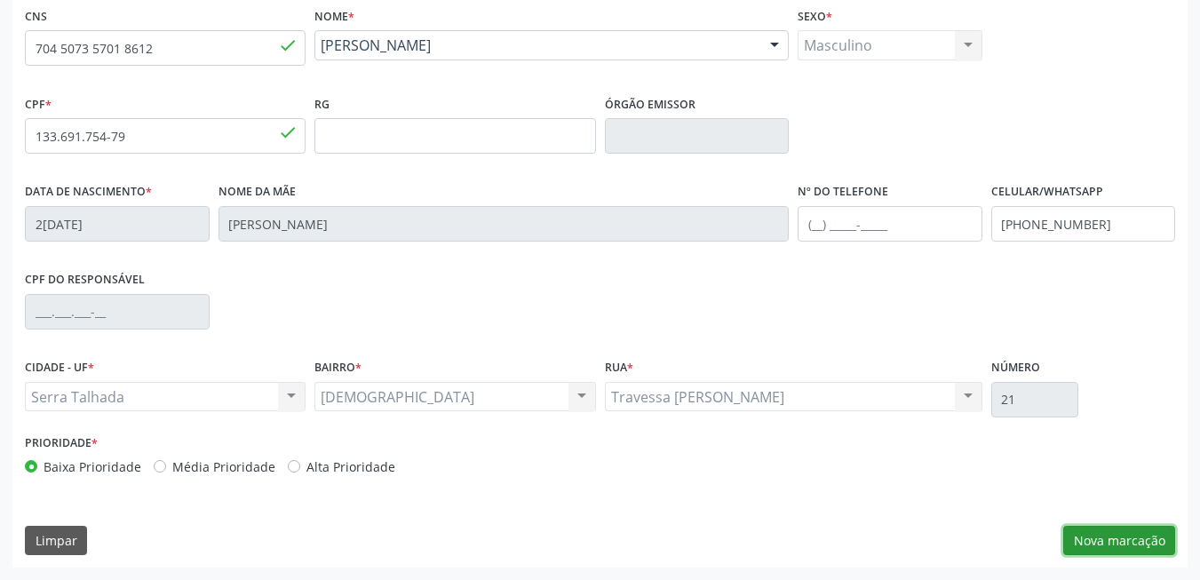
click at [1148, 553] on button "Nova marcação" at bounding box center [1119, 541] width 112 height 30
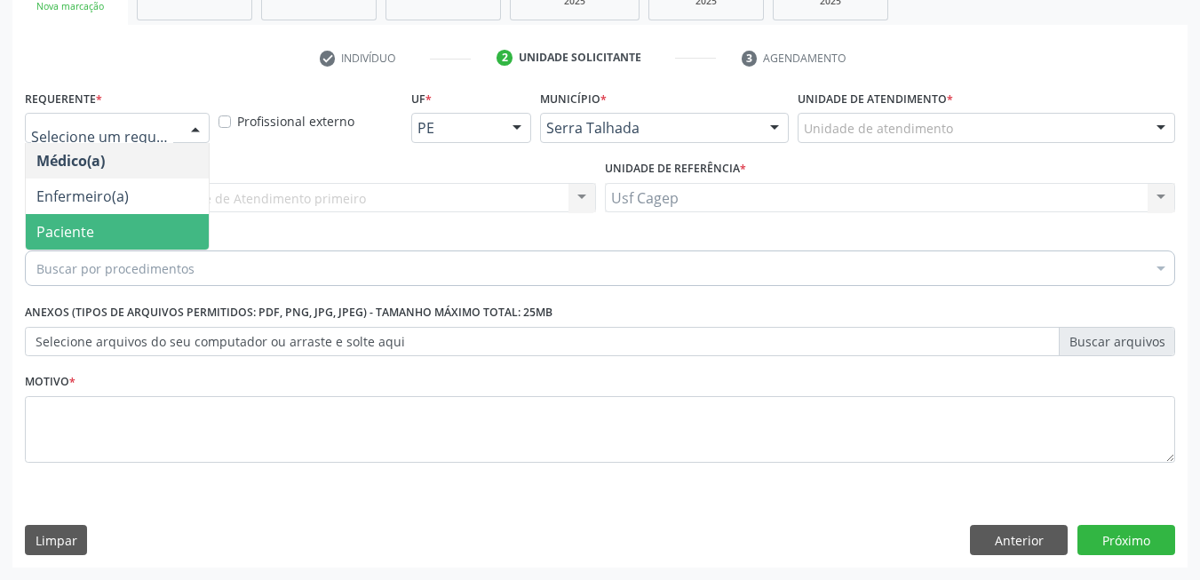
click at [136, 234] on span "Paciente" at bounding box center [117, 232] width 183 height 36
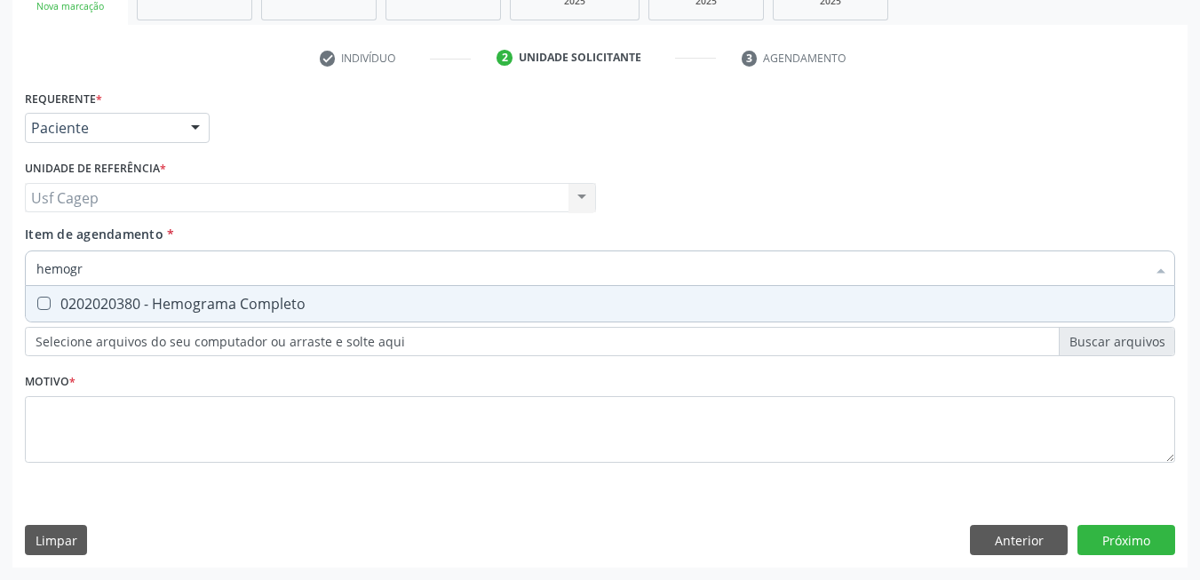
type input "hemogra"
drag, startPoint x: 186, startPoint y: 307, endPoint x: 191, endPoint y: 297, distance: 11.9
click at [191, 299] on div "0202020380 - Hemograma Completo" at bounding box center [599, 304] width 1127 height 14
checkbox Completo "true"
click at [187, 260] on input "hemogra" at bounding box center [591, 269] width 1110 height 36
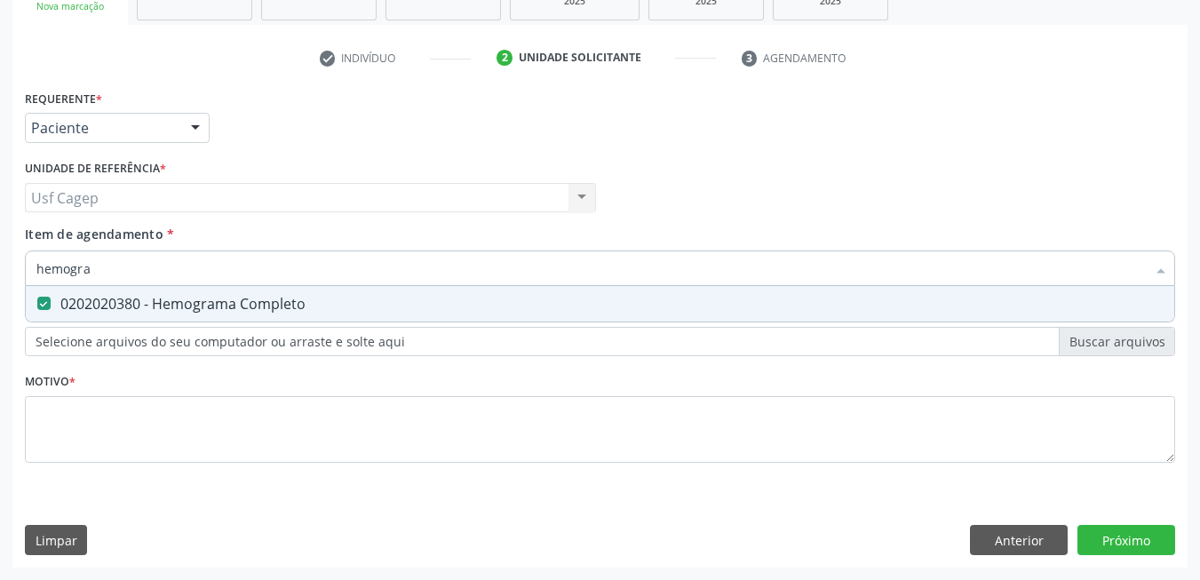
click at [187, 260] on input "hemogra" at bounding box center [591, 269] width 1110 height 36
type input "g"
checkbox Completo "false"
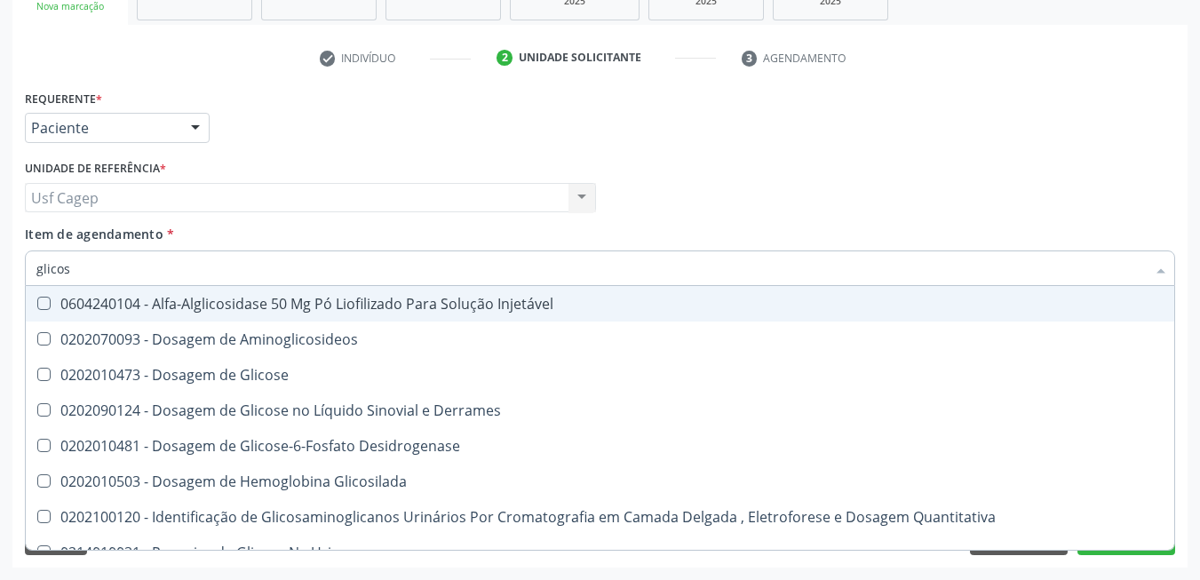
type input "glicose"
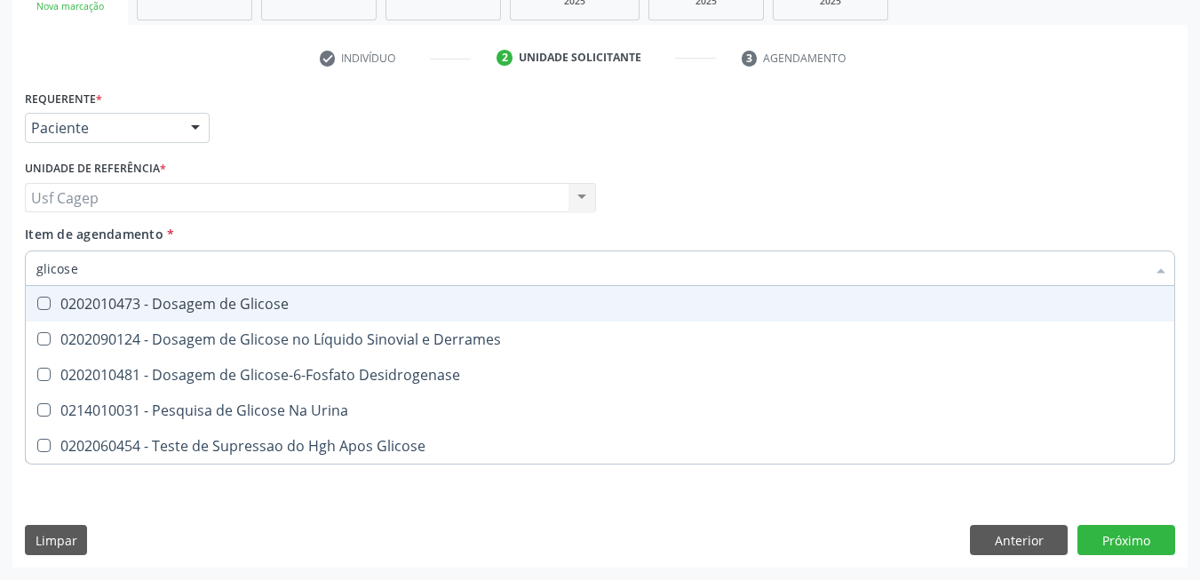
drag, startPoint x: 193, startPoint y: 315, endPoint x: 198, endPoint y: 290, distance: 26.3
click at [195, 312] on span "0202010473 - Dosagem de Glicose" at bounding box center [600, 304] width 1149 height 36
checkbox Glicose "true"
click at [198, 264] on input "glicose" at bounding box center [591, 269] width 1110 height 36
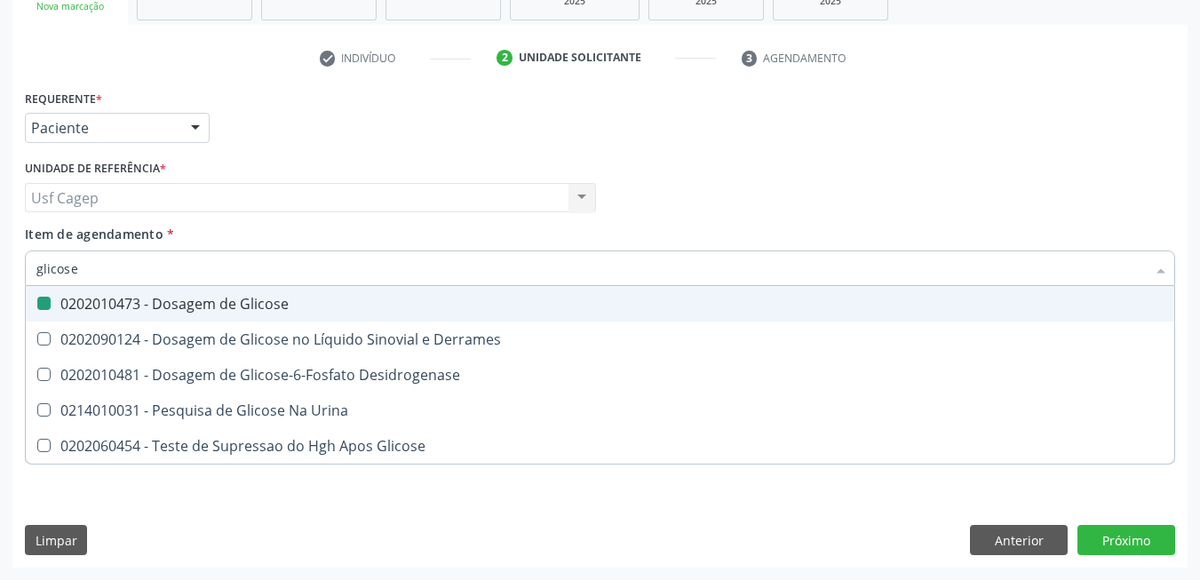
type input "c"
checkbox Glicose "false"
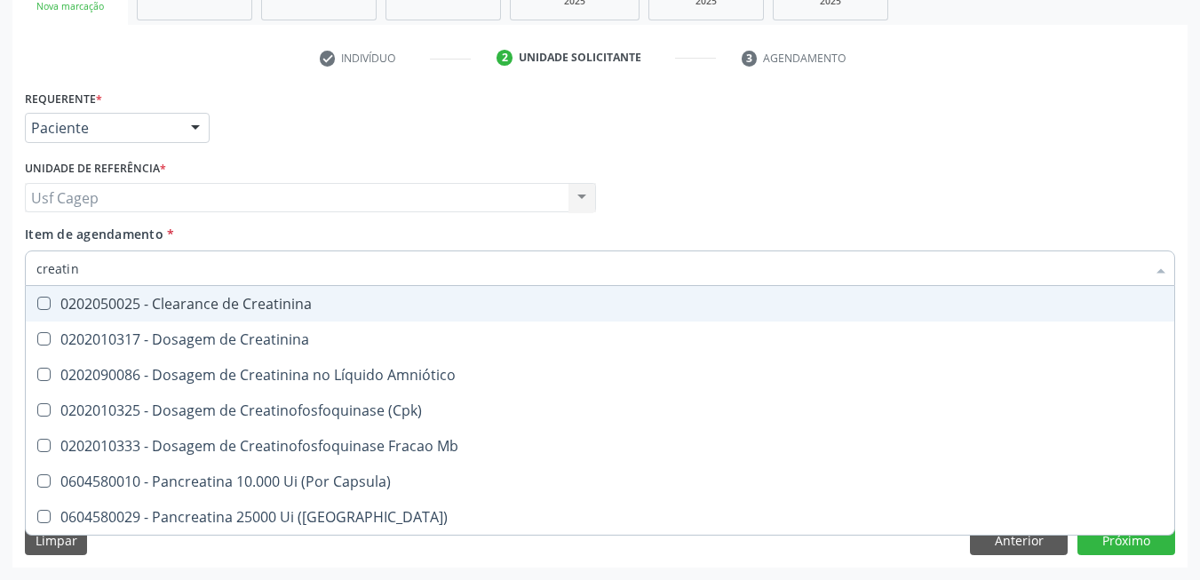
type input "creatini"
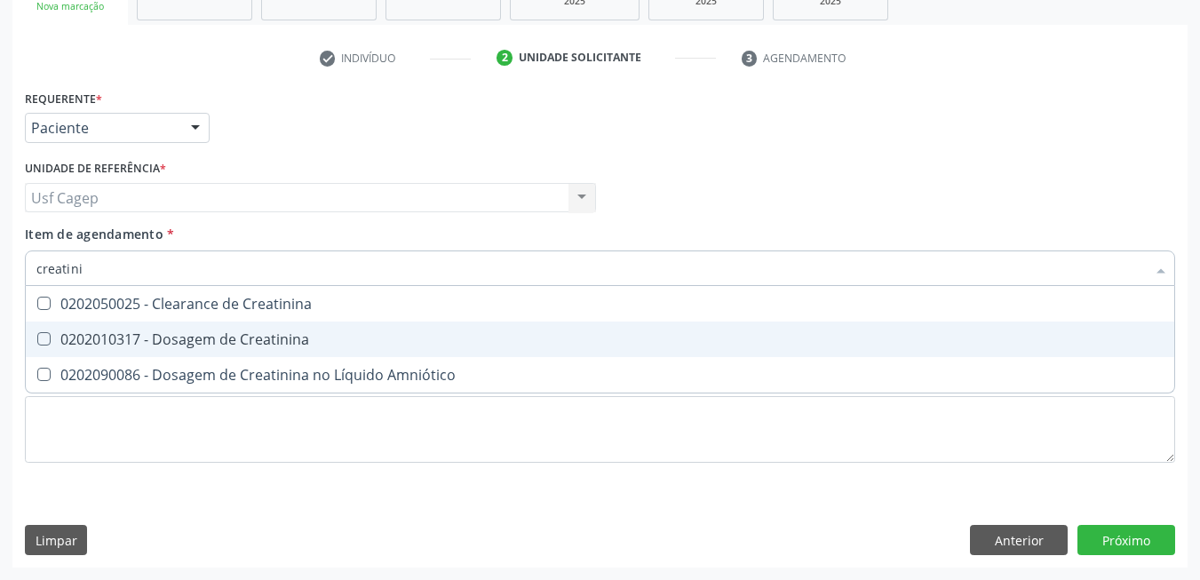
drag, startPoint x: 185, startPoint y: 342, endPoint x: 186, endPoint y: 319, distance: 23.1
click at [185, 341] on div "0202010317 - Dosagem de Creatinina" at bounding box center [599, 339] width 1127 height 14
checkbox Creatinina "true"
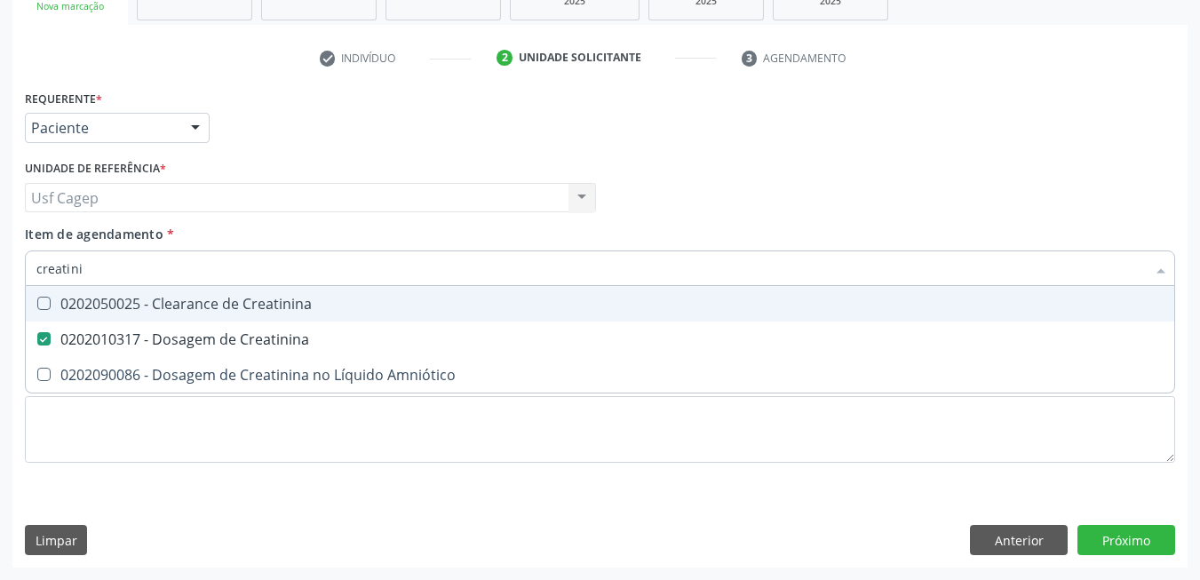
click at [176, 270] on input "creatini" at bounding box center [591, 269] width 1110 height 36
type input "ur"
checkbox Creatinina "false"
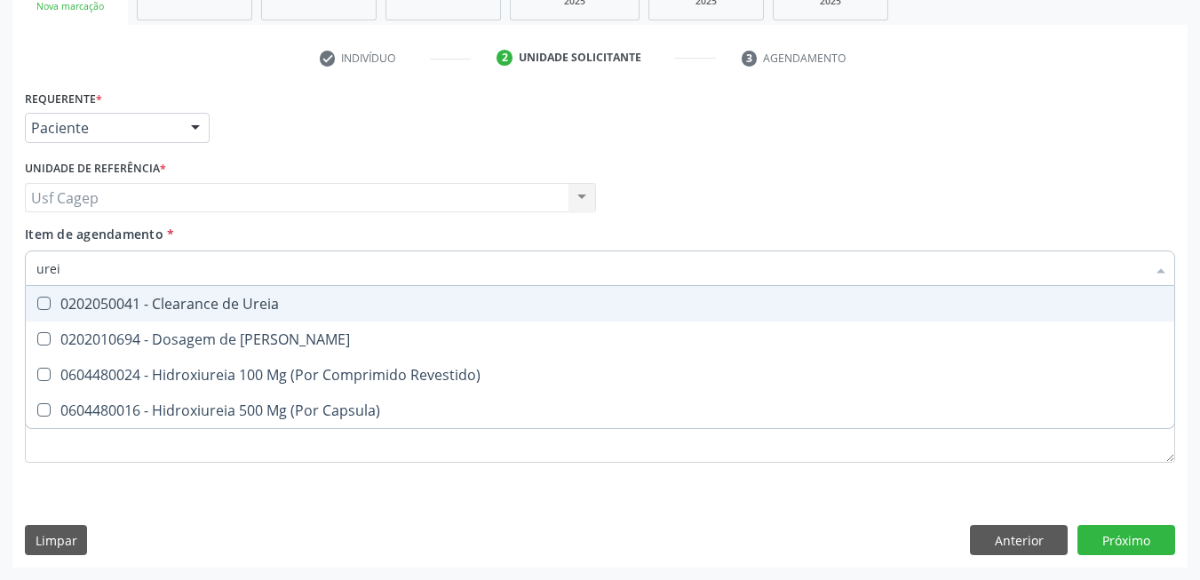
type input "ureia"
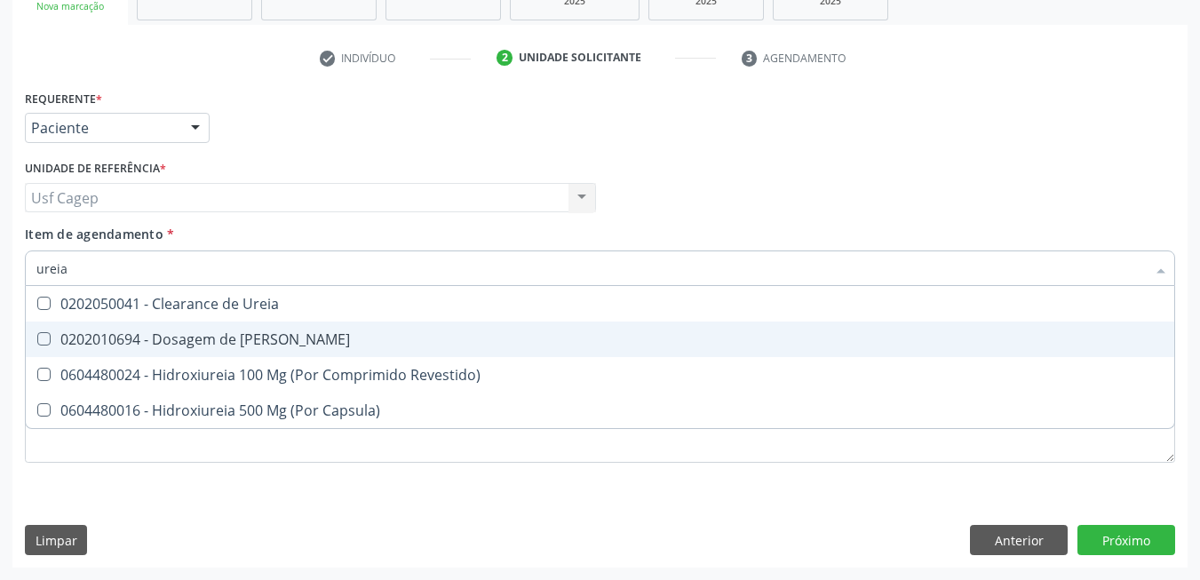
click at [159, 338] on div "0202010694 - Dosagem de [PERSON_NAME]" at bounding box center [599, 339] width 1127 height 14
checkbox Ureia "true"
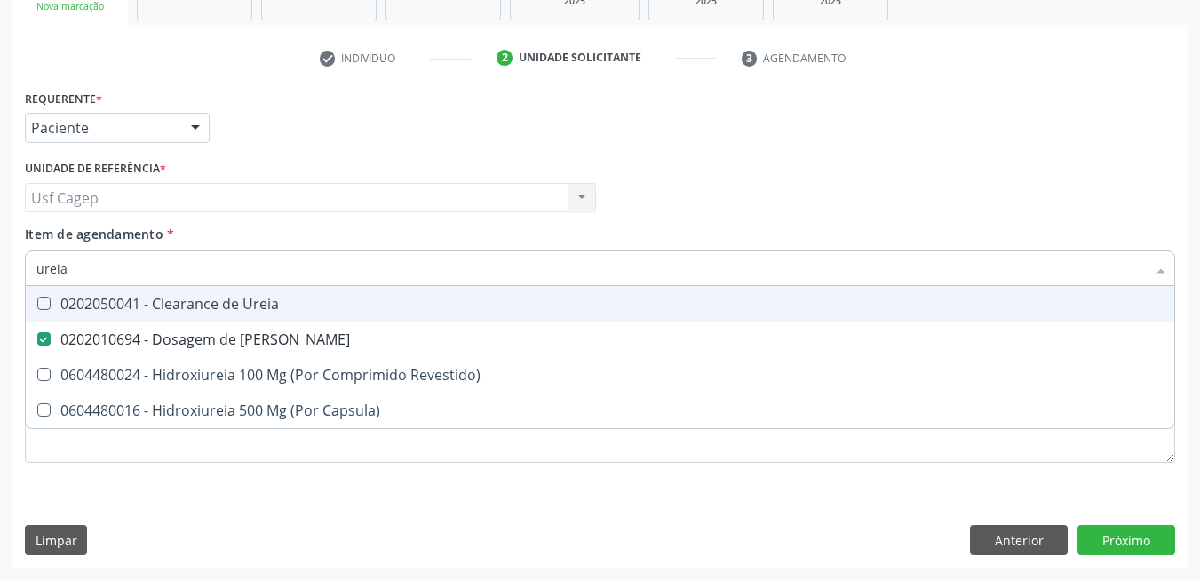
click at [161, 265] on input "ureia" at bounding box center [591, 269] width 1110 height 36
type input "cole"
checkbox Ureia "false"
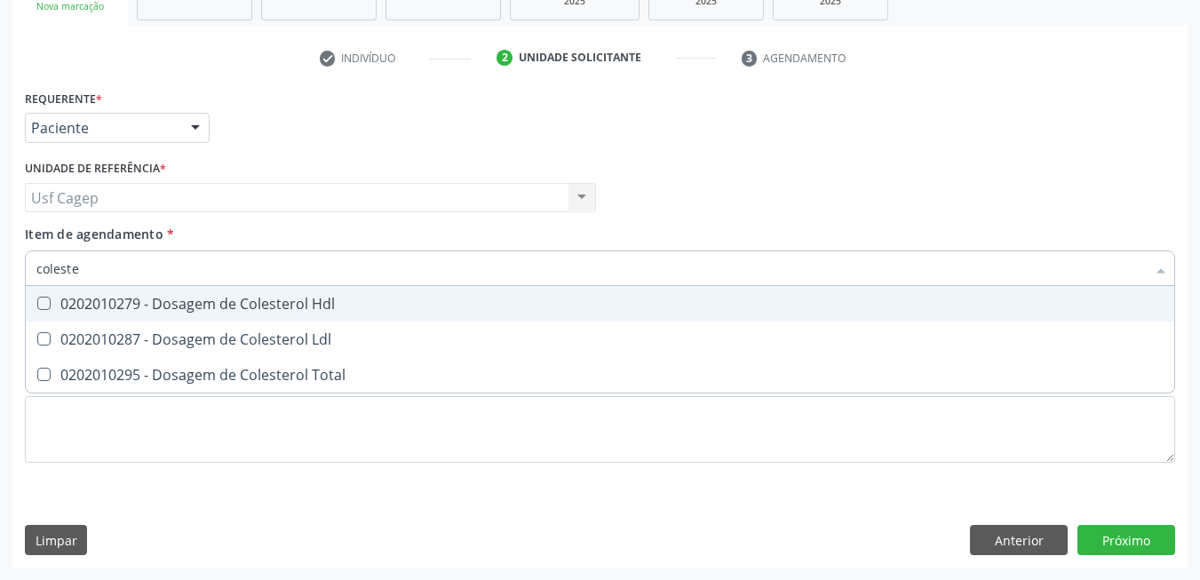
type input "colester"
click at [171, 305] on div "0202010279 - Dosagem de Colesterol Hdl" at bounding box center [599, 304] width 1127 height 14
checkbox Hdl "true"
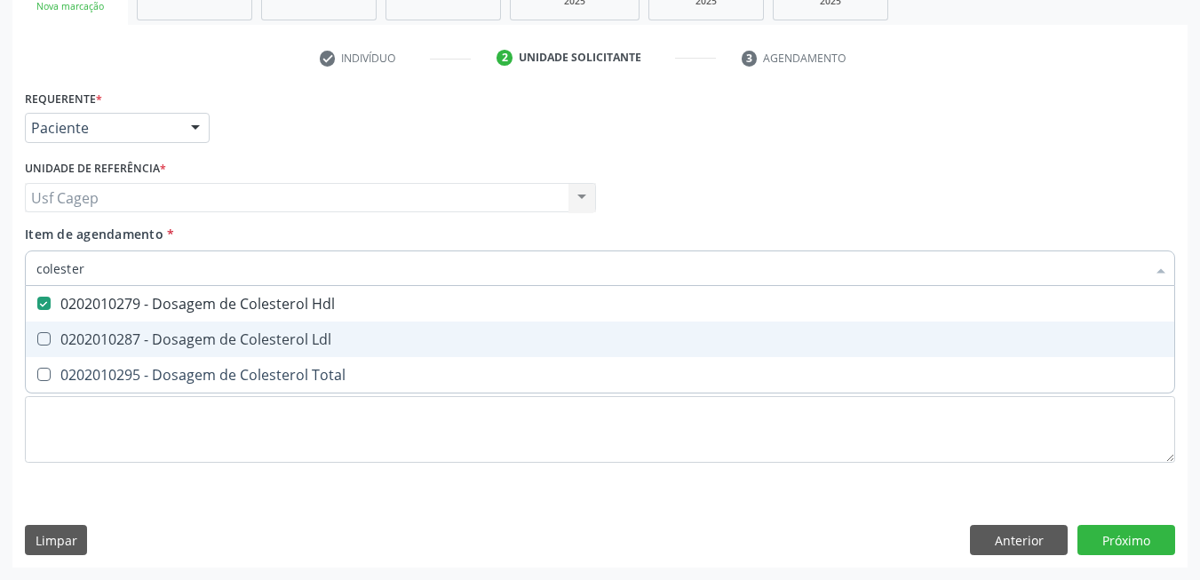
drag, startPoint x: 184, startPoint y: 339, endPoint x: 194, endPoint y: 374, distance: 36.0
click at [184, 340] on div "0202010287 - Dosagem de Colesterol Ldl" at bounding box center [599, 339] width 1127 height 14
checkbox Ldl "true"
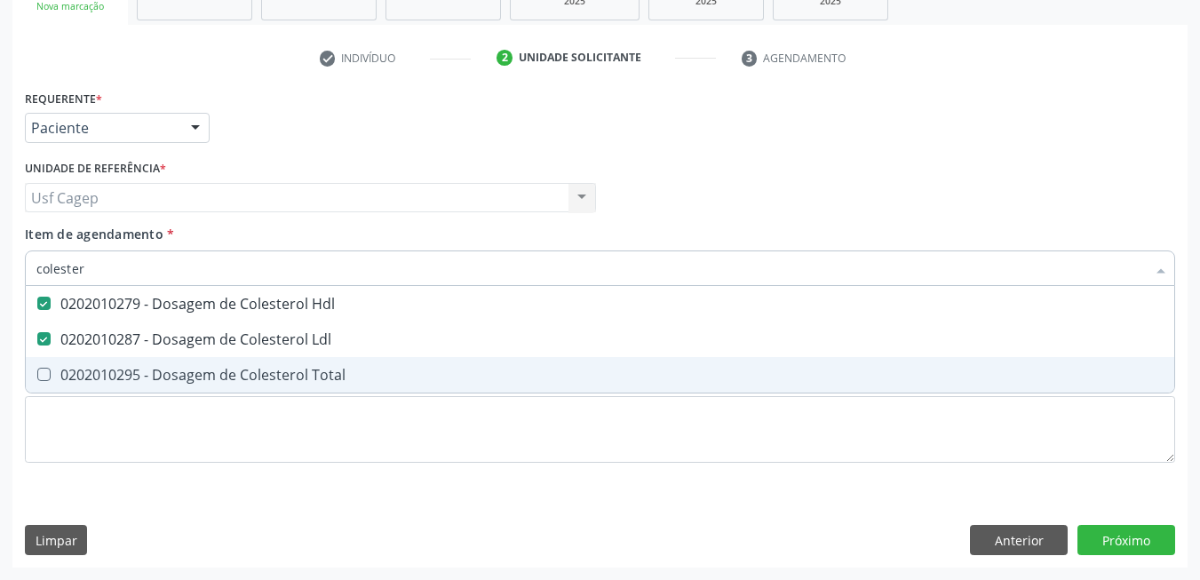
click at [194, 374] on div "0202010295 - Dosagem de Colesterol Total" at bounding box center [599, 375] width 1127 height 14
checkbox Total "true"
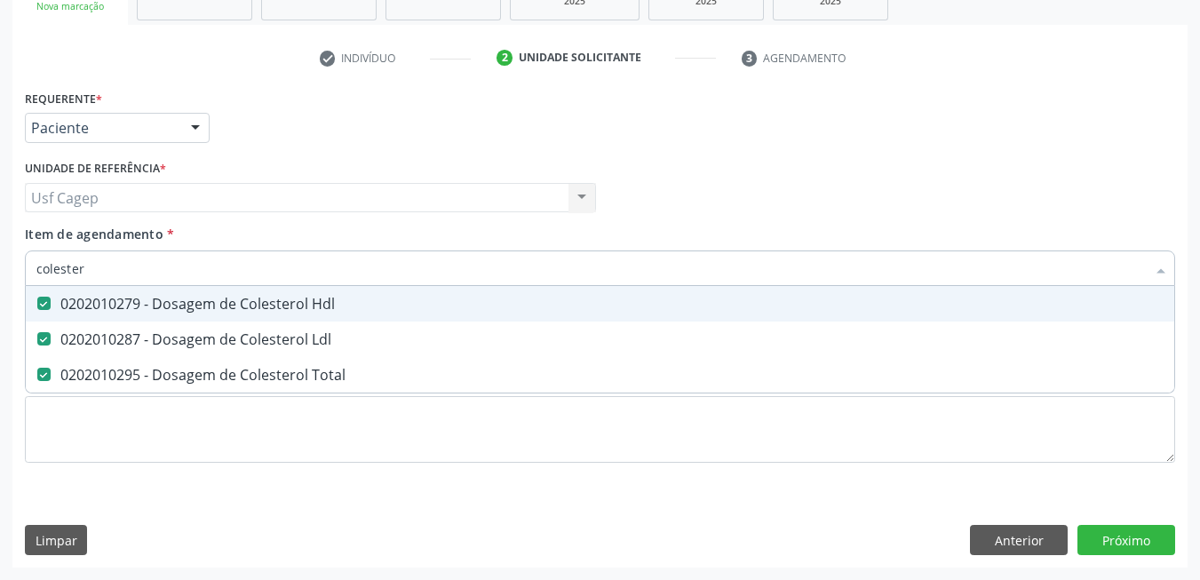
click at [171, 266] on input "colester" at bounding box center [591, 269] width 1110 height 36
type input "b"
checkbox Hdl "false"
checkbox Ldl "false"
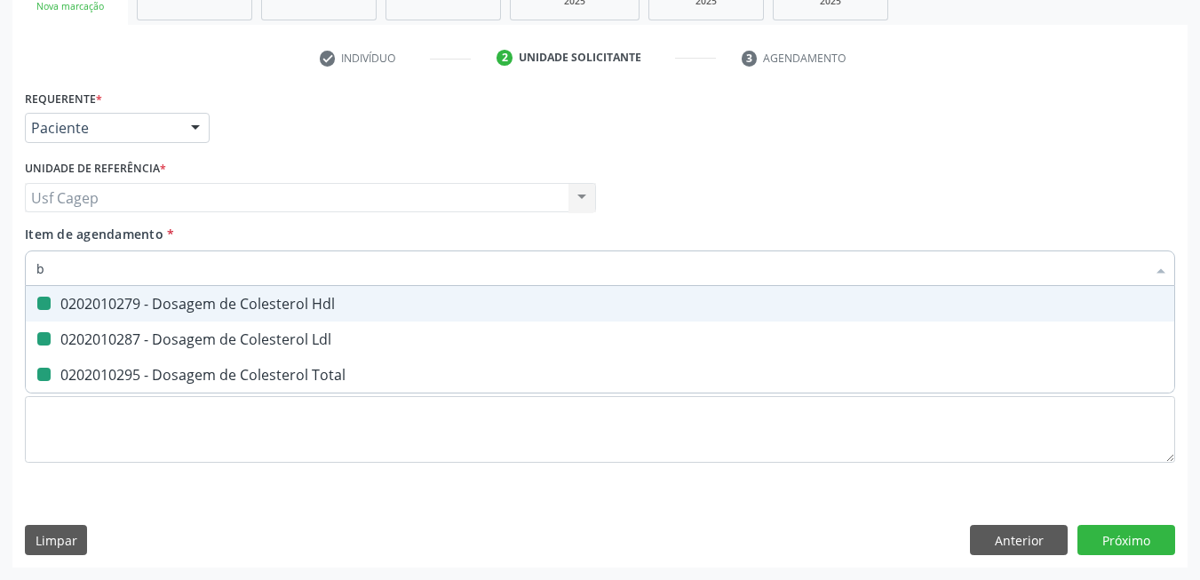
checkbox Total "false"
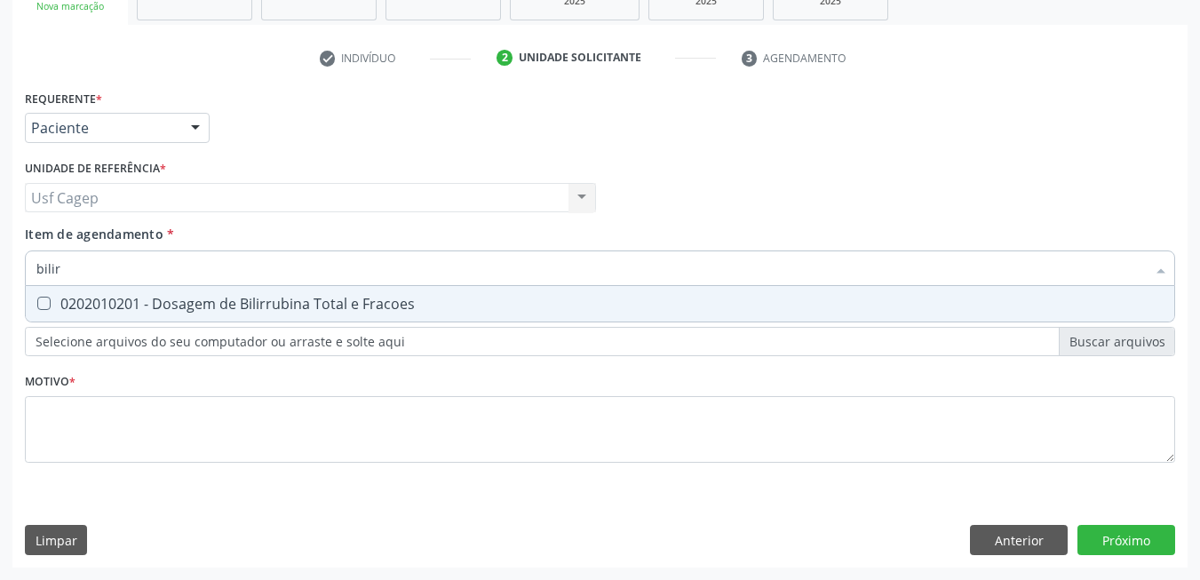
type input "bilirr"
click at [255, 310] on div "0202010201 - Dosagem de Bilirrubina Total e Fracoes" at bounding box center [599, 304] width 1127 height 14
checkbox Fracoes "true"
click at [250, 274] on input "bilirr" at bounding box center [591, 269] width 1110 height 36
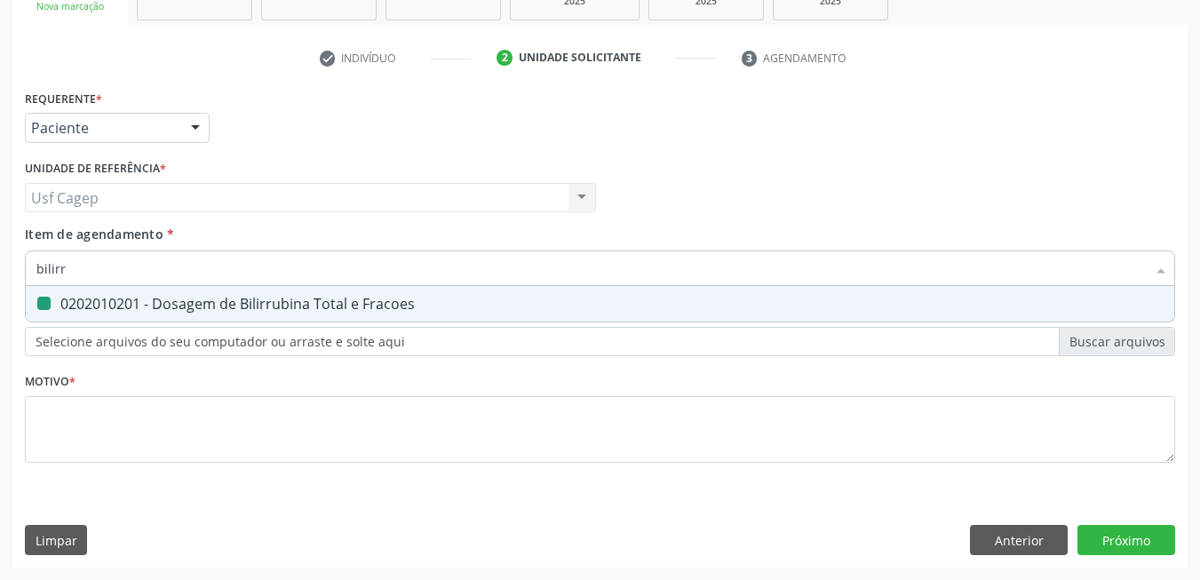
type input "t"
checkbox Fracoes "false"
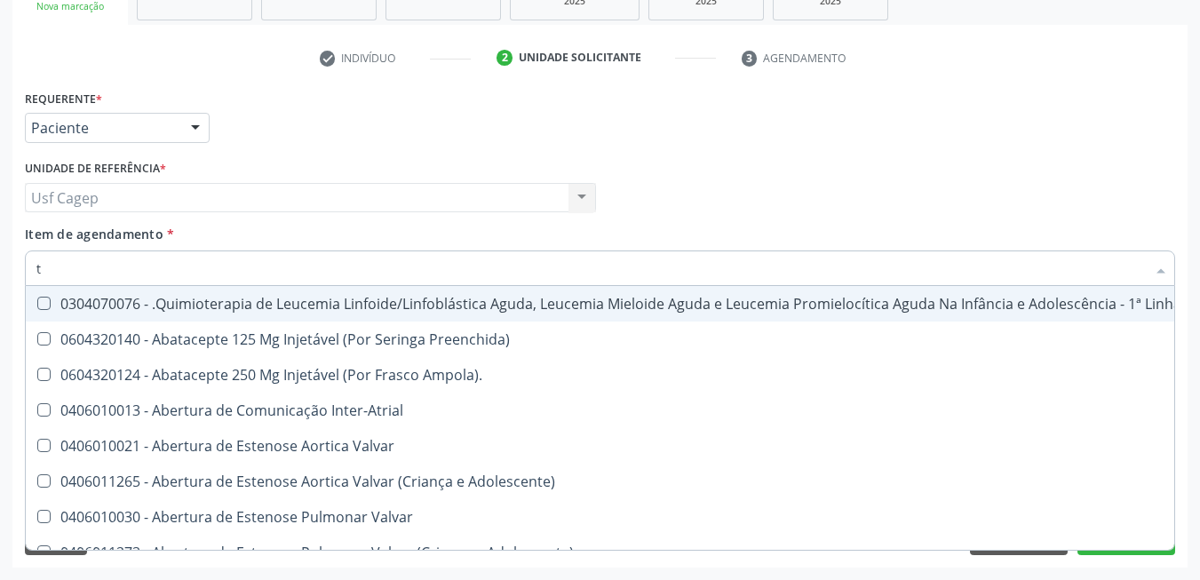
type input "tg"
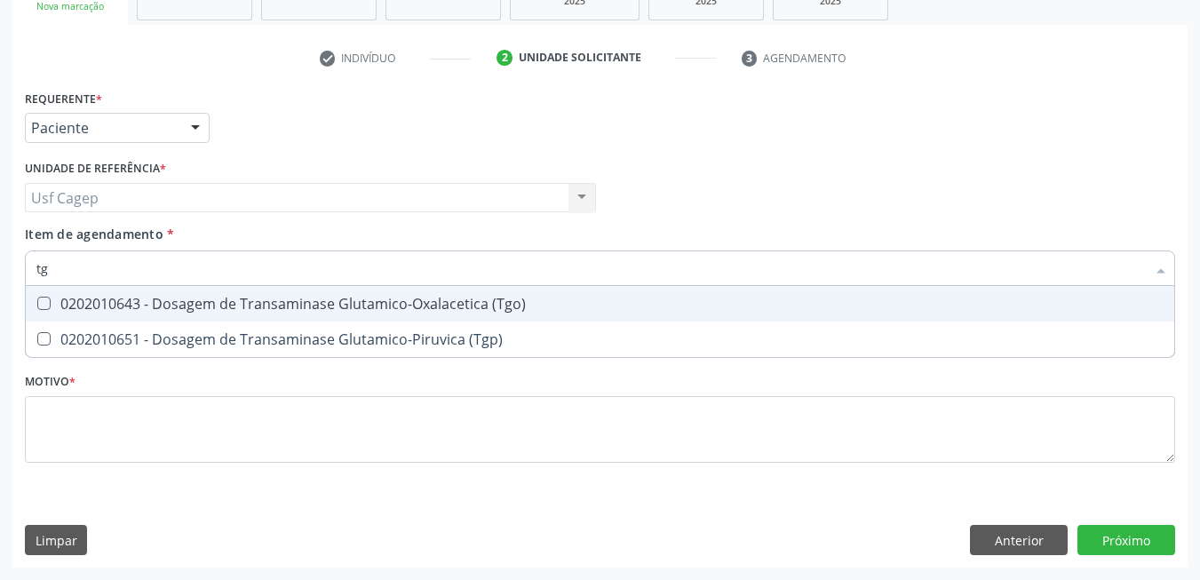
click at [273, 302] on div "0202010643 - Dosagem de Transaminase Glutamico-Oxalacetica (Tgo)" at bounding box center [599, 304] width 1127 height 14
checkbox \(Tgo\) "true"
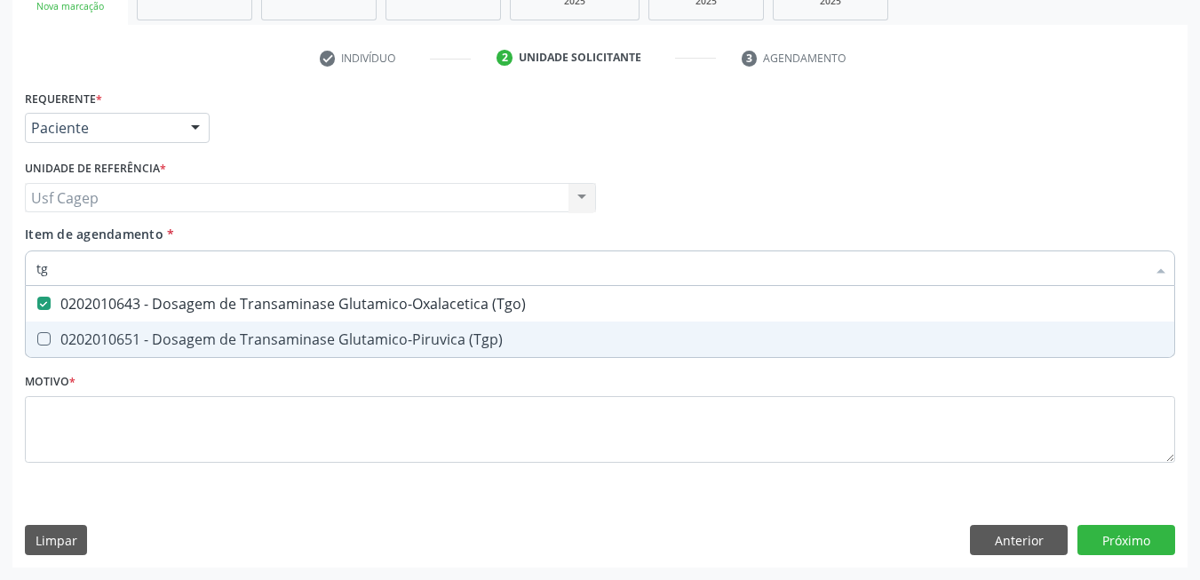
drag, startPoint x: 295, startPoint y: 336, endPoint x: 300, endPoint y: 300, distance: 35.9
click at [296, 335] on div "0202010651 - Dosagem de Transaminase Glutamico-Piruvica (Tgp)" at bounding box center [599, 339] width 1127 height 14
checkbox \(Tgp\) "true"
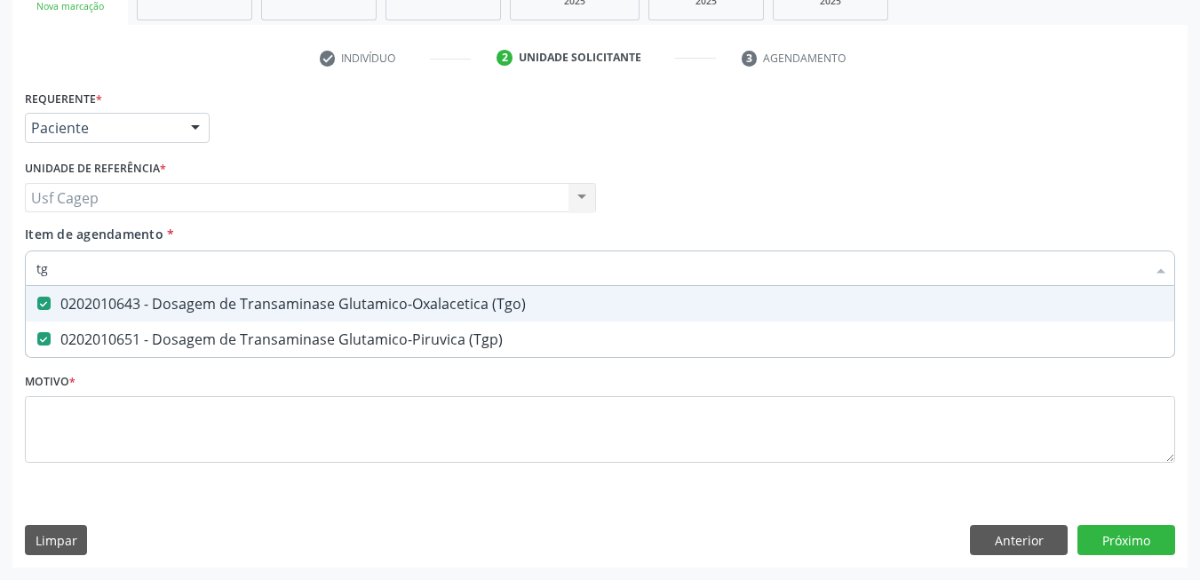
click at [300, 272] on input "tg" at bounding box center [591, 269] width 1110 height 36
click at [298, 272] on input "tg" at bounding box center [591, 269] width 1110 height 36
type input "t"
checkbox \(Tgo\) "false"
checkbox \(Tgp\) "false"
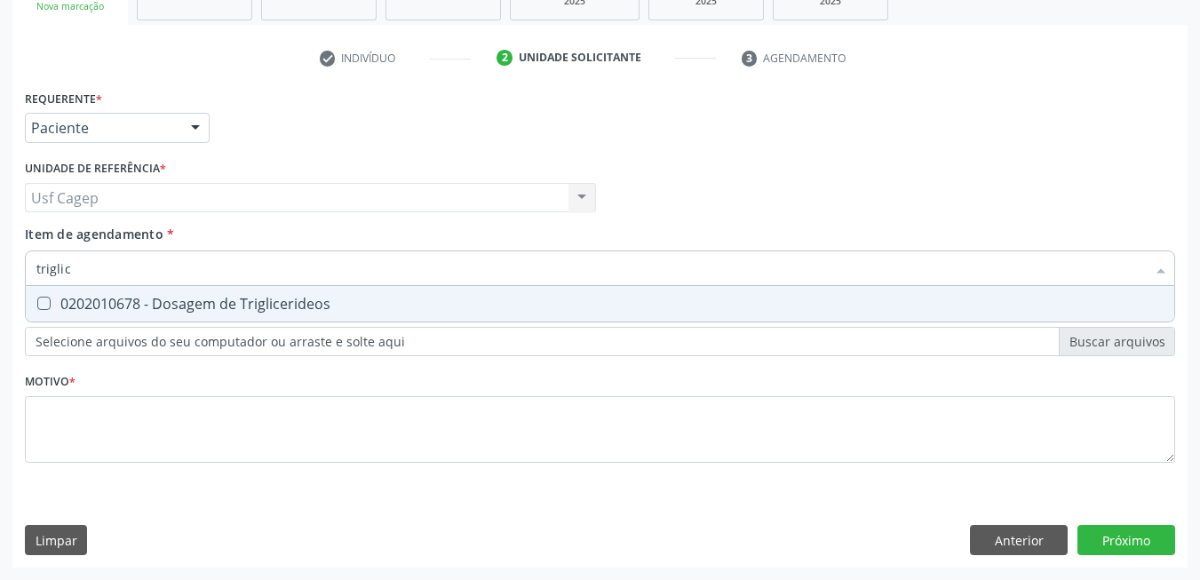
type input "triglice"
drag, startPoint x: 298, startPoint y: 314, endPoint x: 294, endPoint y: 274, distance: 39.3
click at [299, 314] on span "0202010678 - Dosagem de Triglicerideos" at bounding box center [600, 304] width 1149 height 36
checkbox Triglicerideos "true"
click at [293, 272] on input "triglice" at bounding box center [591, 269] width 1110 height 36
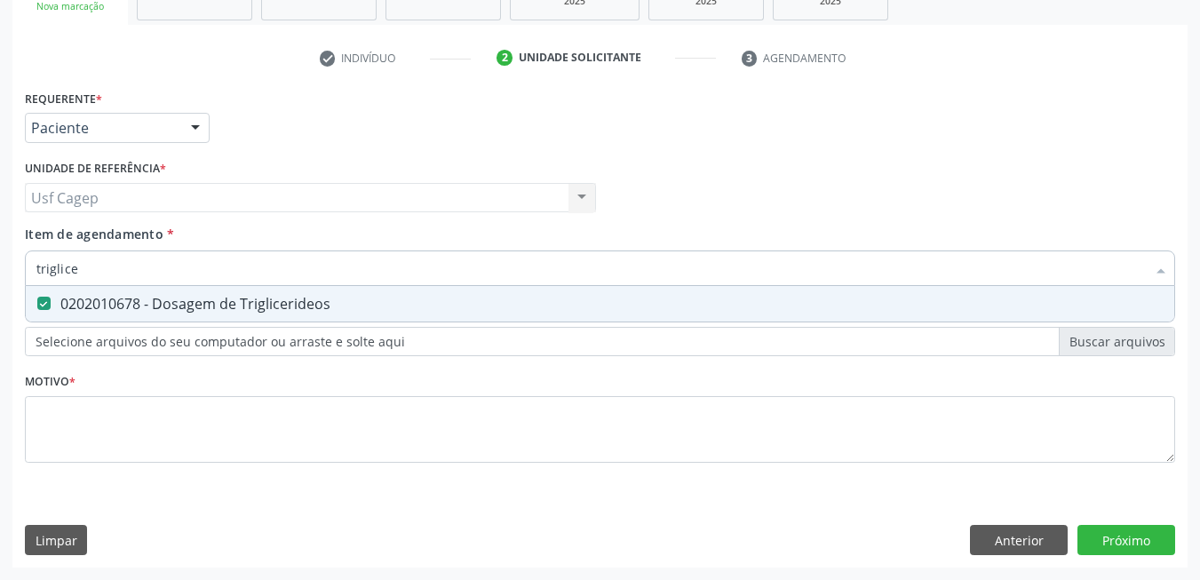
click at [293, 272] on input "triglice" at bounding box center [591, 269] width 1110 height 36
type input "h"
checkbox Triglicerideos "false"
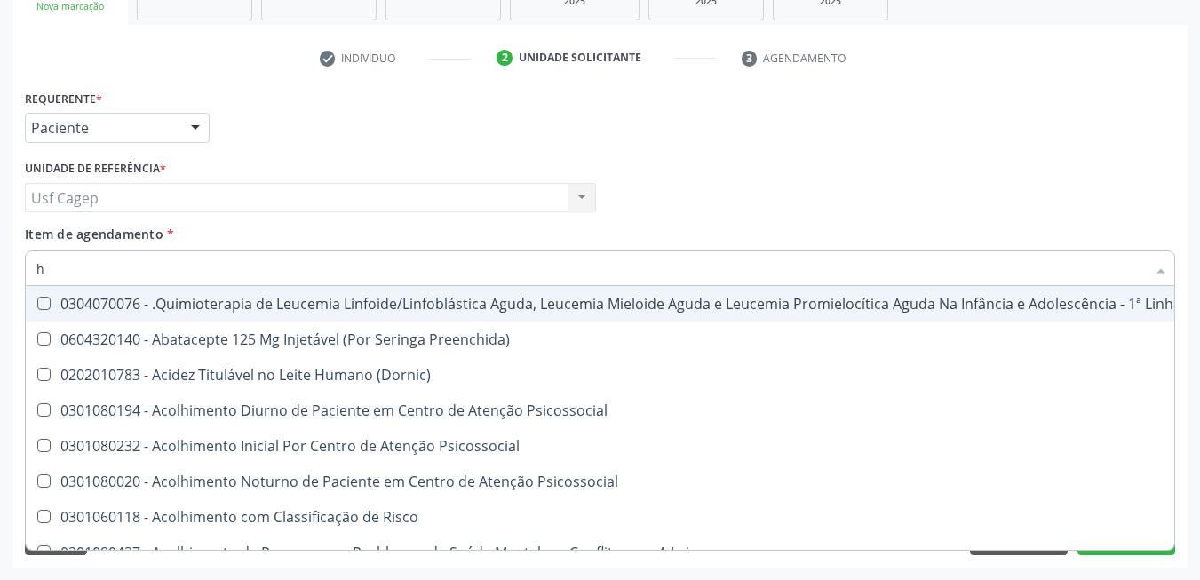
type input "he"
checkbox Removível "true"
type input "hem"
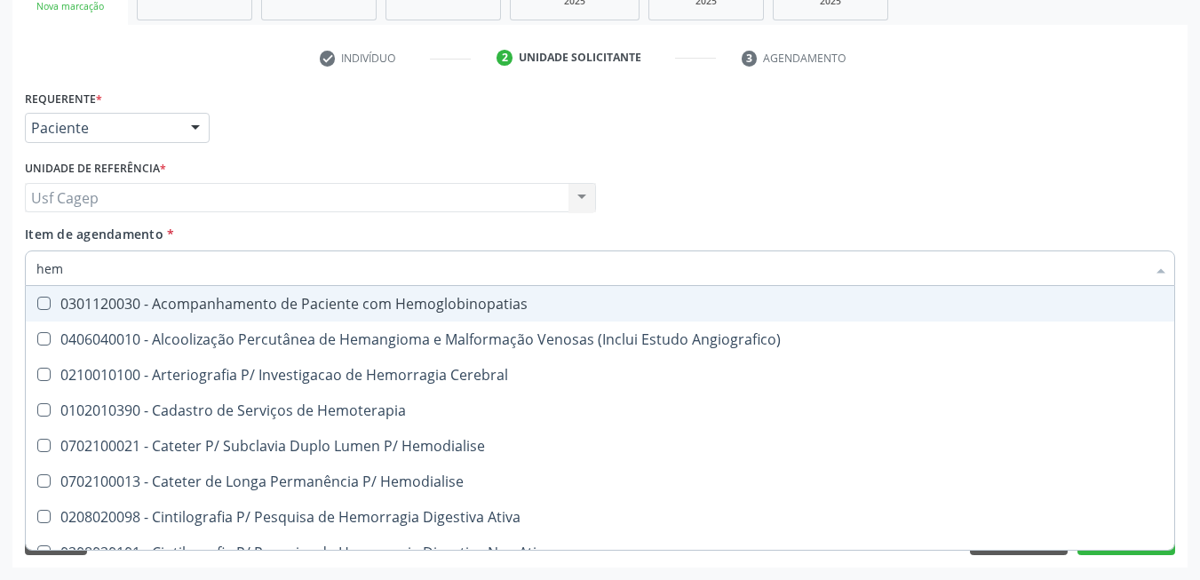
checkbox Completo "true"
checkbox Orgaos "false"
type input "hemo"
checkbox Retro-Retal "true"
checkbox Completo "false"
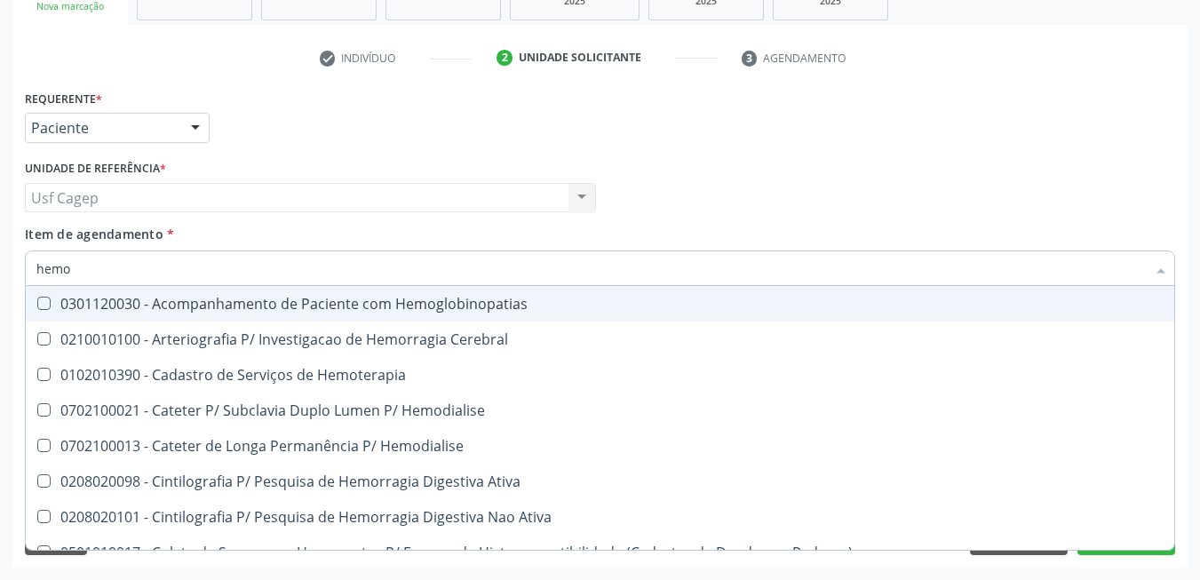
type input "hemog"
checkbox Carboxi-Hemoglobina "true"
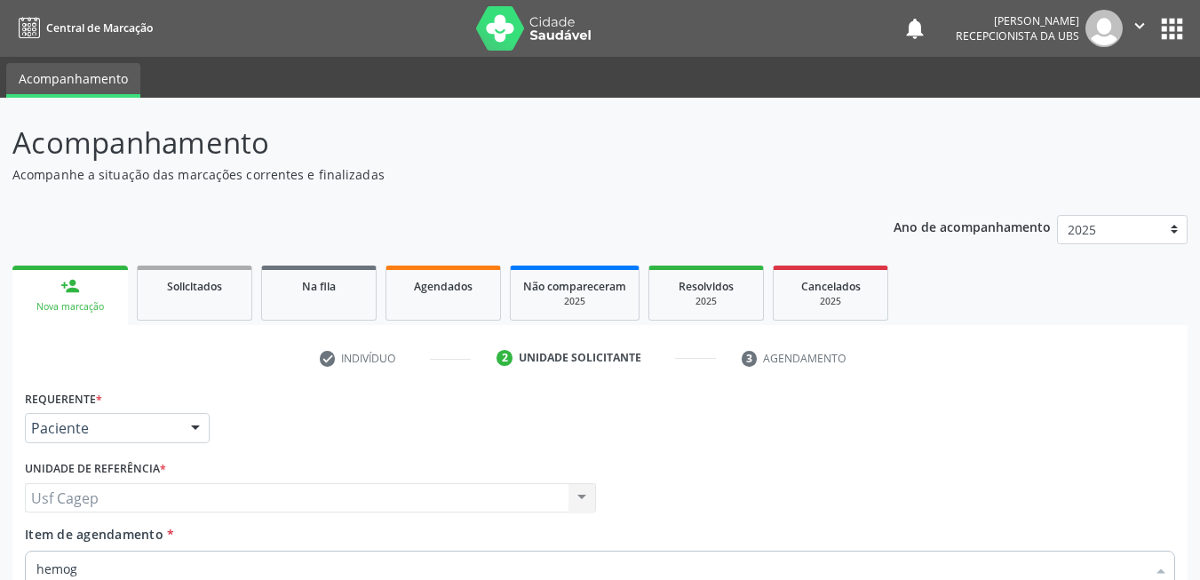
scroll to position [300, 0]
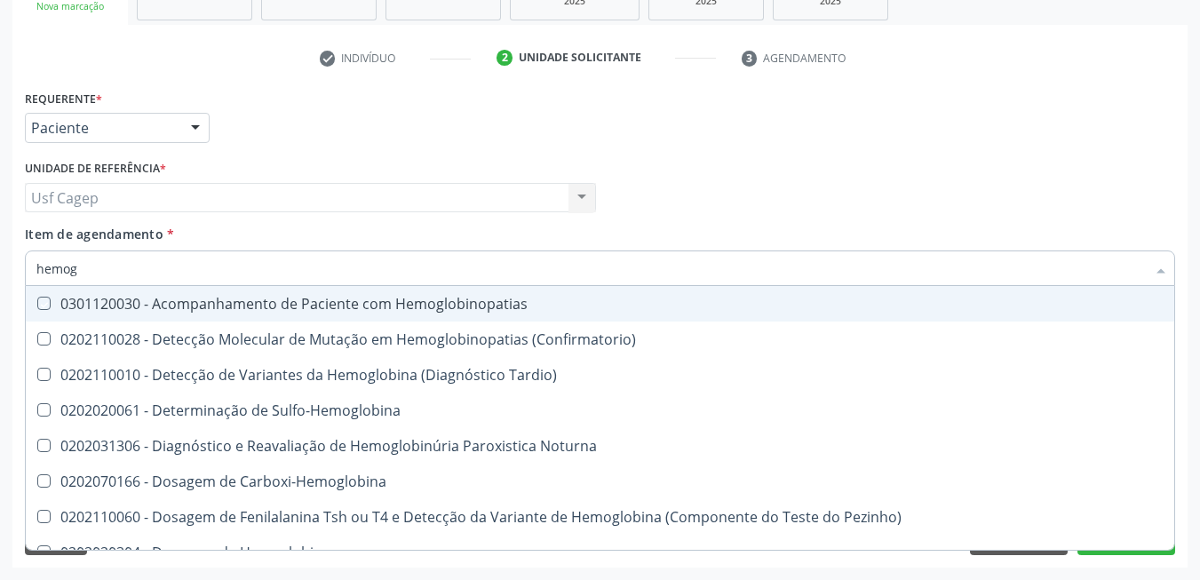
type input "hemogr"
checkbox Hemoglobinopatias "true"
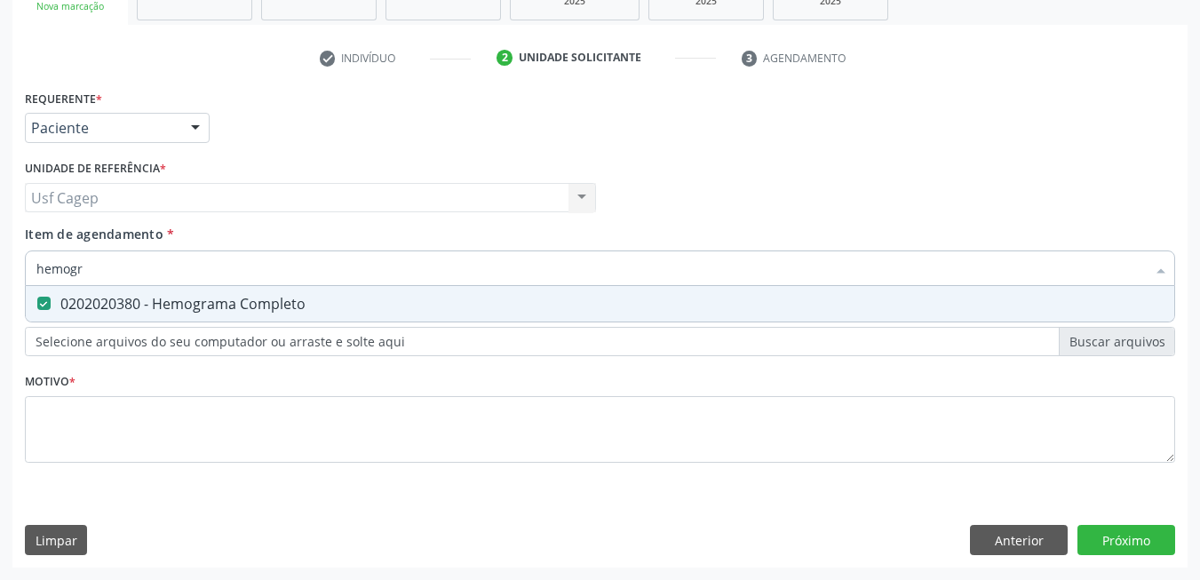
click at [330, 258] on input "hemogr" at bounding box center [591, 269] width 1110 height 36
type input "gl"
checkbox Completo "false"
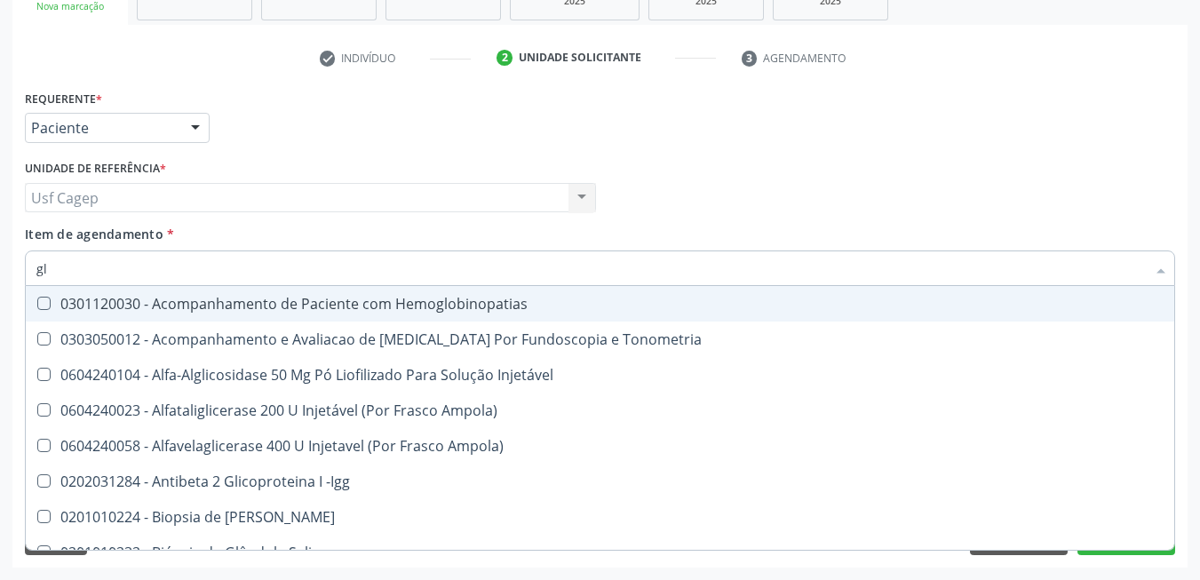
type input "gli"
checkbox \(Confirmatorio\) "true"
checkbox Glomerular "true"
type input "glic"
checkbox Campimetria\) "true"
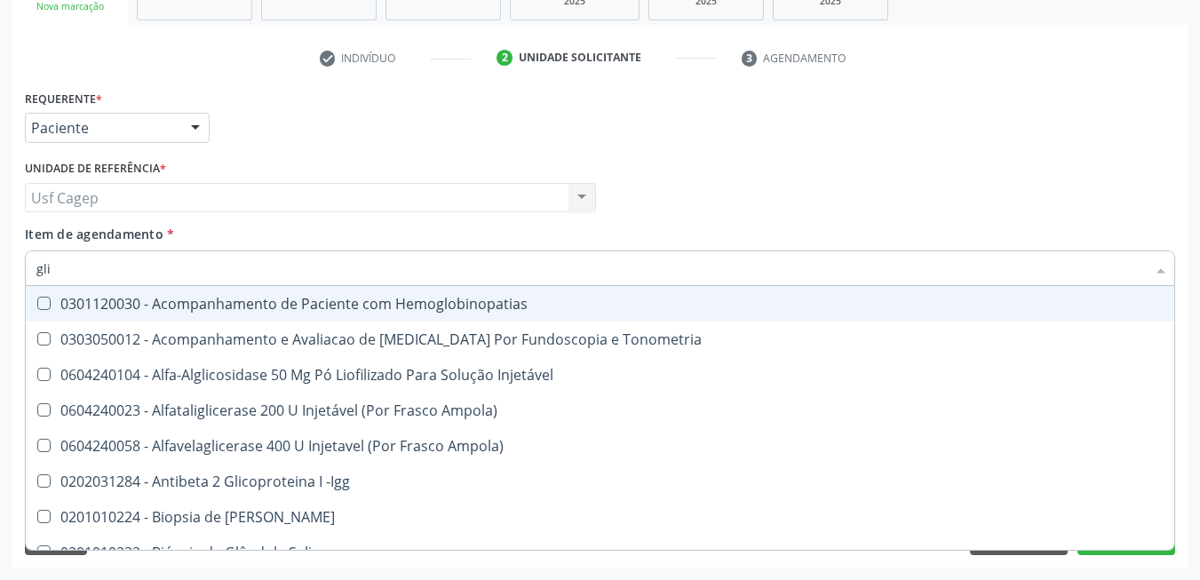
checkbox \(Confirmatorio\) "false"
checkbox Tardio\) "true"
checkbox Glomerular "false"
type input "glico"
checkbox -Igg "true"
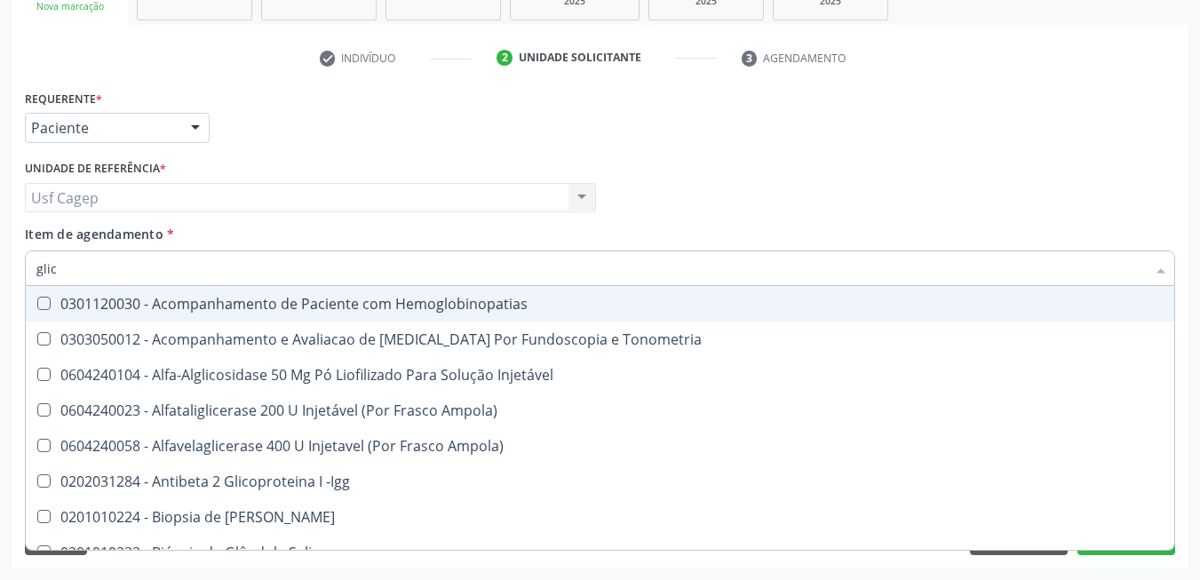
checkbox Campimetria\) "false"
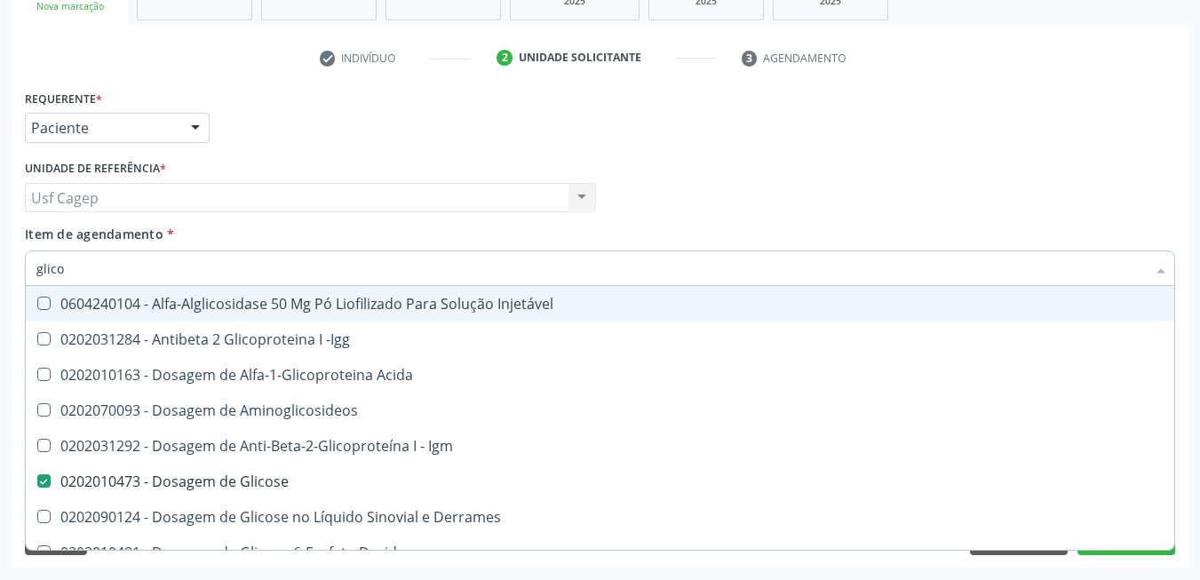
type input "glicos"
checkbox Acida "true"
checkbox Glicose "false"
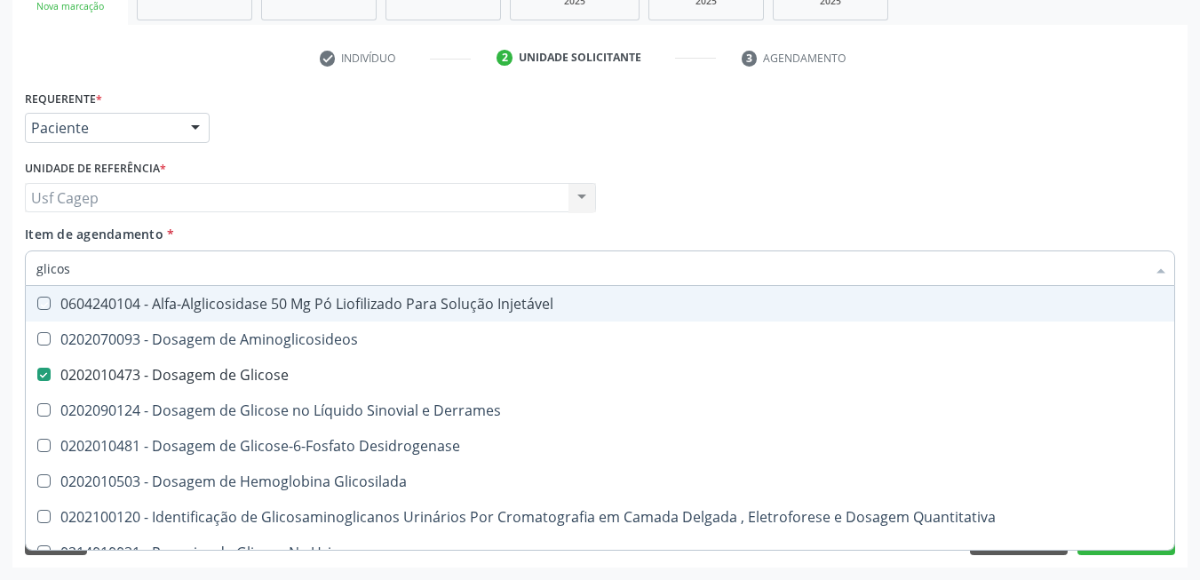
type input "glicose"
checkbox Injetável "true"
checkbox Glicose "false"
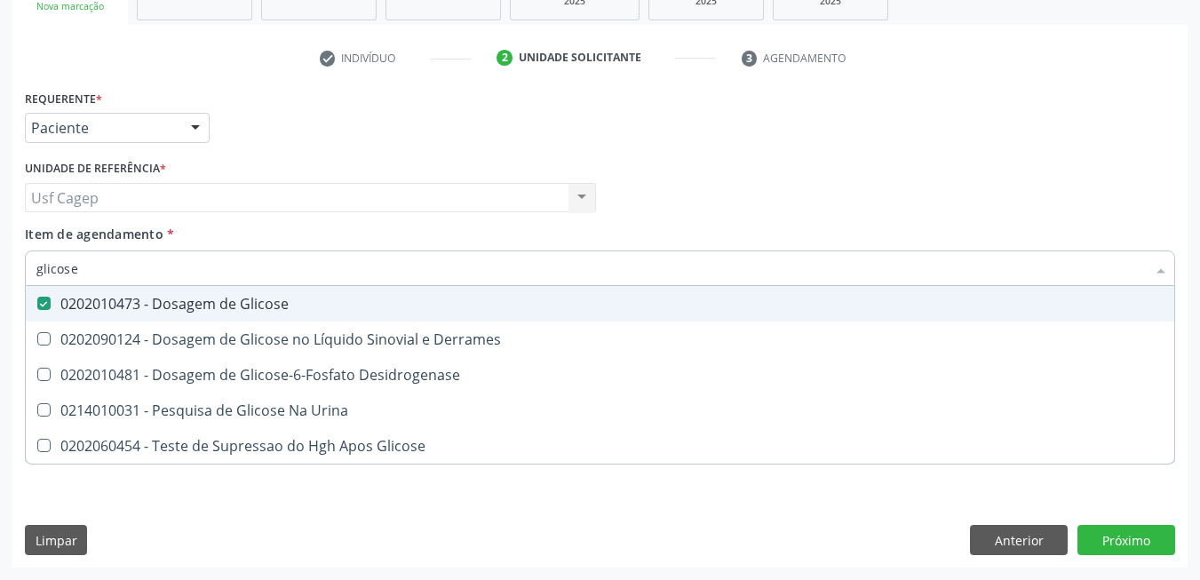
type input "glicos"
checkbox Glicose "false"
checkbox Desidrogenase "true"
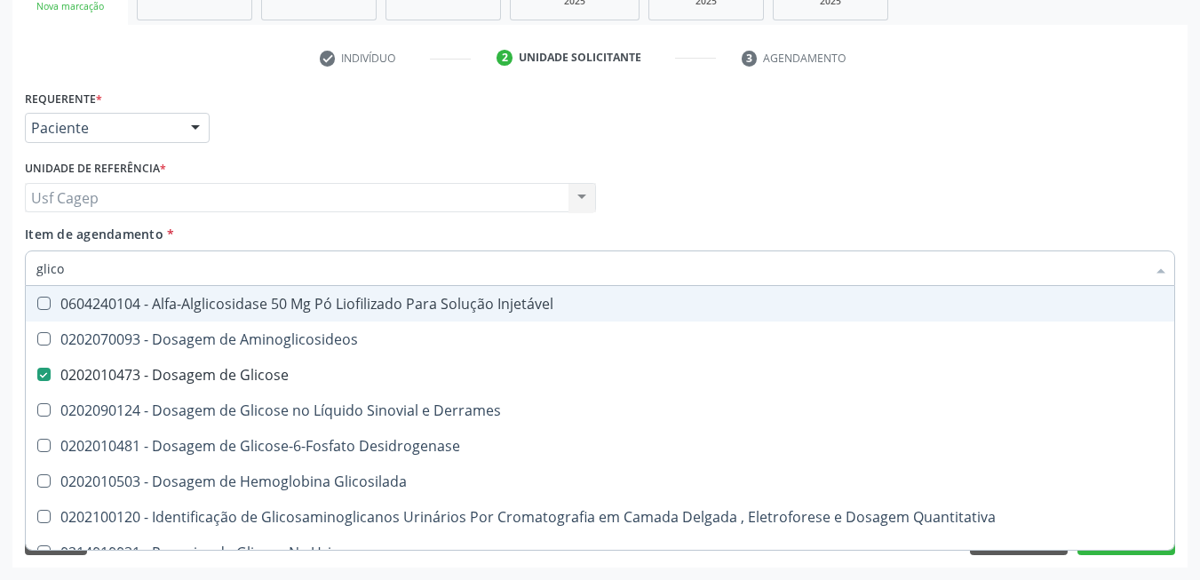
type input "glic"
checkbox Glicose "false"
checkbox Glicosilada "false"
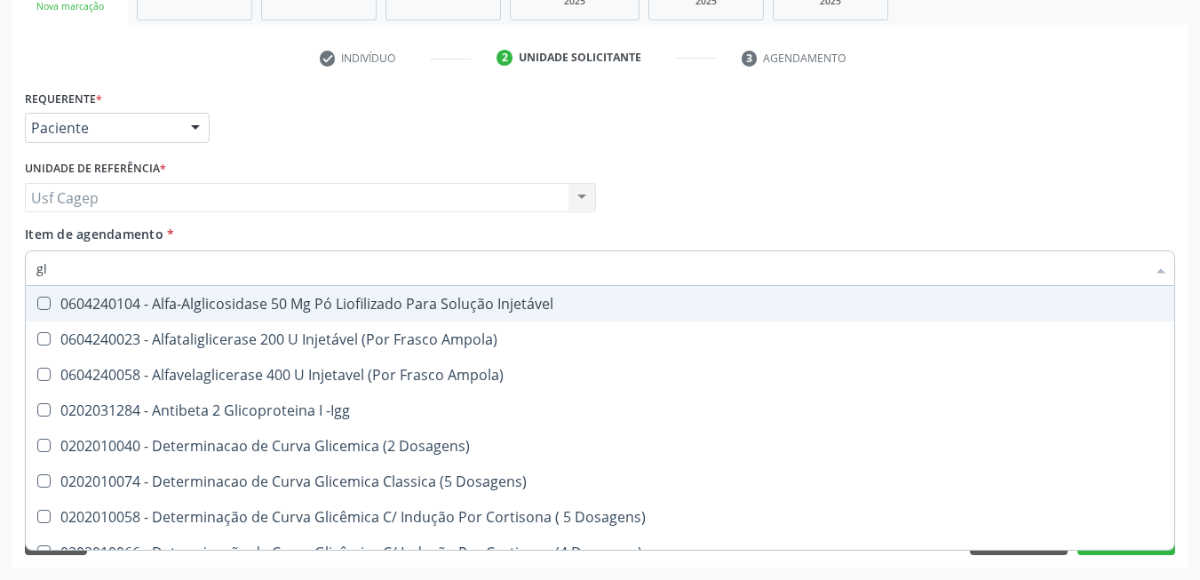
type input "g"
checkbox Glicose "false"
checkbox Glicosilada "false"
checkbox Triglicerideos "false"
checkbox Delgada\) "false"
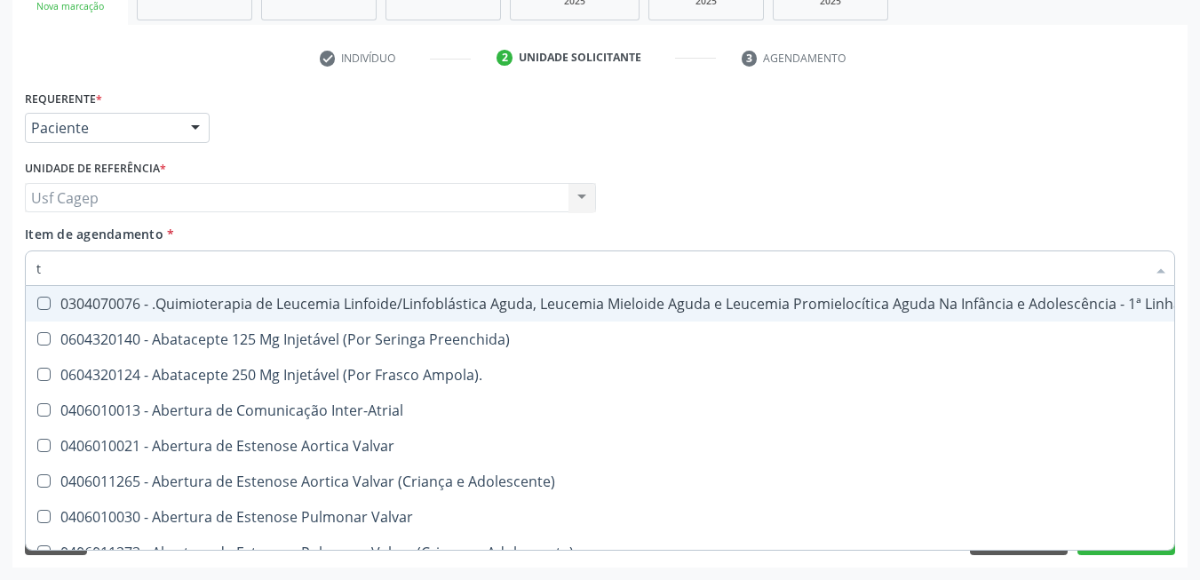
type input "t4"
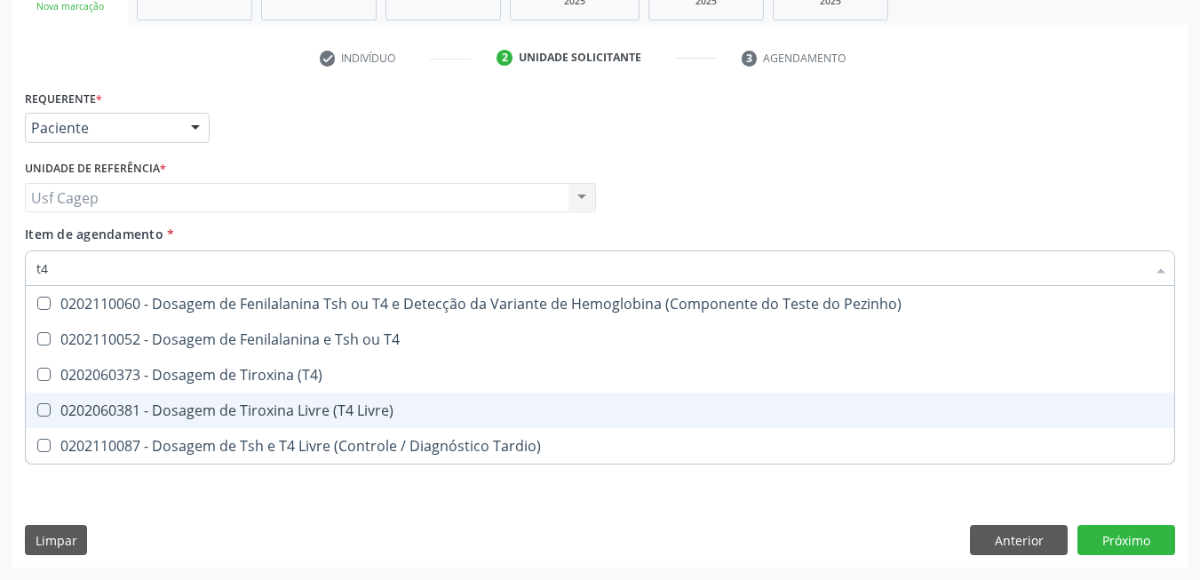
click at [319, 403] on div "0202060381 - Dosagem de Tiroxina Livre (T4 Livre)" at bounding box center [599, 410] width 1127 height 14
checkbox Livre\) "true"
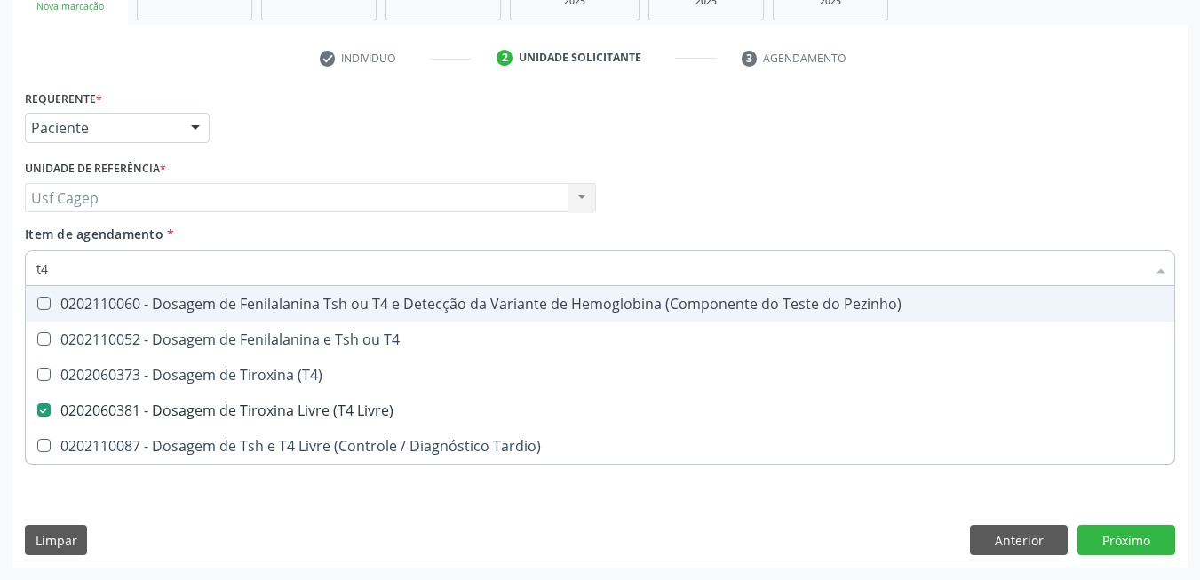
click at [257, 276] on input "t4" at bounding box center [591, 269] width 1110 height 36
type input "ts"
checkbox Livre\) "false"
type input "tsh"
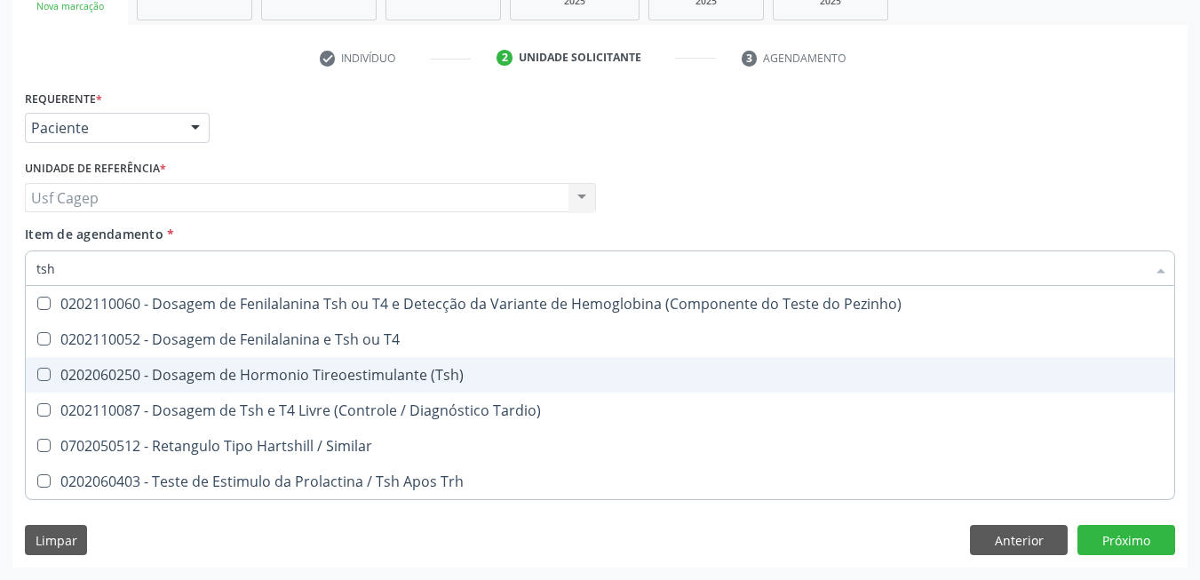
click at [330, 385] on span "0202060250 - Dosagem de Hormonio Tireoestimulante (Tsh)" at bounding box center [600, 375] width 1149 height 36
checkbox \(Tsh\) "true"
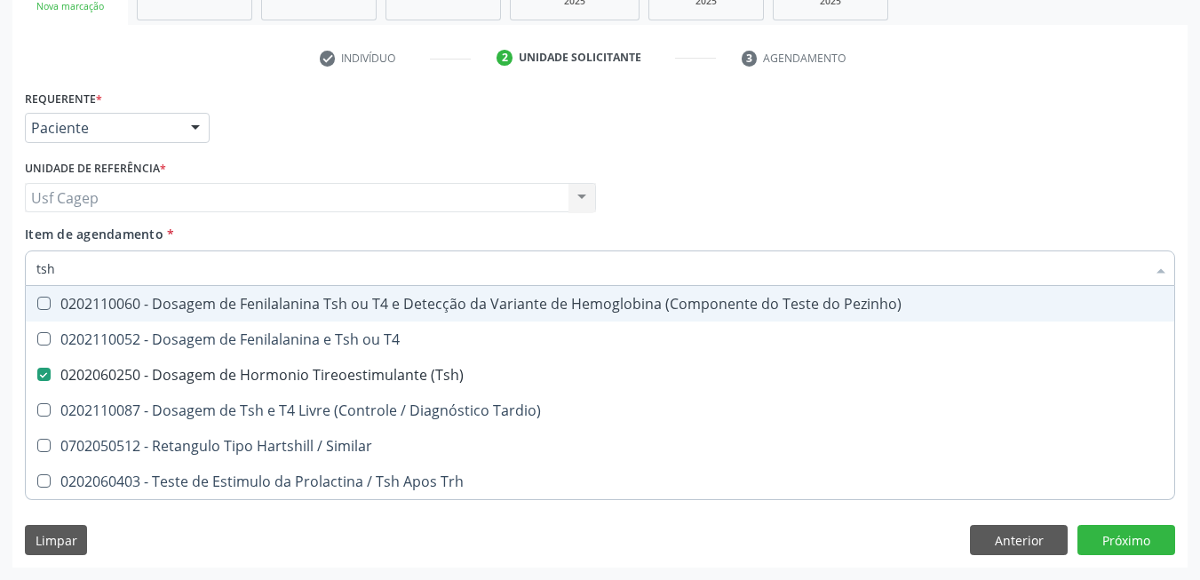
click at [302, 244] on div "Item de agendamento * tsh Desfazer seleção 0202110060 - Dosagem de Fenilalanina…" at bounding box center [600, 253] width 1150 height 56
checkbox T4 "true"
checkbox Tardio\) "true"
checkbox Similar "true"
checkbox Trh "true"
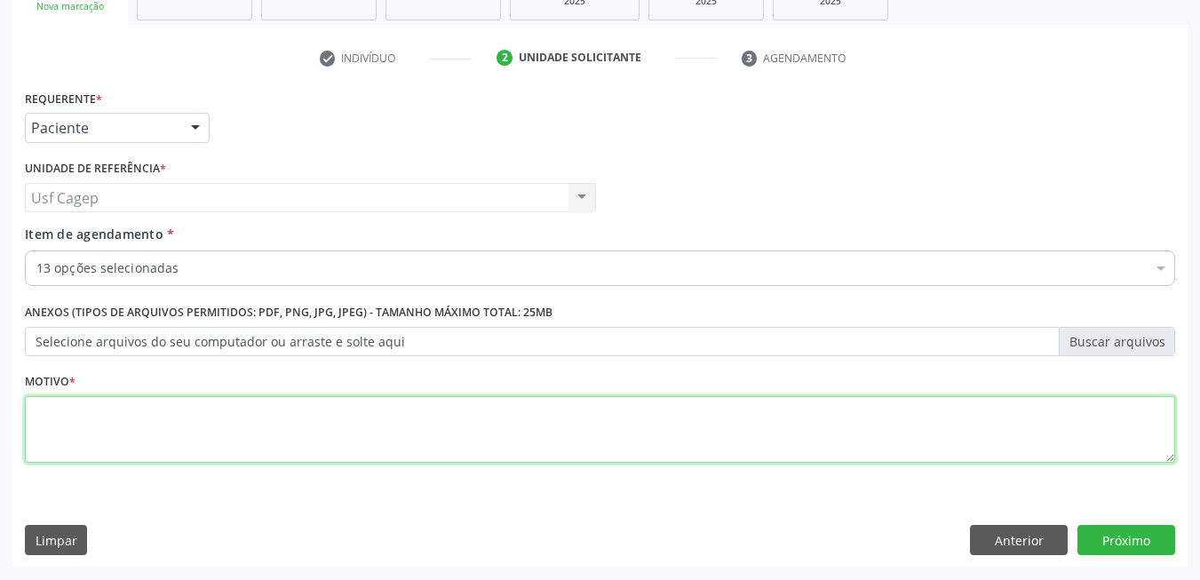
click at [293, 422] on textarea at bounding box center [600, 430] width 1150 height 68
type textarea "."
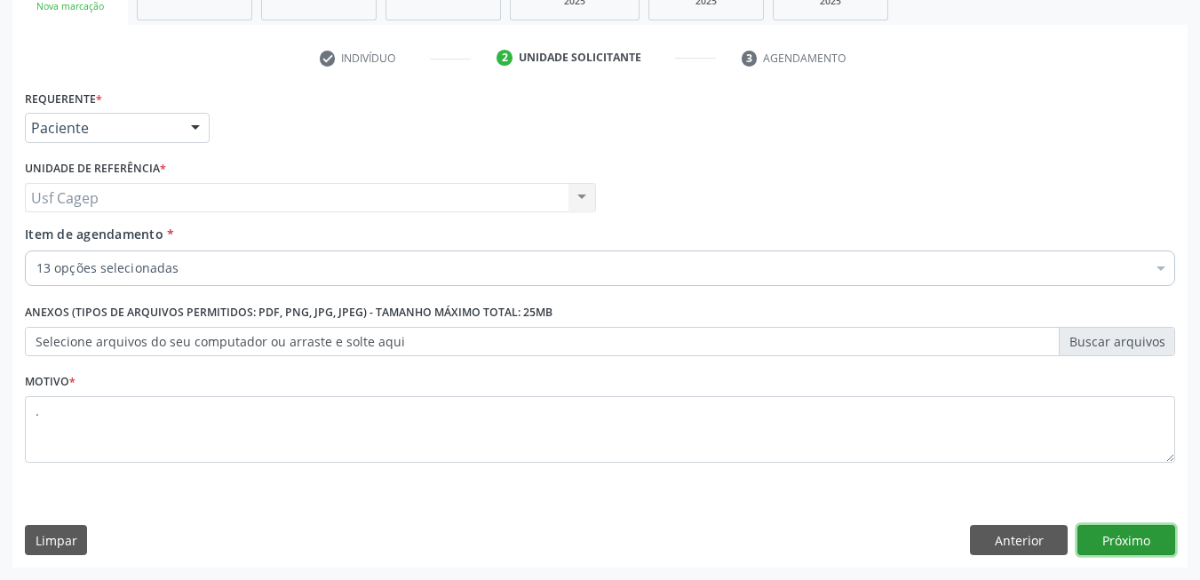
click at [1137, 538] on button "Próximo" at bounding box center [1127, 540] width 98 height 30
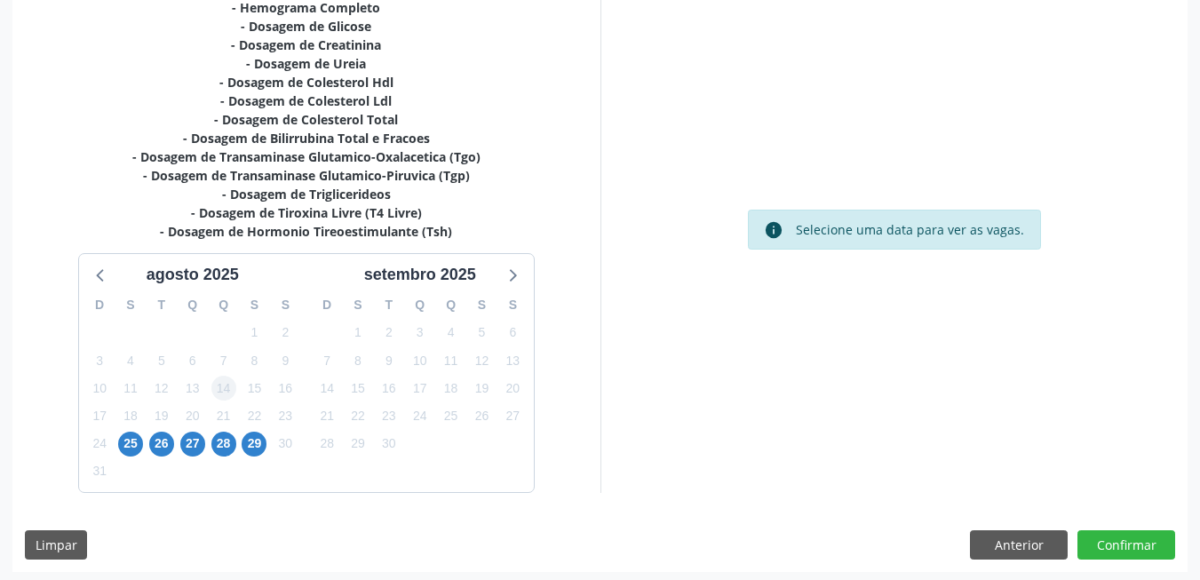
scroll to position [417, 0]
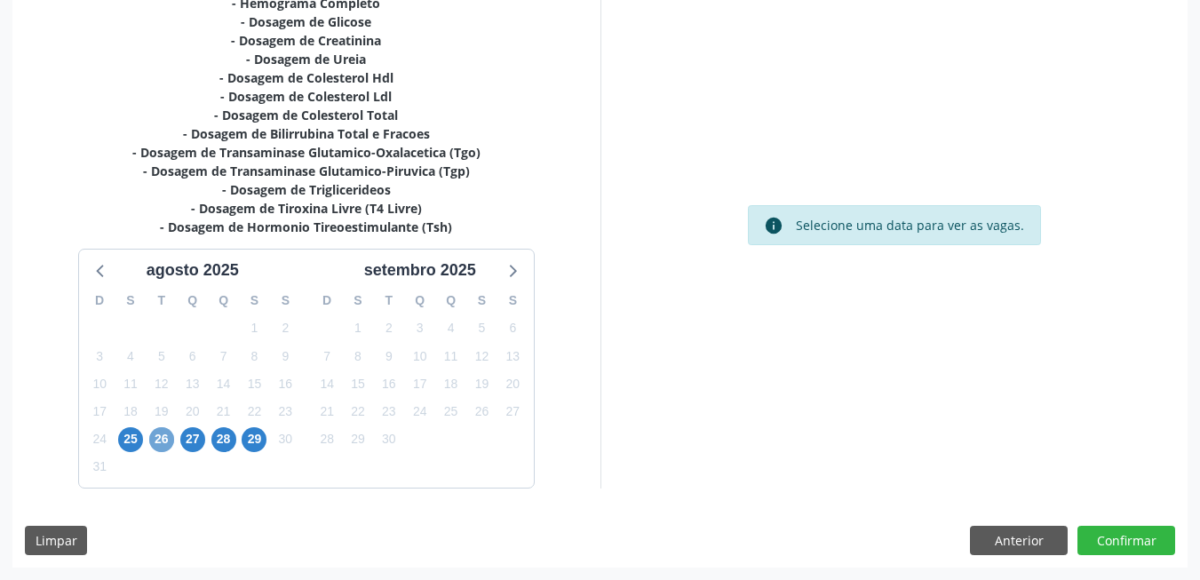
click at [160, 436] on span "26" at bounding box center [161, 439] width 25 height 25
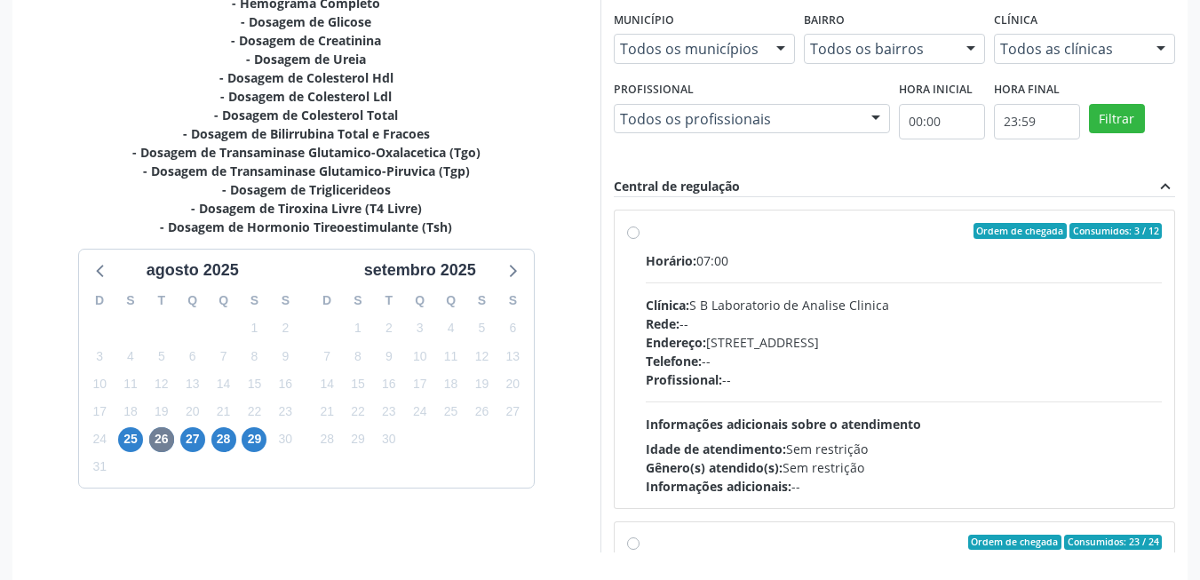
click at [729, 333] on div "Endereço: Casa, nº 679, Centro, Serra Talhada - PE" at bounding box center [904, 342] width 517 height 19
click at [640, 239] on input "Ordem de chegada Consumidos: 3 / 12 Horário: 07:00 Clínica: S B Laboratorio de …" at bounding box center [633, 231] width 12 height 16
radio input "true"
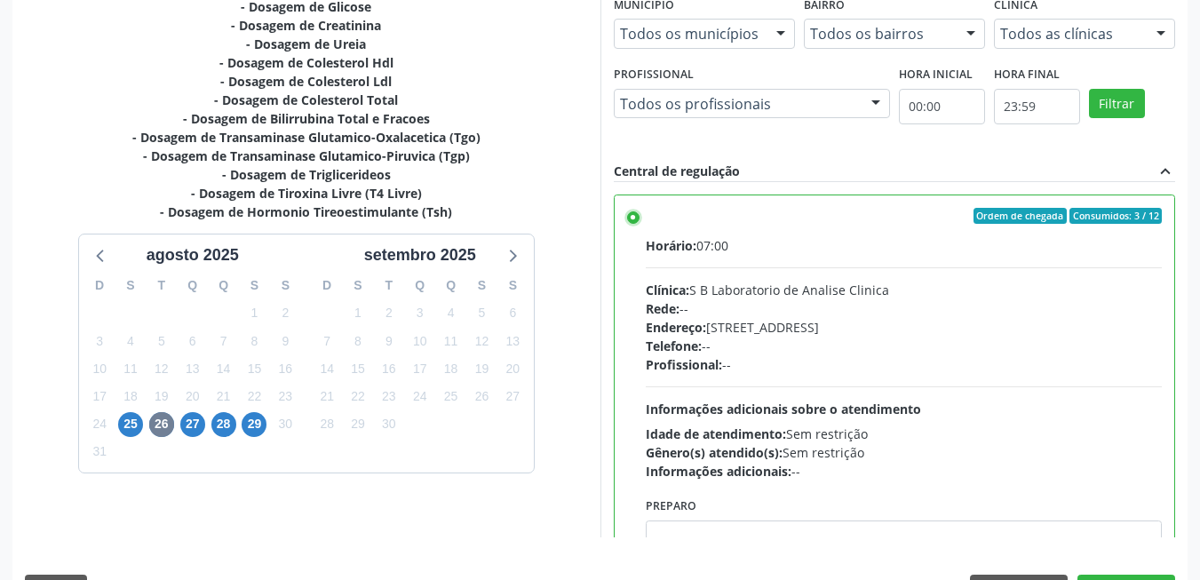
scroll to position [481, 0]
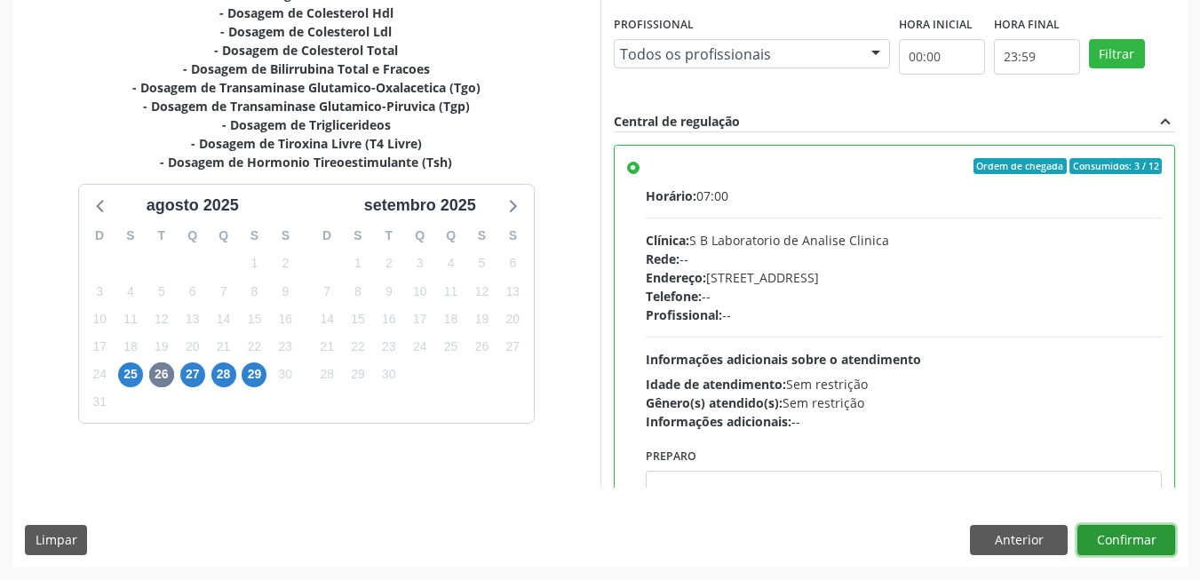
click at [1164, 544] on button "Confirmar" at bounding box center [1127, 540] width 98 height 30
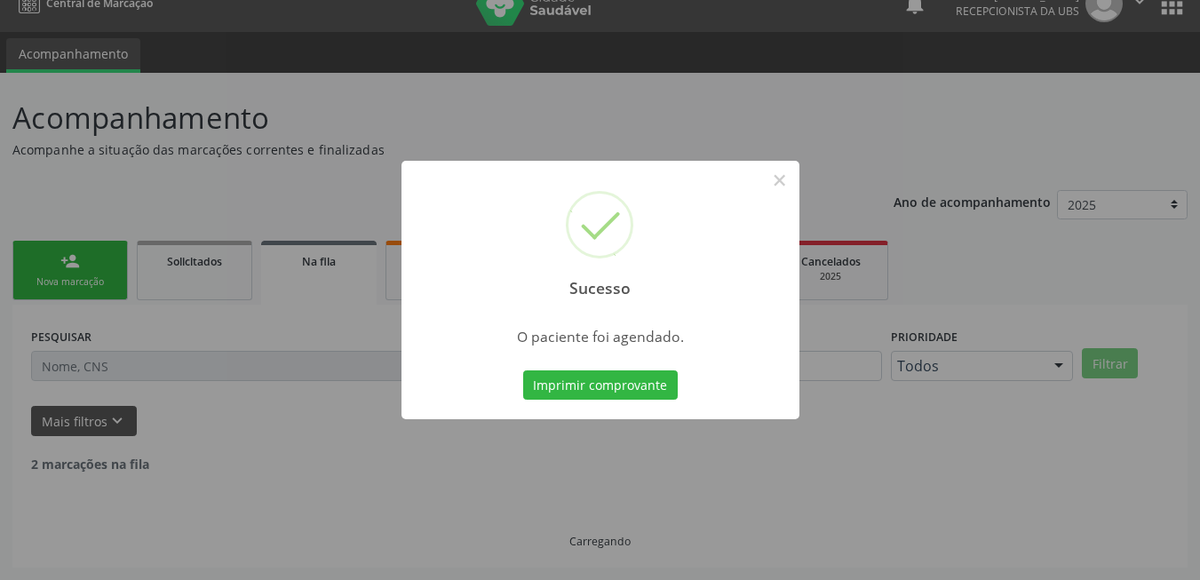
scroll to position [6, 0]
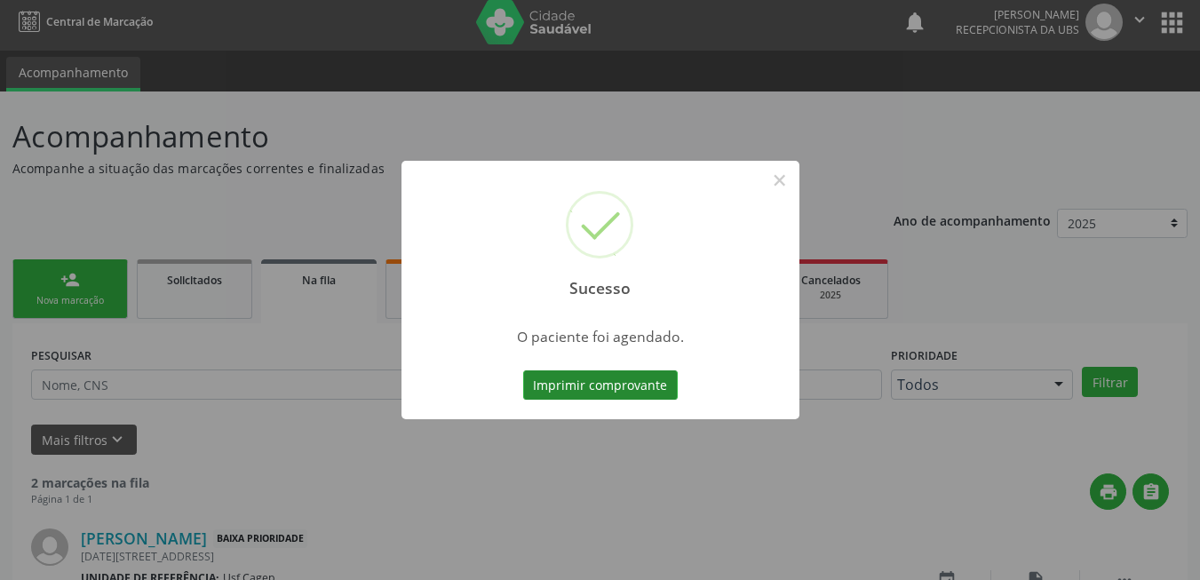
click at [618, 375] on button "Imprimir comprovante" at bounding box center [600, 385] width 155 height 30
